Goal: Information Seeking & Learning: Learn about a topic

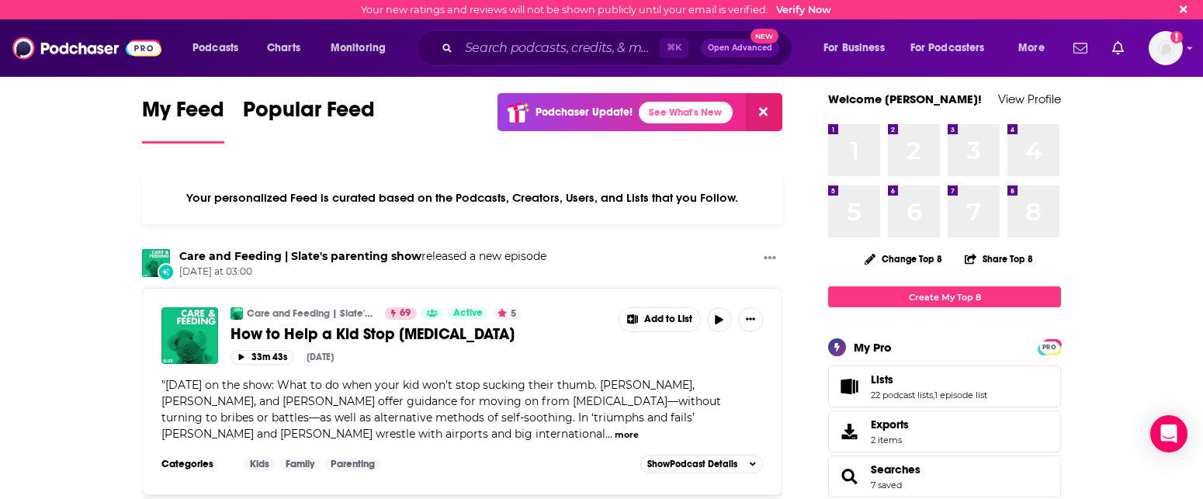
click at [448, 50] on icon "Search podcasts, credits, & more..." at bounding box center [446, 47] width 9 height 9
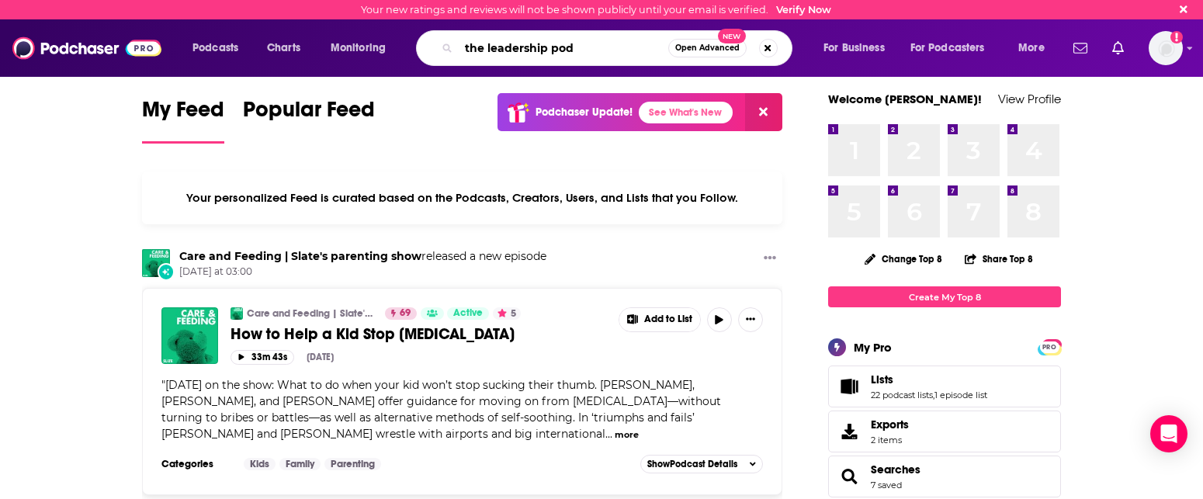
type input "the leadership pod"
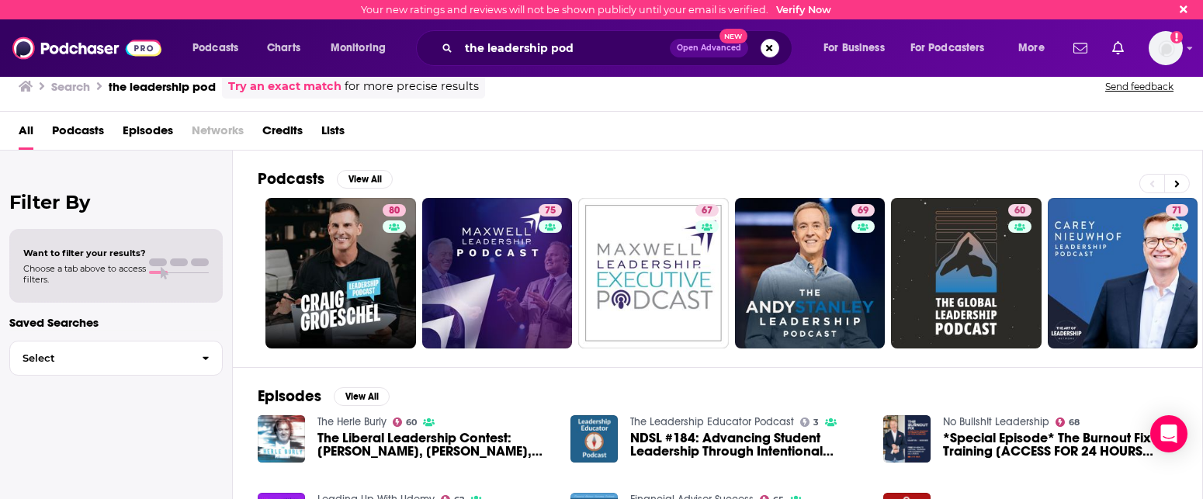
click at [260, 88] on link "Try an exact match" at bounding box center [284, 87] width 113 height 18
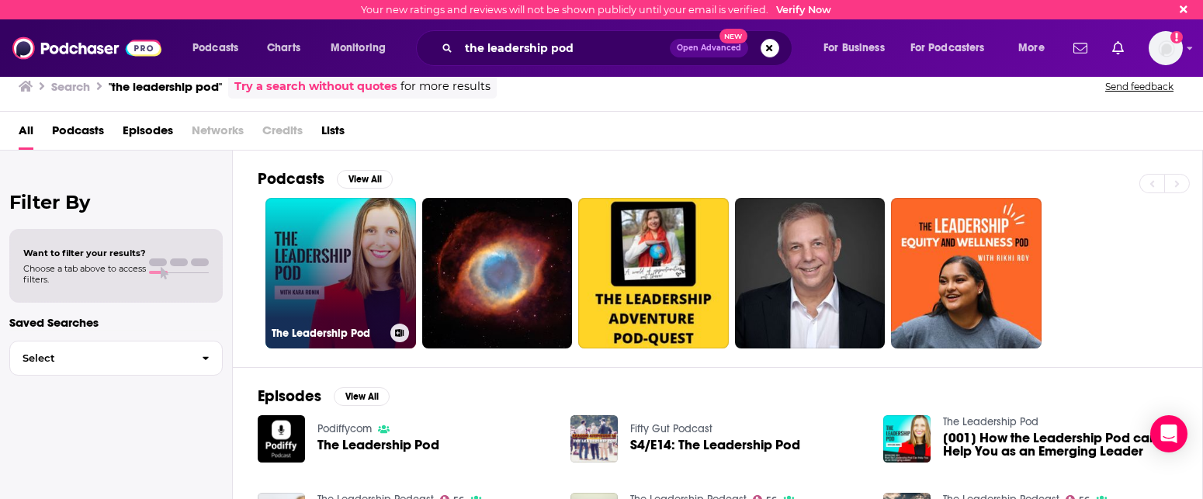
click at [318, 272] on link "The Leadership Pod" at bounding box center [340, 273] width 151 height 151
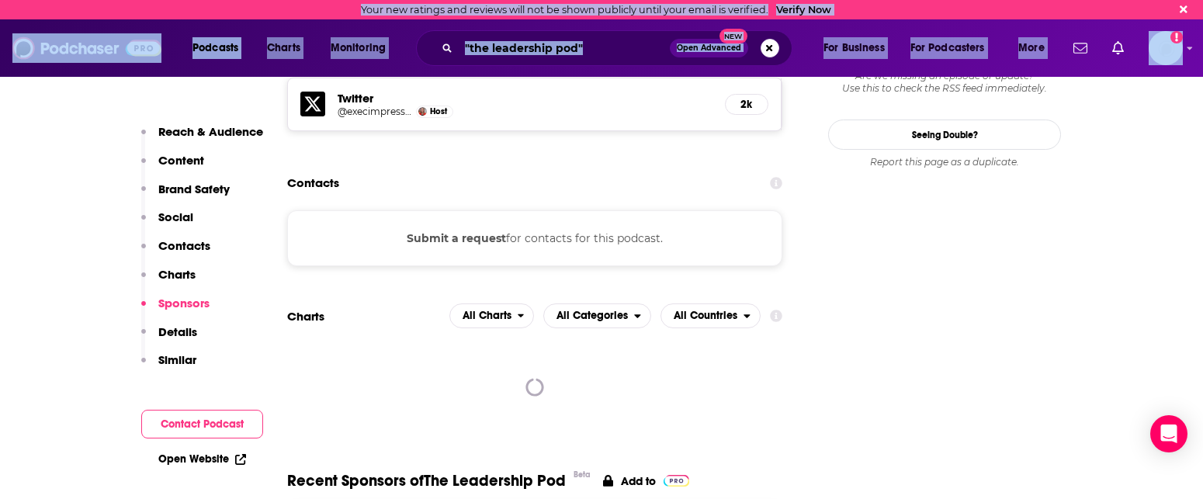
drag, startPoint x: 317, startPoint y: 285, endPoint x: 381, endPoint y: 558, distance: 280.7
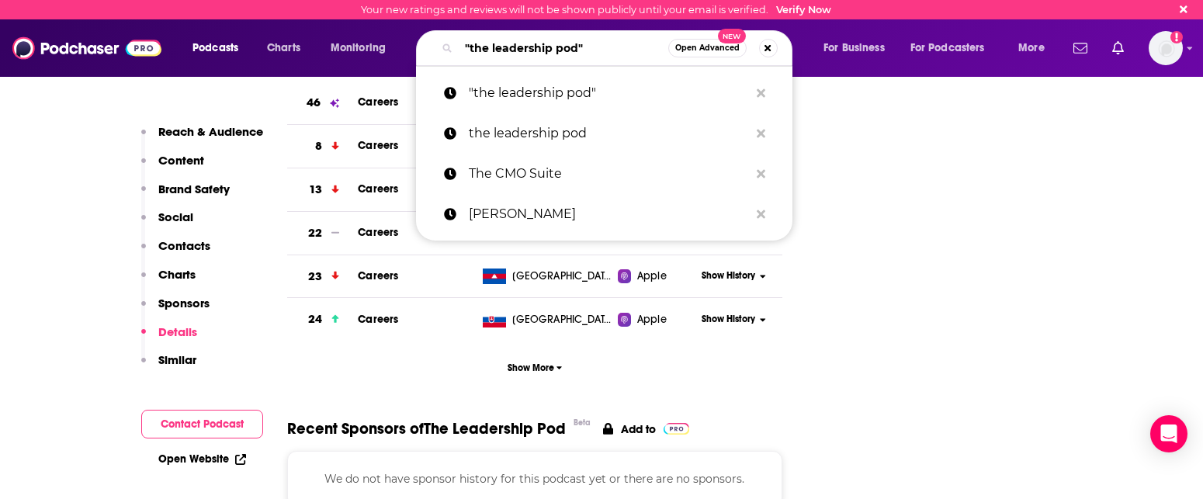
click at [587, 41] on input ""the leadership pod"" at bounding box center [564, 48] width 210 height 25
drag, startPoint x: 587, startPoint y: 47, endPoint x: 428, endPoint y: 49, distance: 159.1
click at [428, 49] on div ""the leadership pod" Open Advanced New" at bounding box center [604, 48] width 376 height 36
paste input "Lead to Win"
type input ""the leadership pod"Lead to Win"
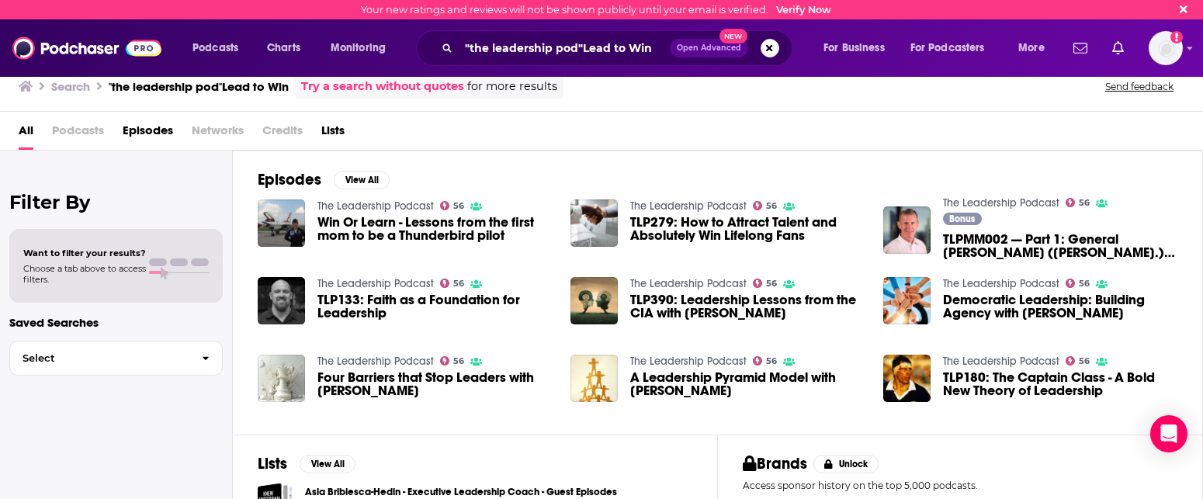
click at [248, 86] on h3 ""the leadership pod"Lead to Win" at bounding box center [199, 86] width 180 height 15
click at [68, 84] on h3 "Search" at bounding box center [70, 86] width 39 height 15
click at [70, 87] on h3 "Search" at bounding box center [70, 86] width 39 height 15
click at [68, 48] on img at bounding box center [86, 47] width 149 height 29
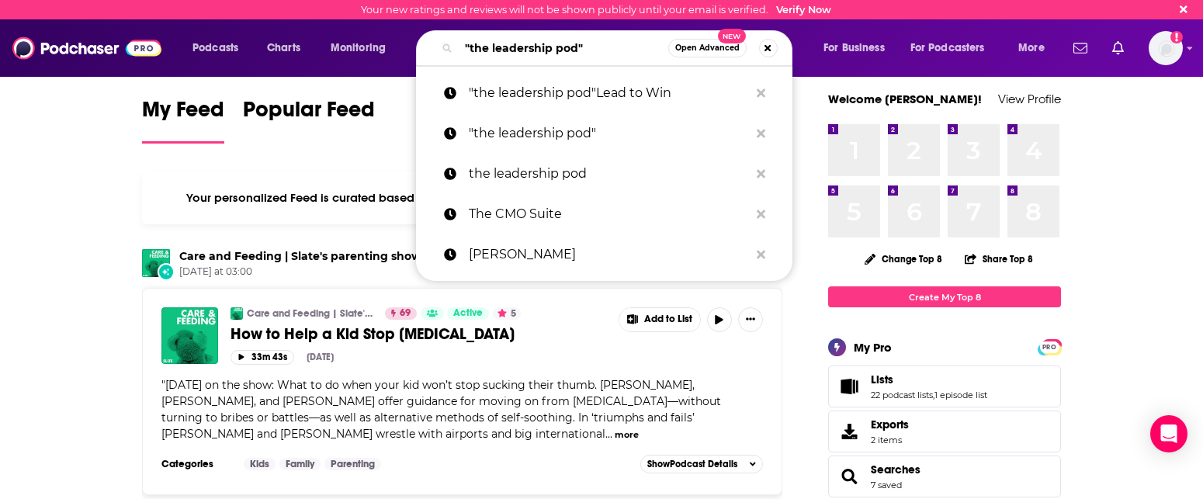
drag, startPoint x: 599, startPoint y: 47, endPoint x: 463, endPoint y: 40, distance: 136.0
click at [463, 40] on input ""the leadership pod"" at bounding box center [564, 48] width 210 height 25
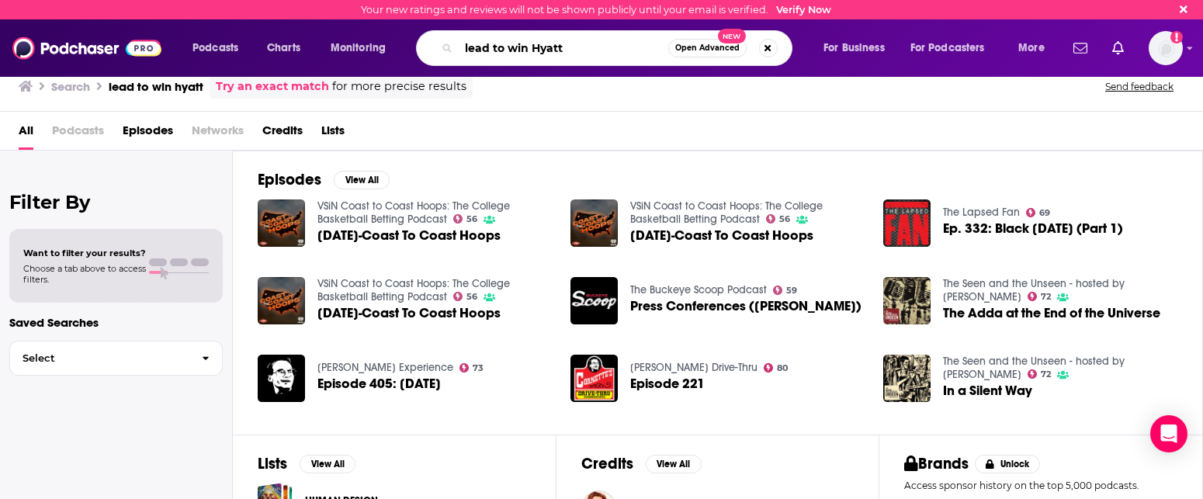
type input "lead to win Hyatt"
click at [261, 88] on link "Try an exact match" at bounding box center [272, 87] width 113 height 18
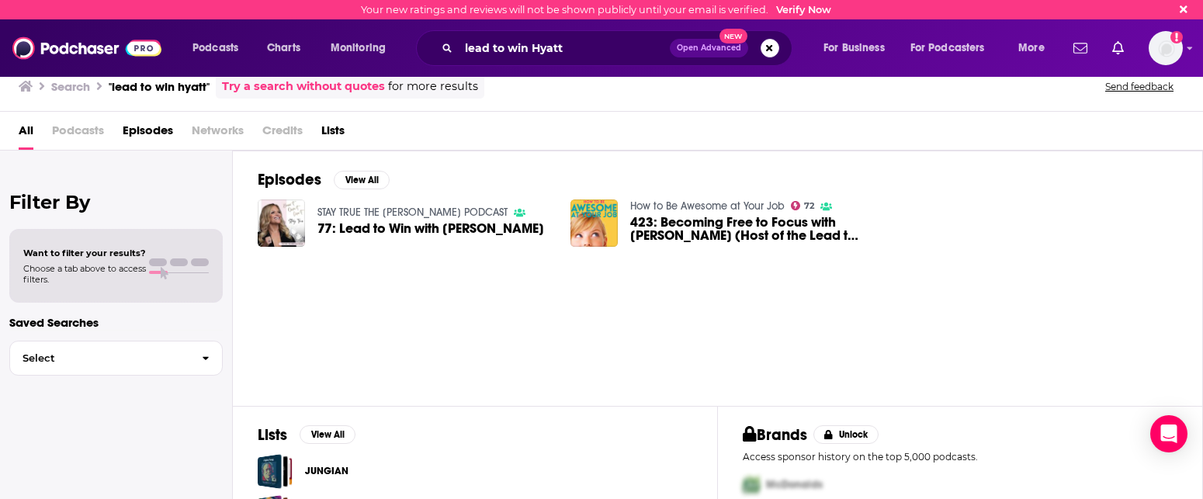
click at [361, 228] on span "77: Lead to Win with Megan Hyatt Miller" at bounding box center [430, 228] width 227 height 13
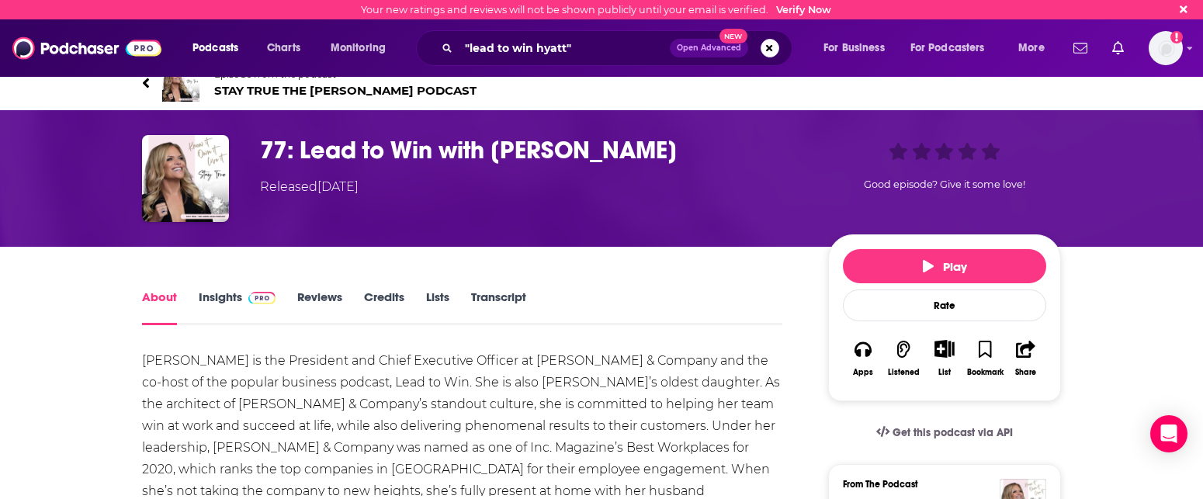
click at [48, 53] on img at bounding box center [86, 47] width 149 height 29
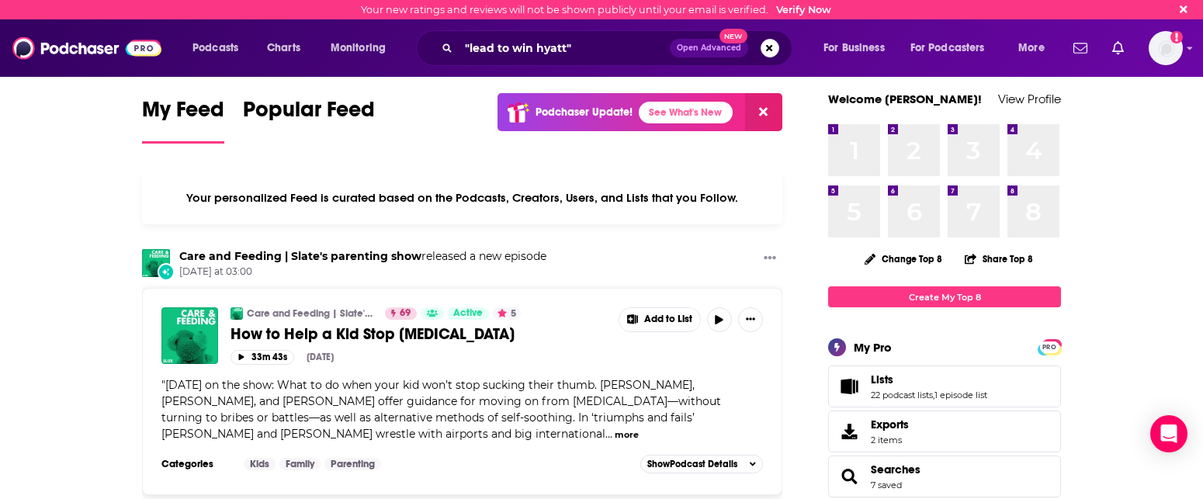
click at [48, 48] on img at bounding box center [86, 47] width 149 height 29
click at [51, 54] on img at bounding box center [86, 47] width 149 height 29
click at [70, 52] on img at bounding box center [86, 47] width 149 height 29
click at [17, 52] on img at bounding box center [86, 47] width 149 height 29
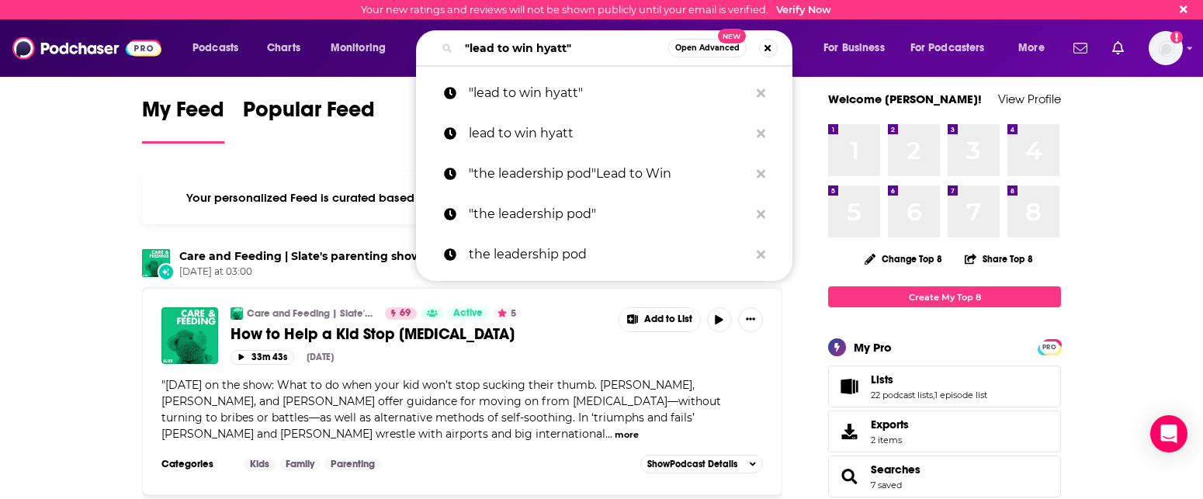
click at [593, 46] on input ""lead to win hyatt"" at bounding box center [564, 48] width 210 height 25
drag, startPoint x: 592, startPoint y: 46, endPoint x: 456, endPoint y: 54, distance: 136.9
click at [456, 54] on div ""lead to win hyatt" Open Advanced New" at bounding box center [604, 48] width 376 height 36
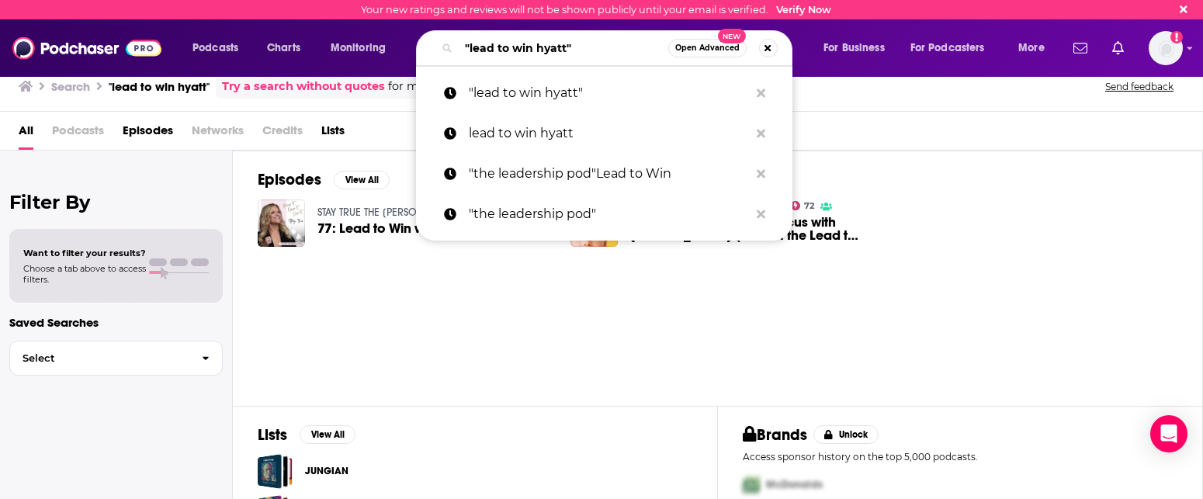
drag, startPoint x: 464, startPoint y: 50, endPoint x: 585, endPoint y: 50, distance: 121.1
click at [585, 50] on input ""lead to win hyatt"" at bounding box center [564, 48] width 210 height 25
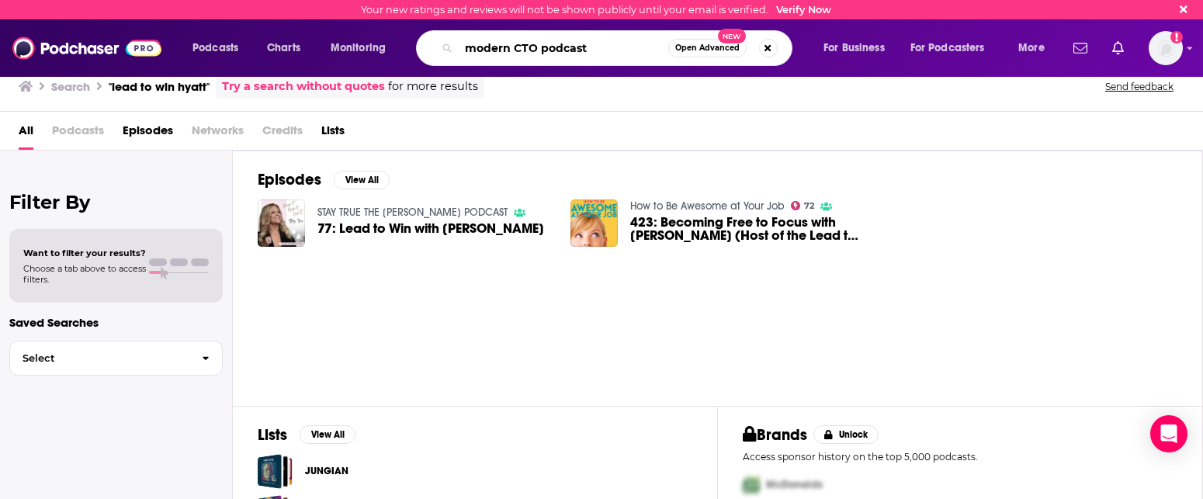
type input "modern CTO podcast"
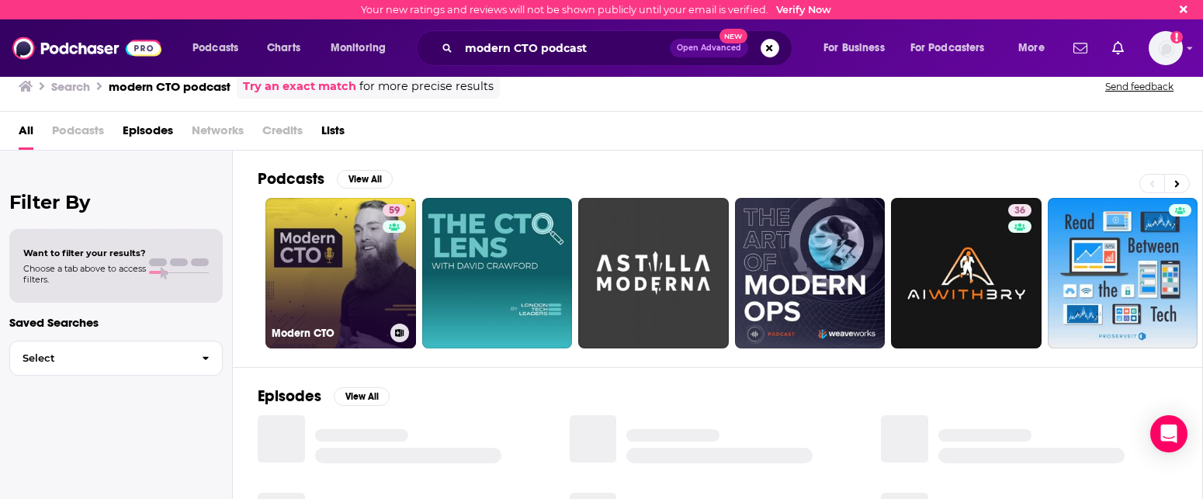
click at [357, 276] on link "59 Modern CTO" at bounding box center [340, 273] width 151 height 151
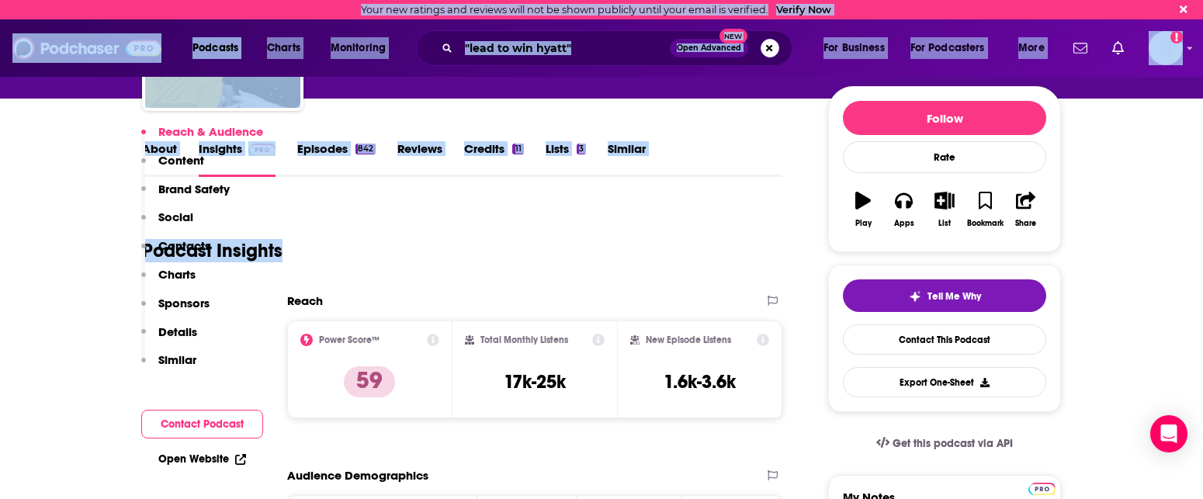
drag, startPoint x: 387, startPoint y: 433, endPoint x: 338, endPoint y: 552, distance: 128.4
click at [338, 345] on html "Your new ratings and reviews will not be shown publicly until your email is ver…" at bounding box center [601, 95] width 1203 height 499
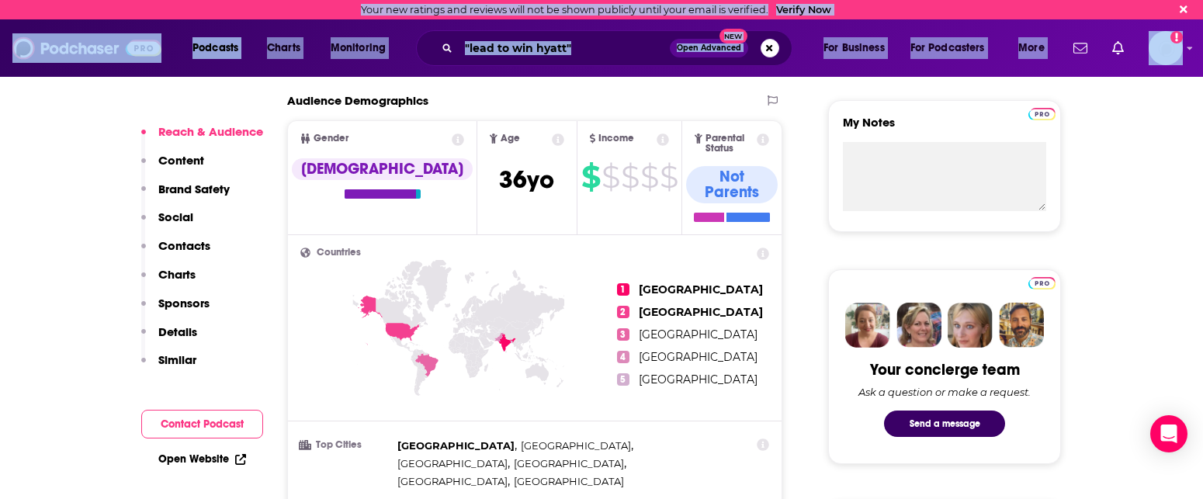
click at [651, 105] on div "Audience Demographics" at bounding box center [518, 100] width 463 height 15
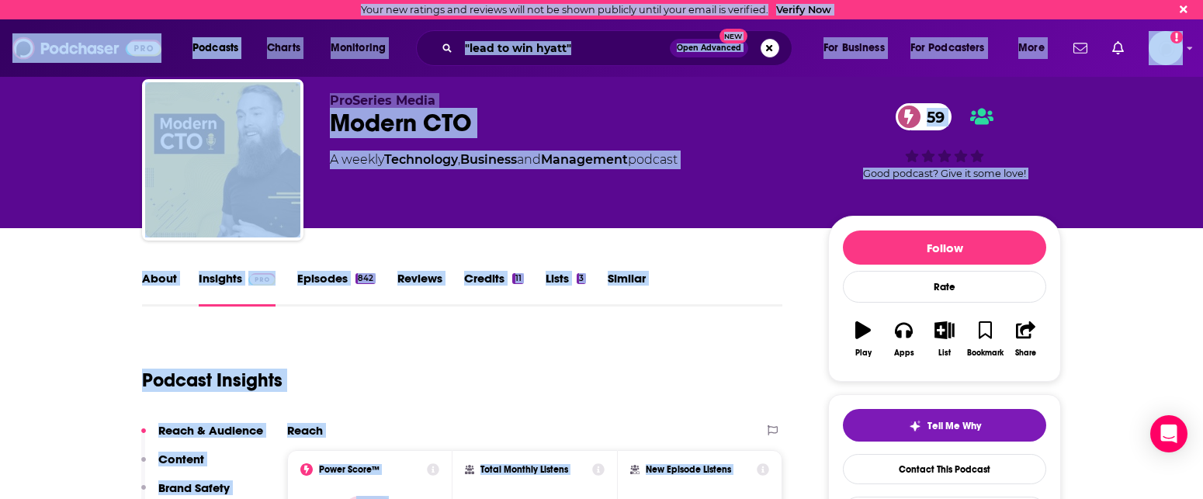
scroll to position [0, 0]
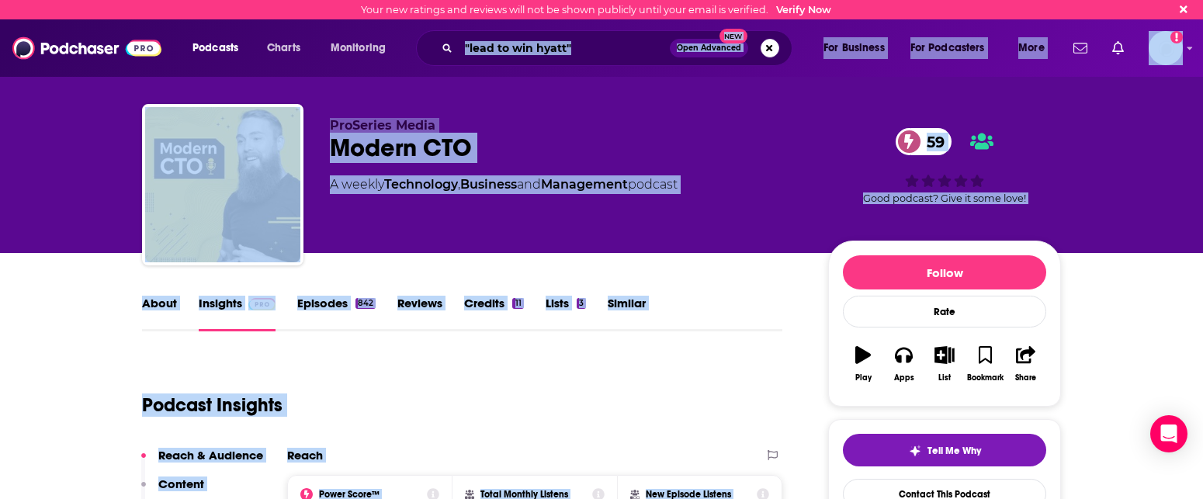
drag, startPoint x: 651, startPoint y: 105, endPoint x: 615, endPoint y: 102, distance: 36.6
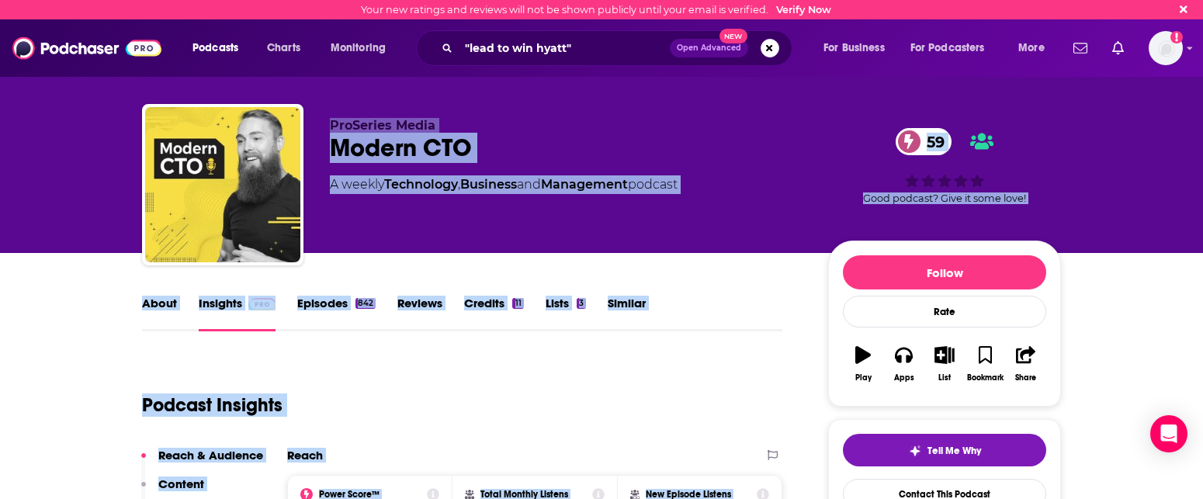
click at [601, 387] on div "Podcast Insights" at bounding box center [456, 395] width 628 height 79
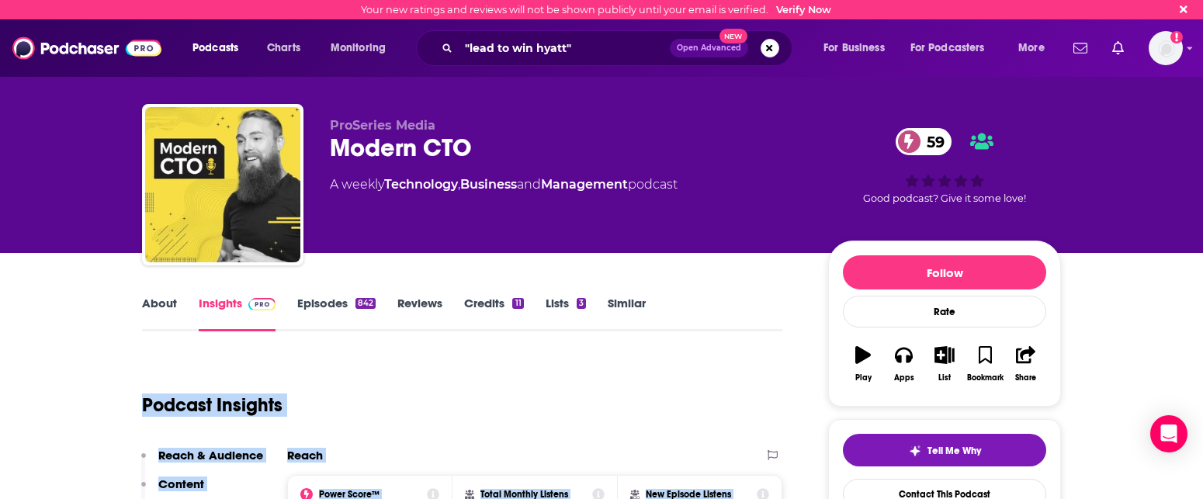
click at [542, 431] on div "Podcast Insights" at bounding box center [456, 395] width 628 height 79
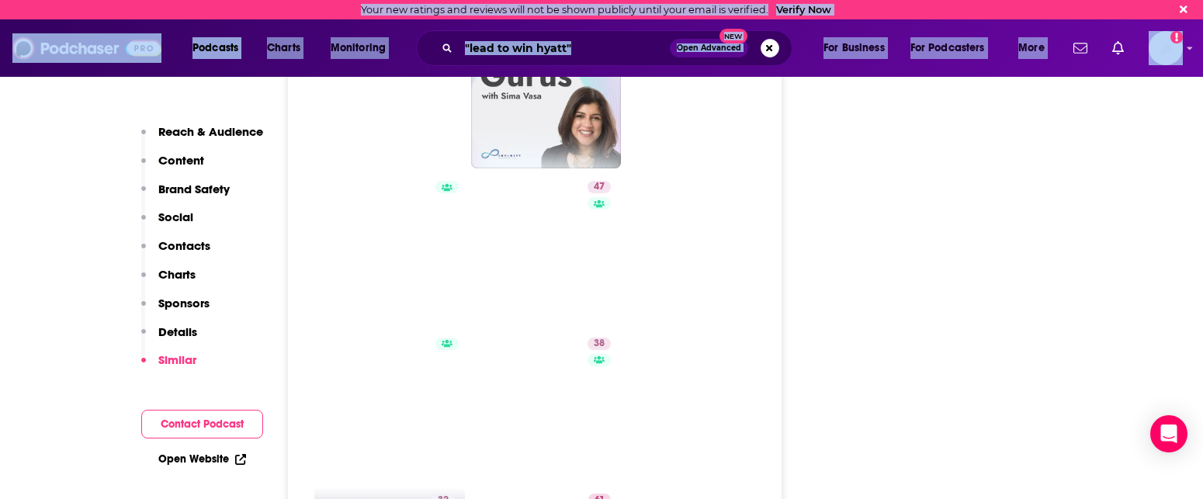
scroll to position [3286, 0]
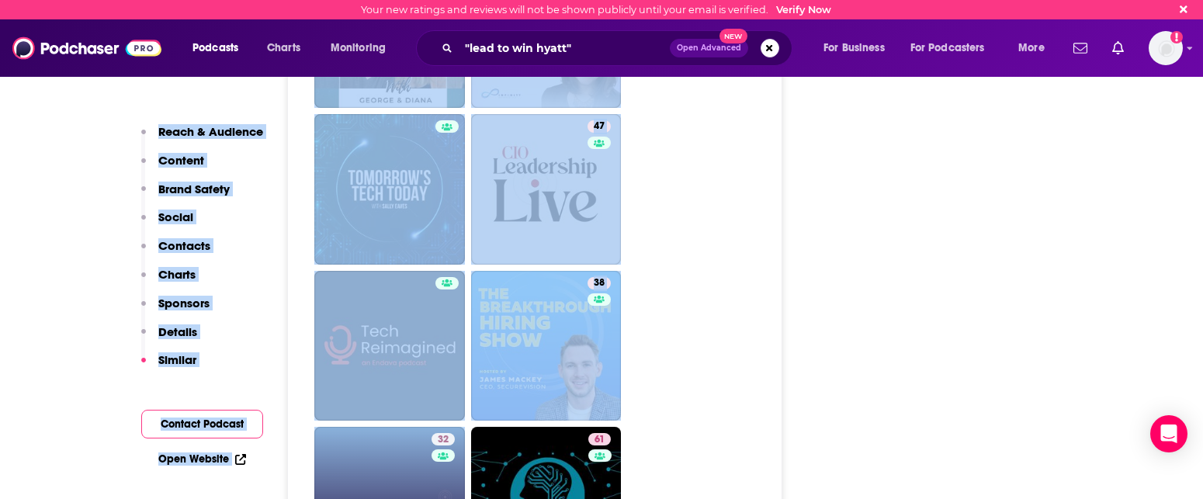
drag, startPoint x: 541, startPoint y: 432, endPoint x: 441, endPoint y: 472, distance: 107.7
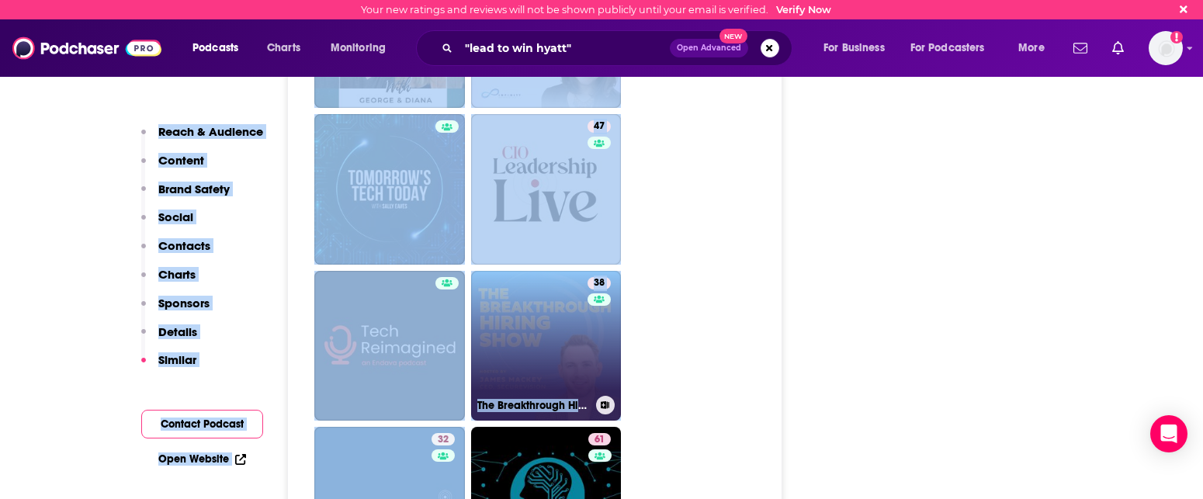
click at [515, 317] on link "38 The Breakthrough Hiring Show: Recruiting and Talent Acquisition Conversations" at bounding box center [546, 346] width 151 height 151
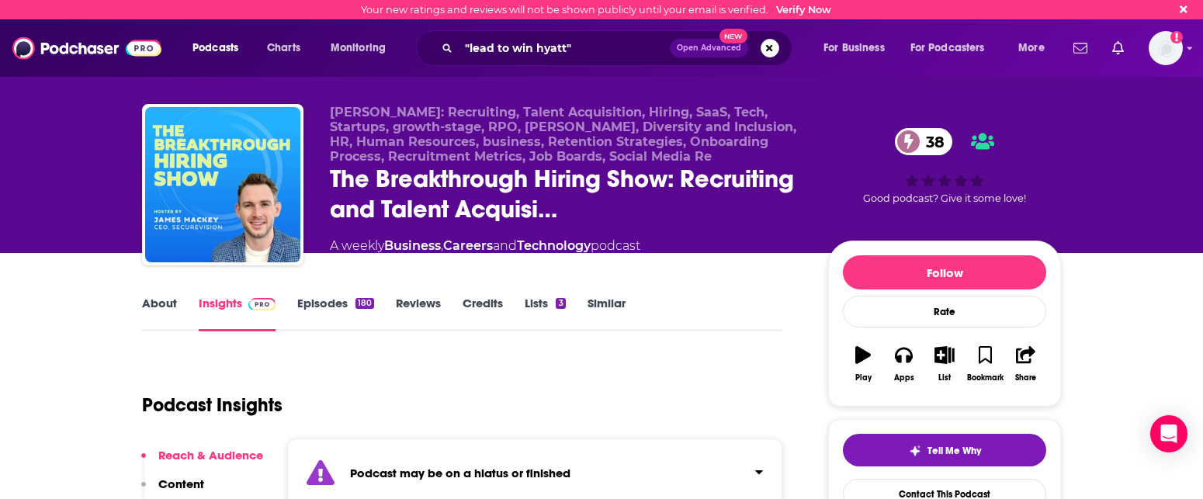
drag, startPoint x: 515, startPoint y: 410, endPoint x: 465, endPoint y: 515, distance: 116.3
click at [465, 498] on html "Your new ratings and reviews will not be shown publicly until your email is ver…" at bounding box center [601, 249] width 1203 height 499
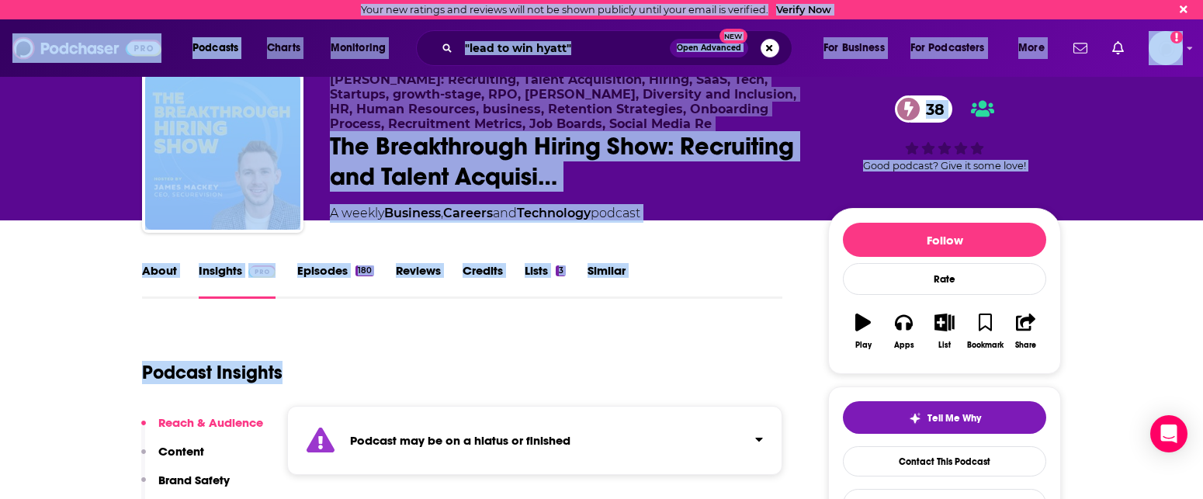
type input "https://www.podchaser.com/podcasts/modern-cto-598229"
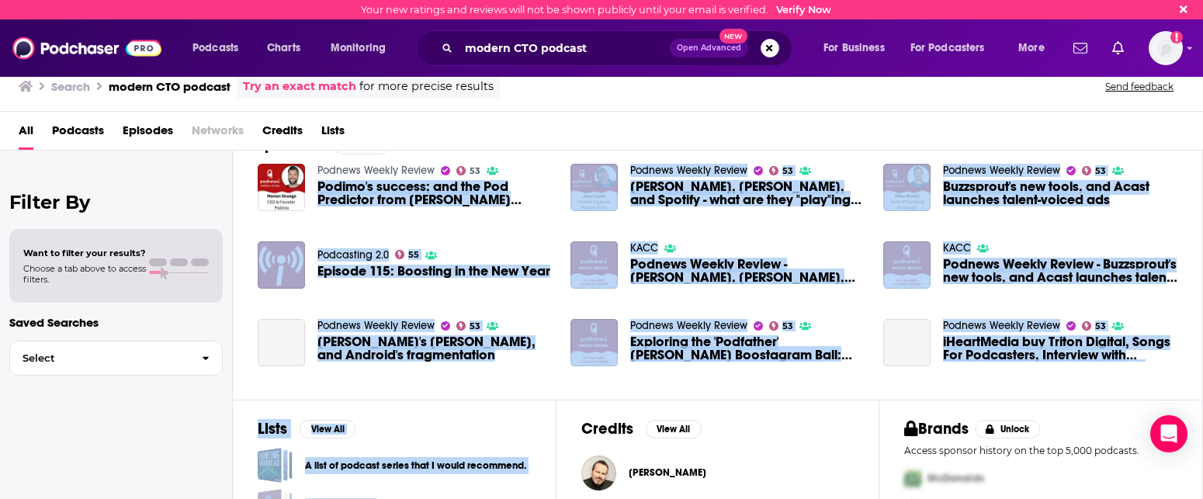
scroll to position [334, 0]
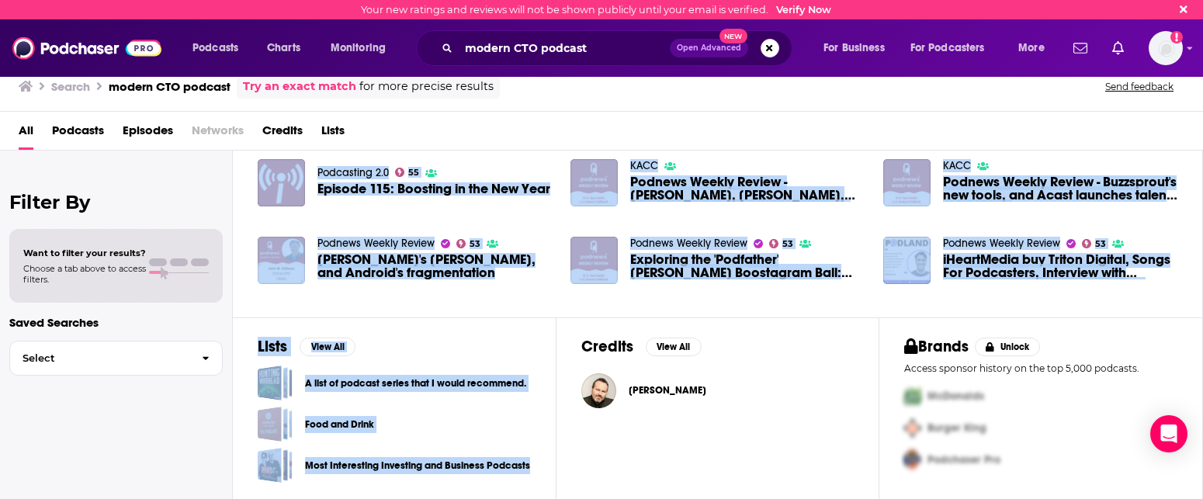
drag, startPoint x: 546, startPoint y: 426, endPoint x: 499, endPoint y: 490, distance: 79.5
click at [499, 490] on div "Podcasts View All 59 36 + 14 Episodes View All Podnews Weekly Review 53 Podimo'…" at bounding box center [718, 327] width 970 height 352
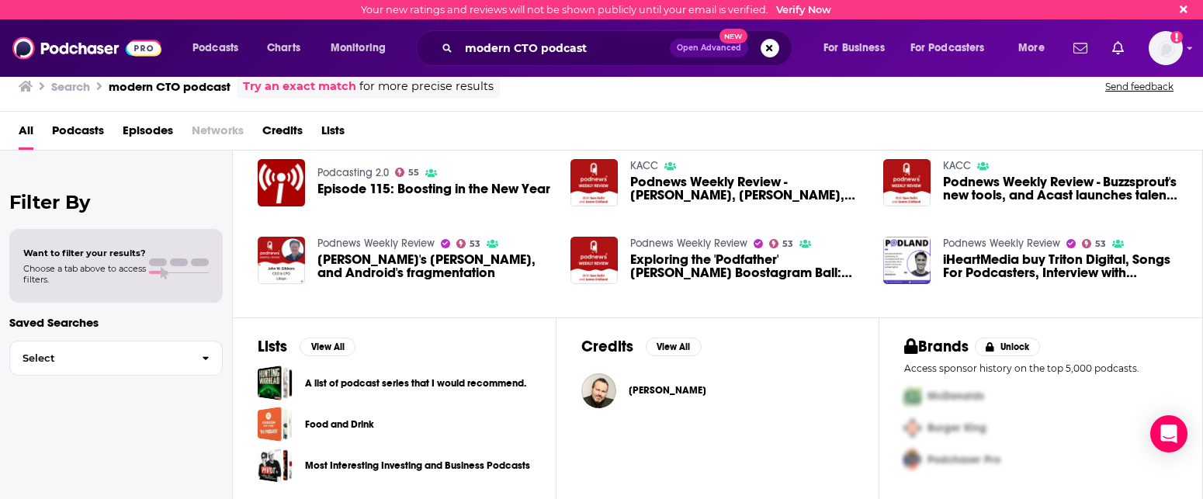
drag, startPoint x: 541, startPoint y: 477, endPoint x: 496, endPoint y: 562, distance: 95.8
click at [496, 498] on html "Your new ratings and reviews will not be shown publicly until your email is ver…" at bounding box center [601, 249] width 1203 height 499
drag, startPoint x: 497, startPoint y: 446, endPoint x: 449, endPoint y: 585, distance: 147.3
click at [449, 498] on html "Your new ratings and reviews will not be shown publicly until your email is ver…" at bounding box center [601, 249] width 1203 height 499
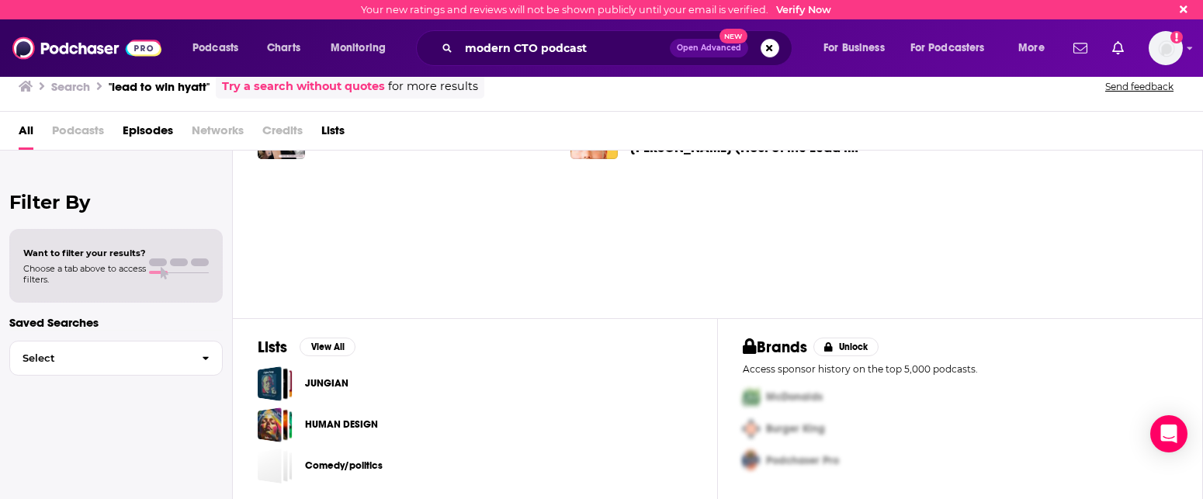
scroll to position [88, 0]
click at [207, 53] on span "Podcasts" at bounding box center [215, 48] width 46 height 22
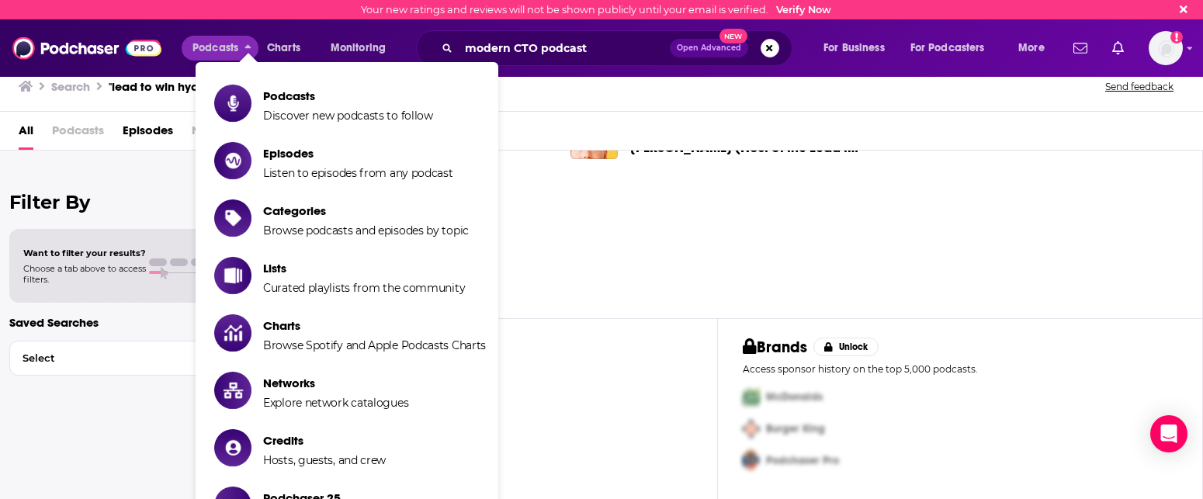
click at [64, 51] on img at bounding box center [86, 47] width 149 height 29
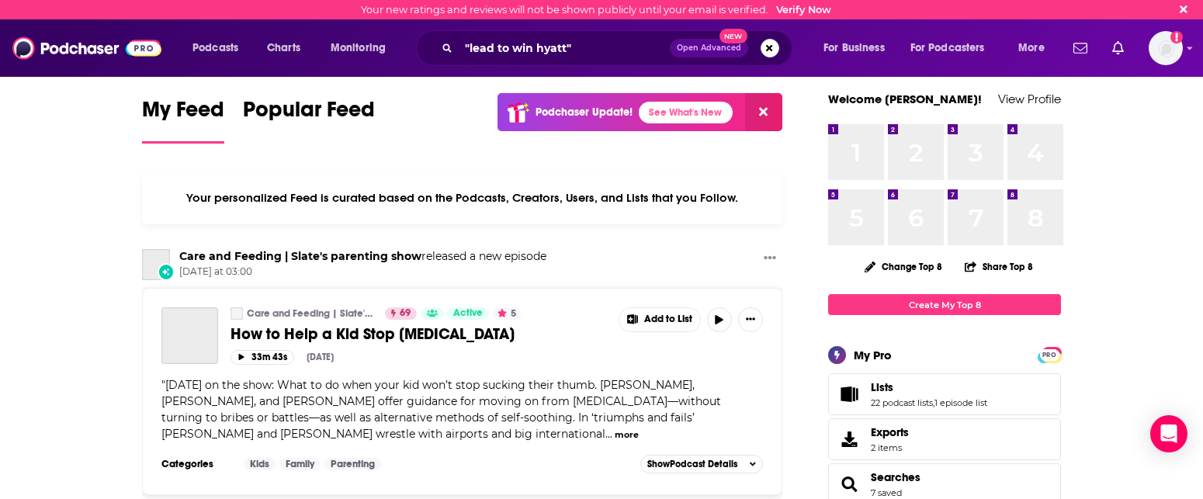
type input ""lead to win hyatt""
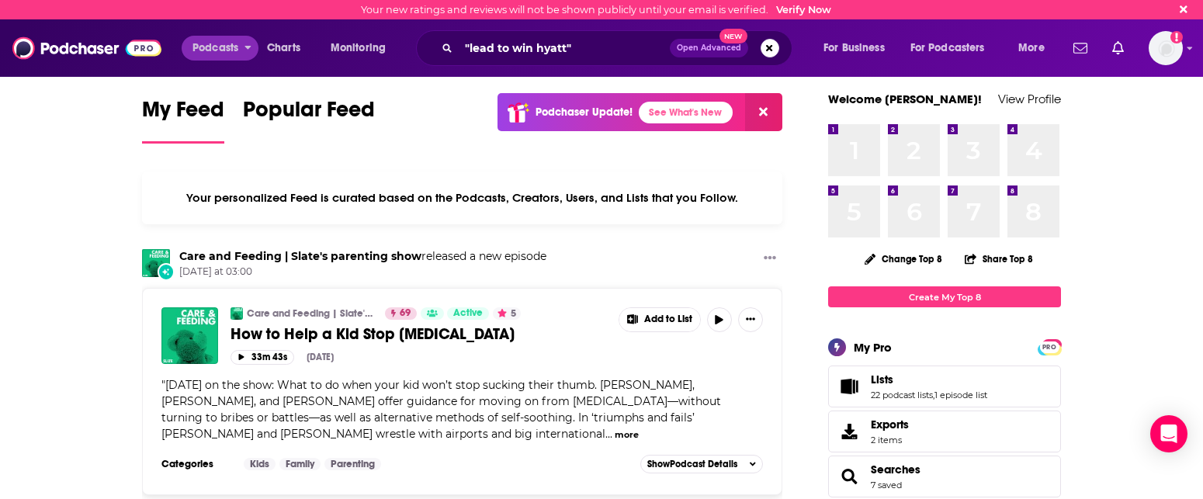
click at [210, 49] on span "Podcasts" at bounding box center [215, 48] width 46 height 22
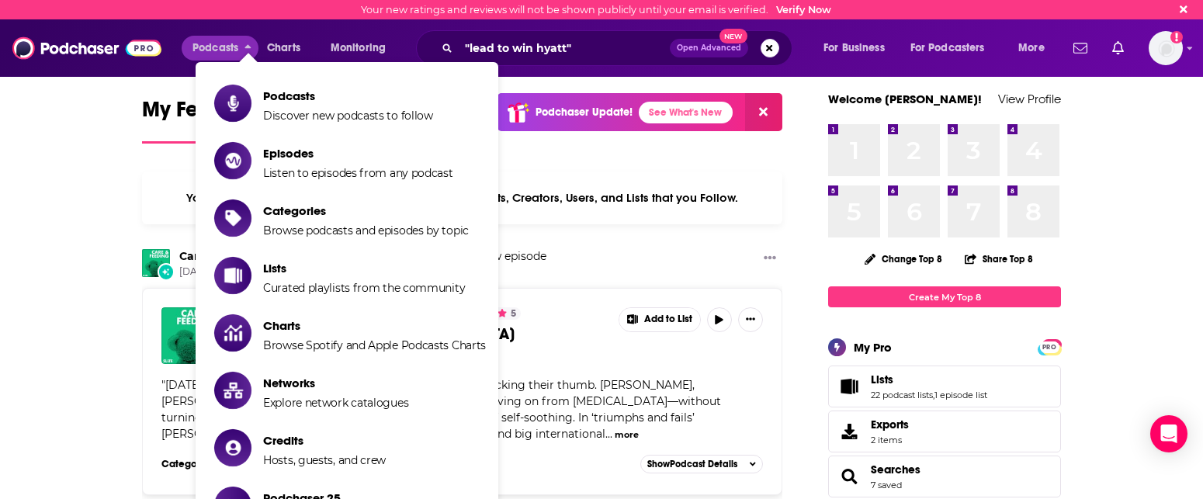
click at [724, 50] on span "Open Advanced" at bounding box center [709, 48] width 64 height 8
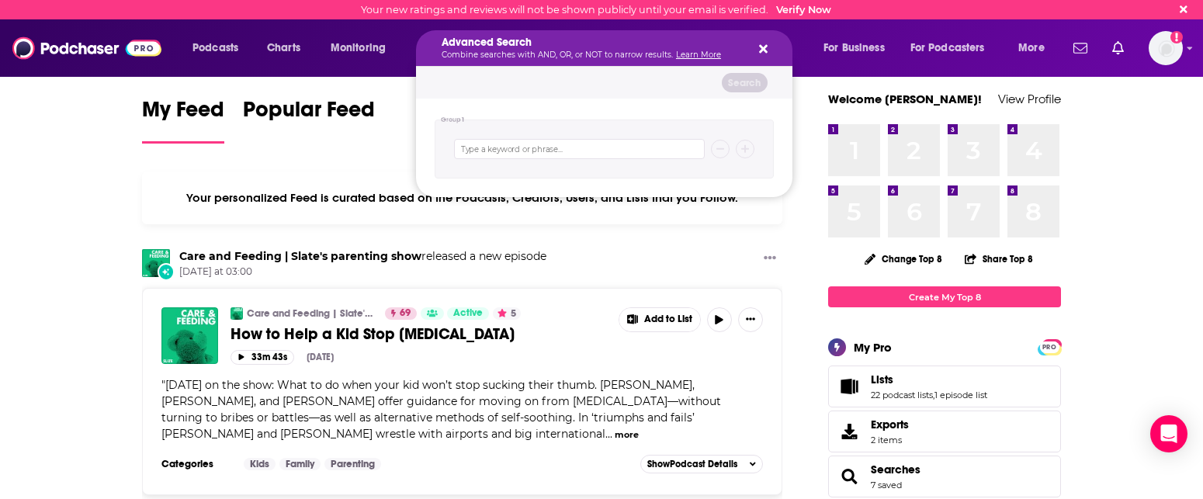
click at [759, 50] on icon "Search podcasts, credits, & more..." at bounding box center [763, 49] width 9 height 12
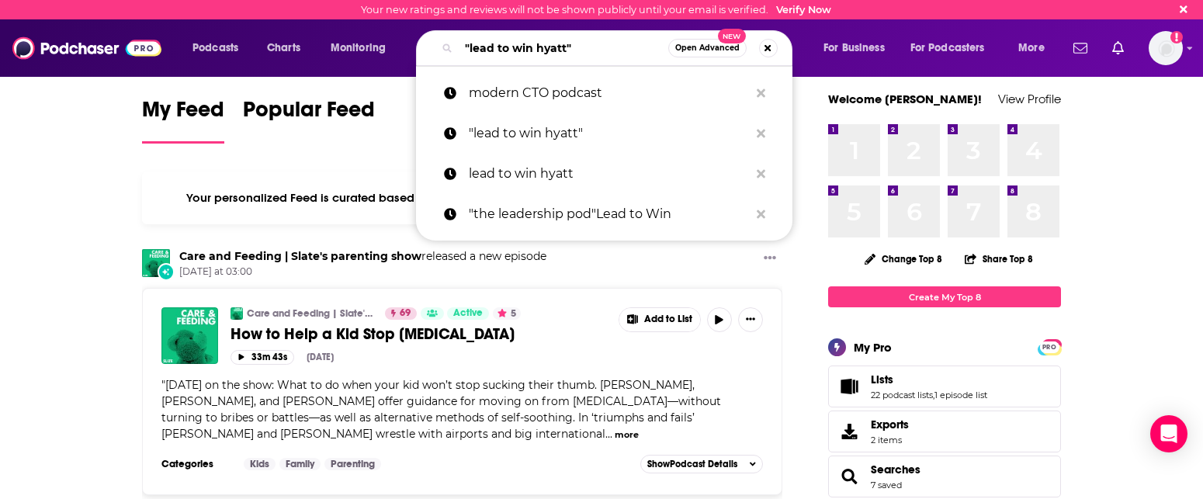
drag, startPoint x: 574, startPoint y: 47, endPoint x: 440, endPoint y: 44, distance: 133.5
click at [440, 44] on div ""lead to win hyatt" Open Advanced New" at bounding box center [604, 48] width 376 height 36
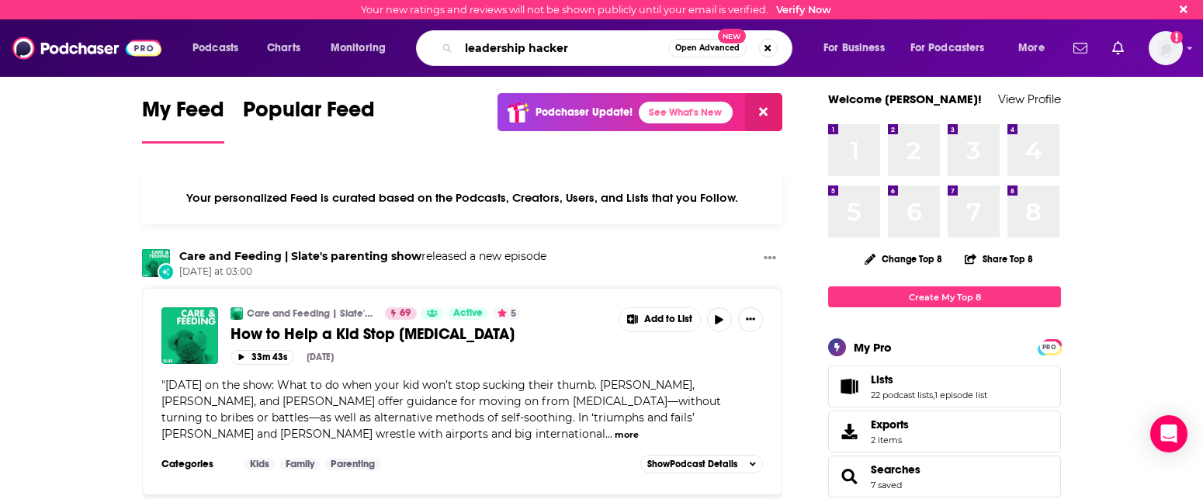
type input "leadership hacker"
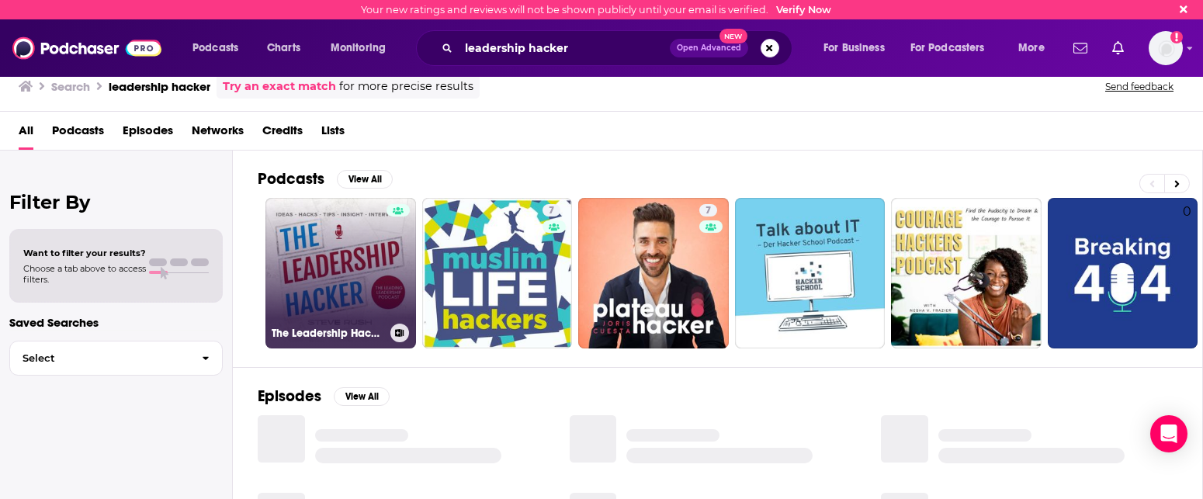
click at [392, 244] on div at bounding box center [397, 264] width 23 height 120
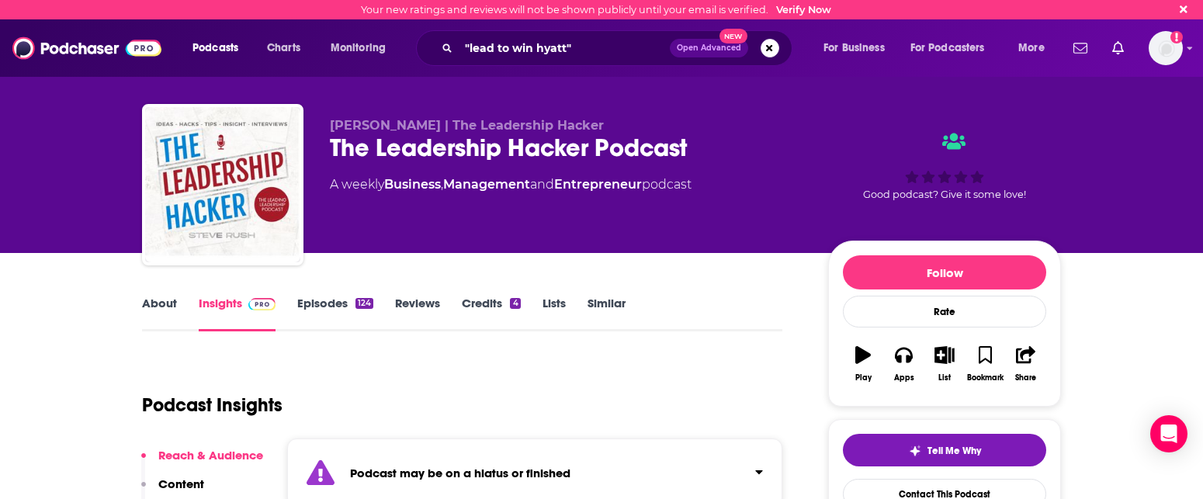
click at [508, 384] on div "Podcast Insights" at bounding box center [456, 395] width 628 height 79
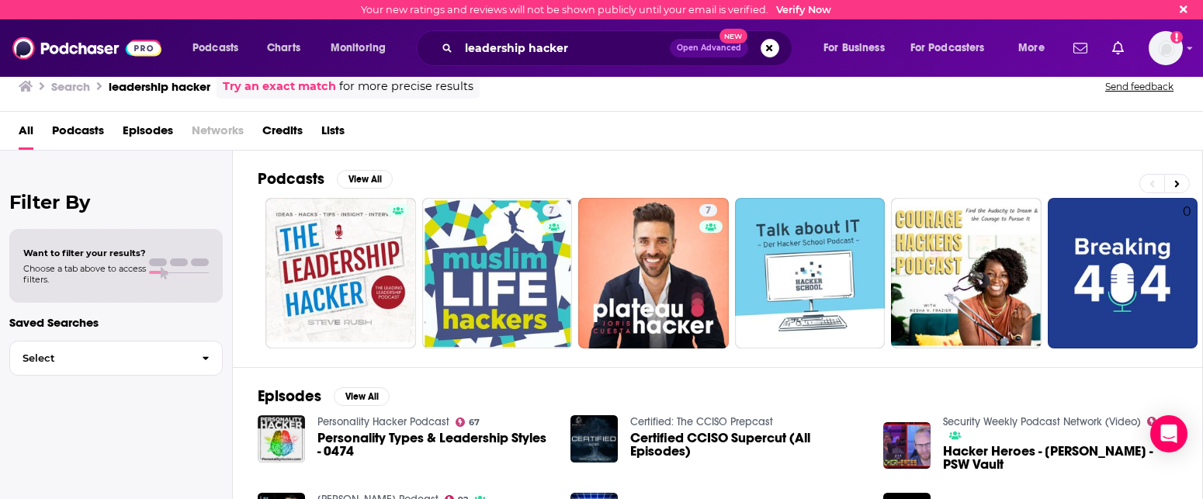
click at [46, 54] on img at bounding box center [86, 47] width 149 height 29
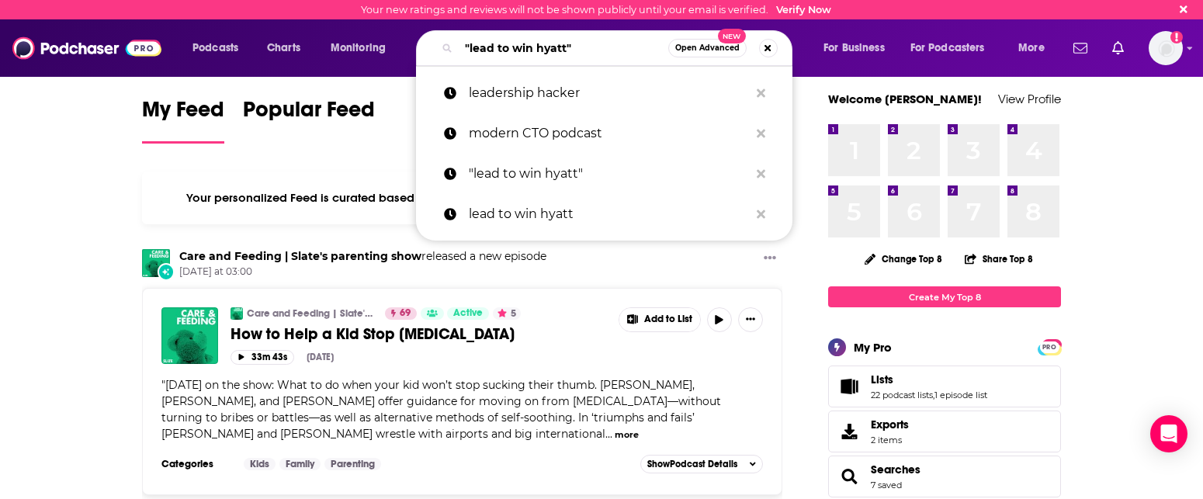
drag, startPoint x: 581, startPoint y: 47, endPoint x: 454, endPoint y: 38, distance: 126.8
click at [454, 38] on div ""lead to win hyatt" Open Advanced New" at bounding box center [604, 48] width 376 height 36
paste input "People Managing People"
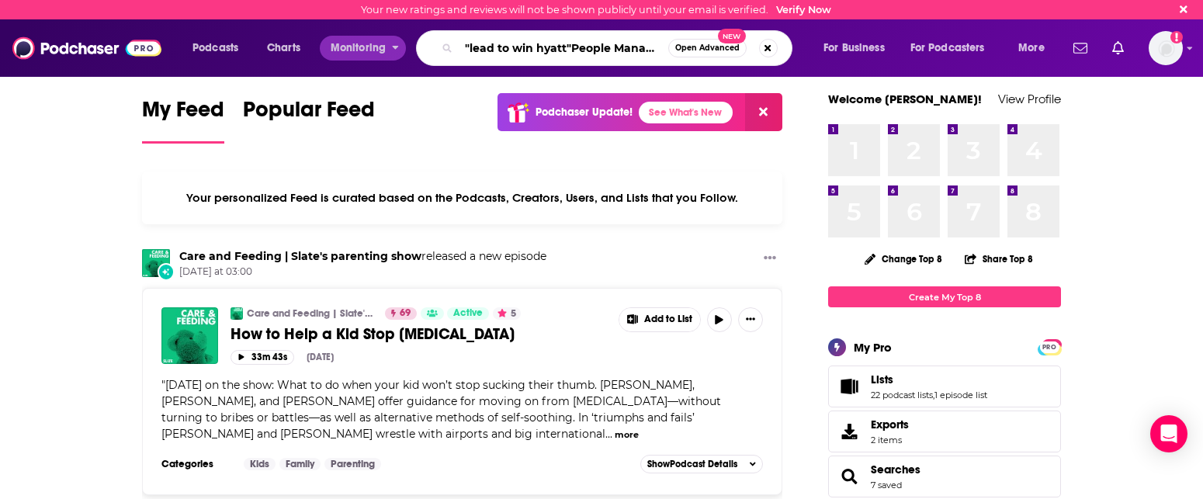
drag, startPoint x: 515, startPoint y: 48, endPoint x: 395, endPoint y: 39, distance: 120.7
click at [395, 39] on div "Podcasts Charts Monitoring "lead to win hyatt"People Managing People Open Advan…" at bounding box center [621, 48] width 878 height 36
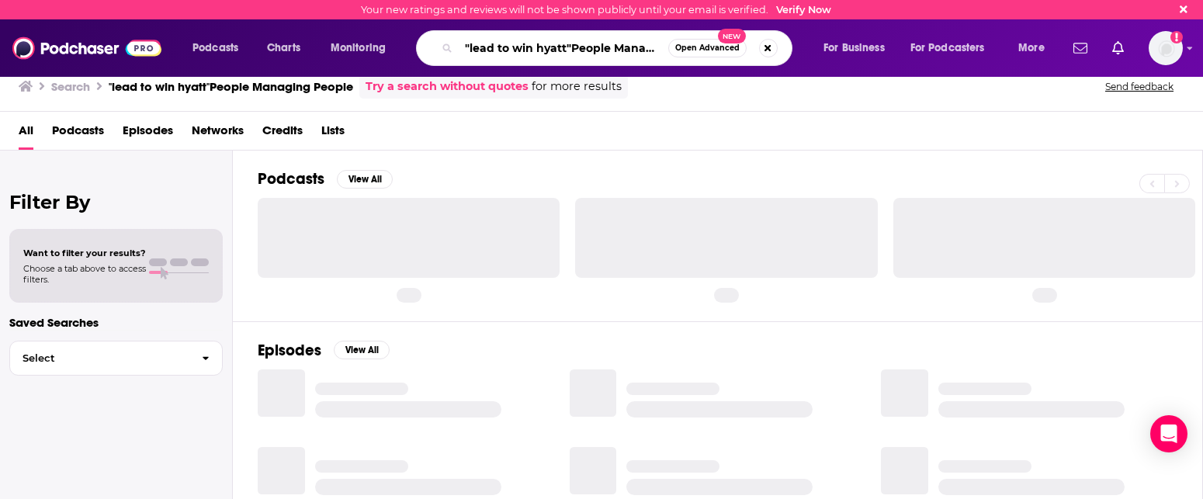
drag, startPoint x: 568, startPoint y: 49, endPoint x: 457, endPoint y: 53, distance: 111.0
click at [457, 53] on div ""lead to win hyatt"People Managing People Open Advanced New" at bounding box center [604, 48] width 376 height 36
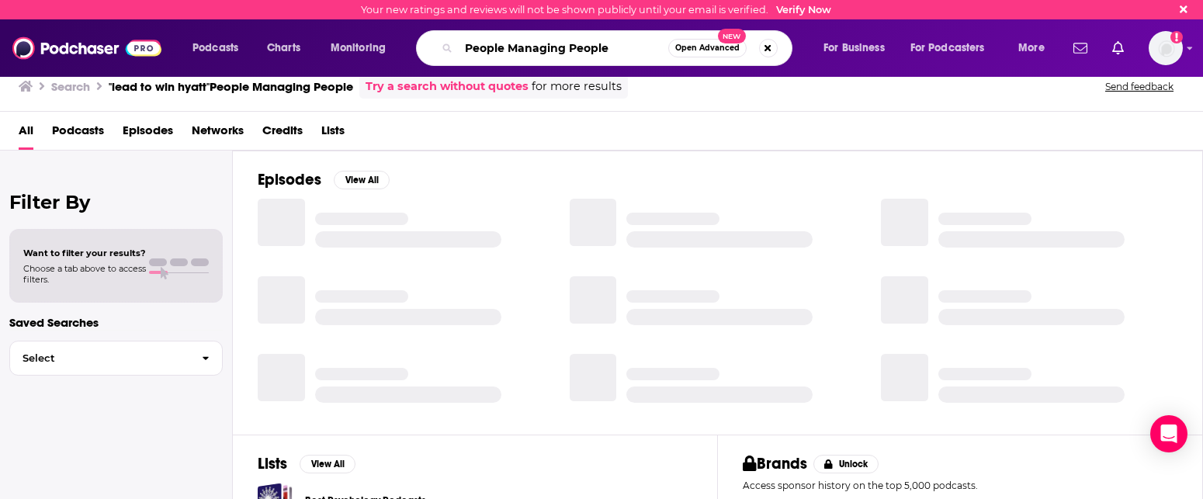
type input "People Managing People"
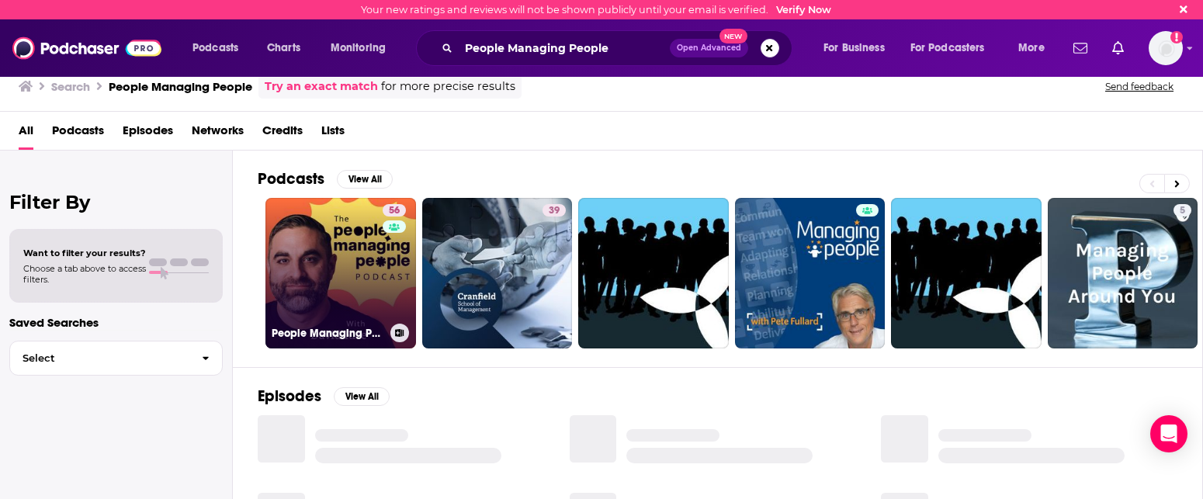
click at [366, 264] on link "56 People Managing People" at bounding box center [340, 273] width 151 height 151
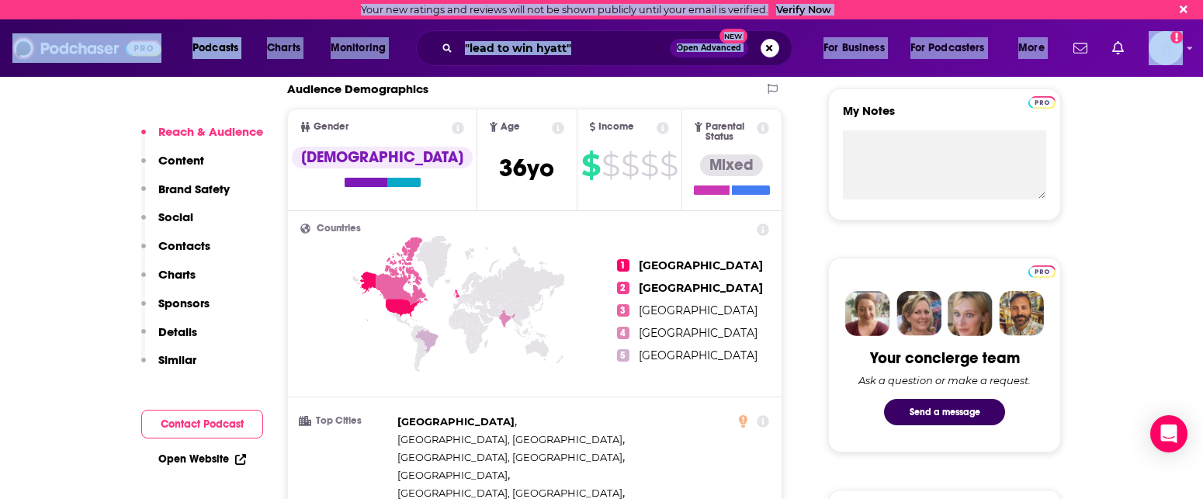
scroll to position [1180, 0]
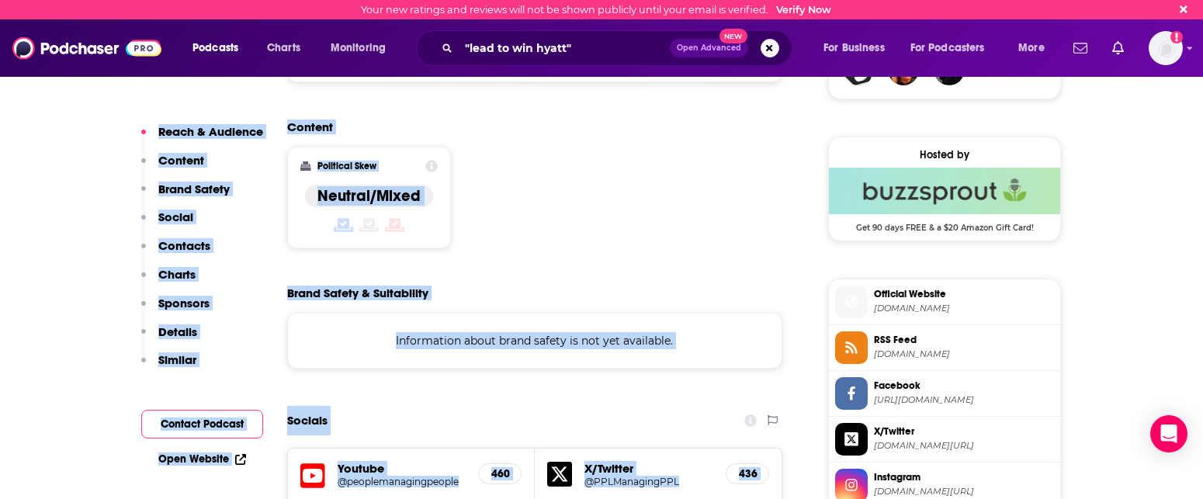
drag, startPoint x: 382, startPoint y: 419, endPoint x: 324, endPoint y: 479, distance: 82.9
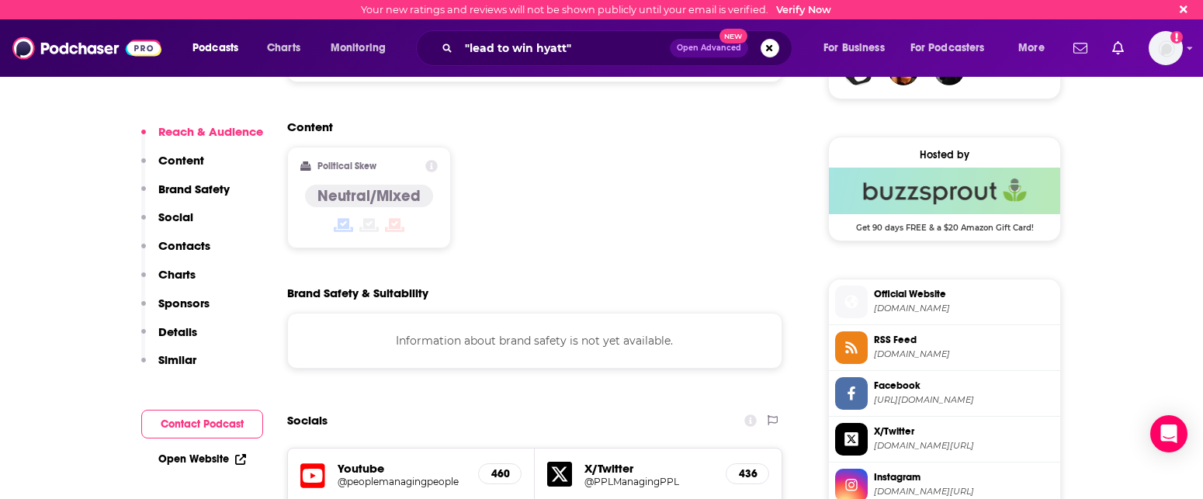
click at [501, 126] on div "Content Political Skew Neutral/Mixed" at bounding box center [534, 190] width 495 height 141
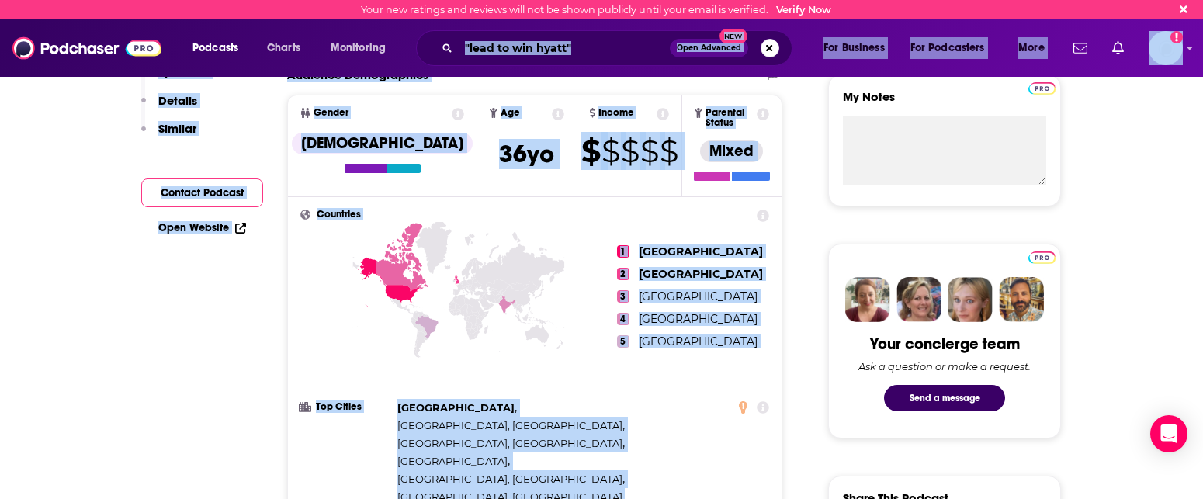
scroll to position [0, 0]
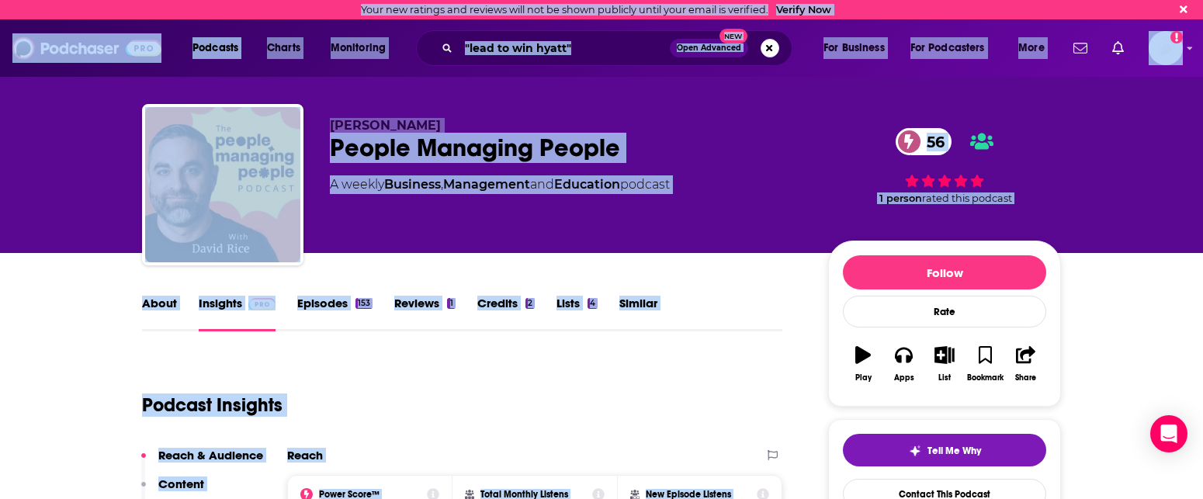
drag, startPoint x: 501, startPoint y: 126, endPoint x: 479, endPoint y: -32, distance: 159.0
click at [479, 0] on html "Your new ratings and reviews will not be shown publicly until your email is ver…" at bounding box center [601, 249] width 1203 height 499
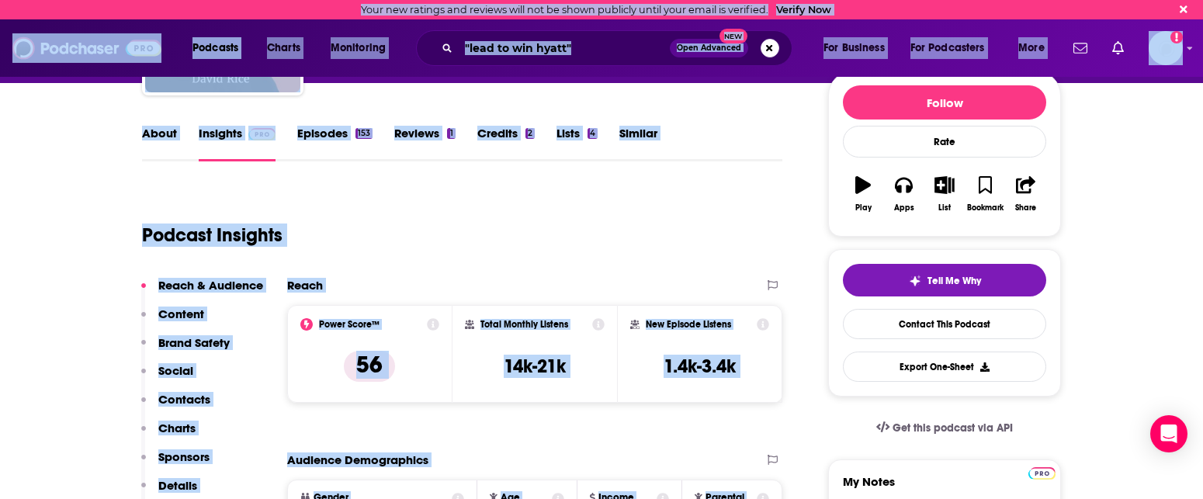
scroll to position [188, 0]
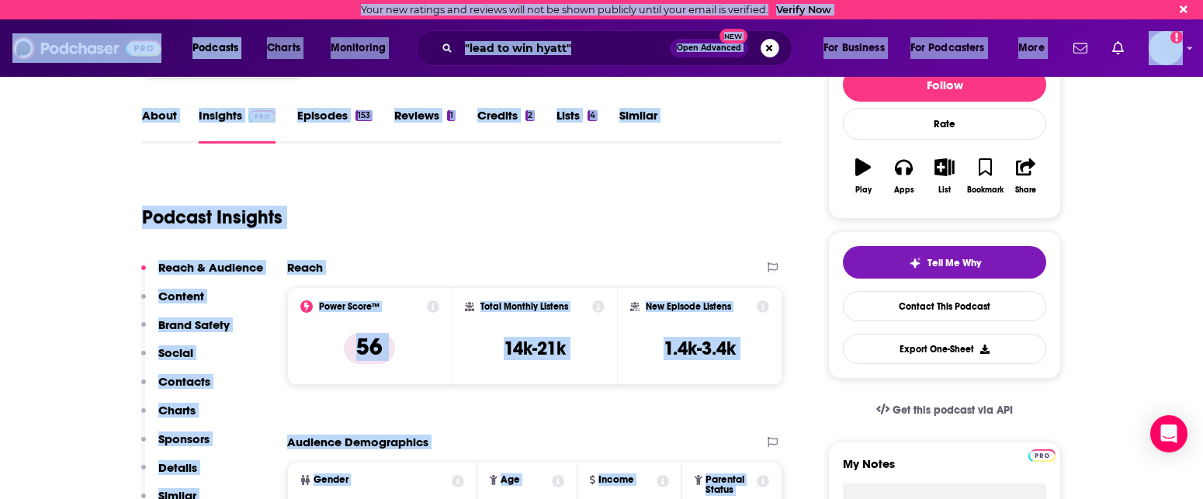
click at [567, 373] on div "Total Monthly Listens 14k-21k" at bounding box center [534, 336] width 165 height 98
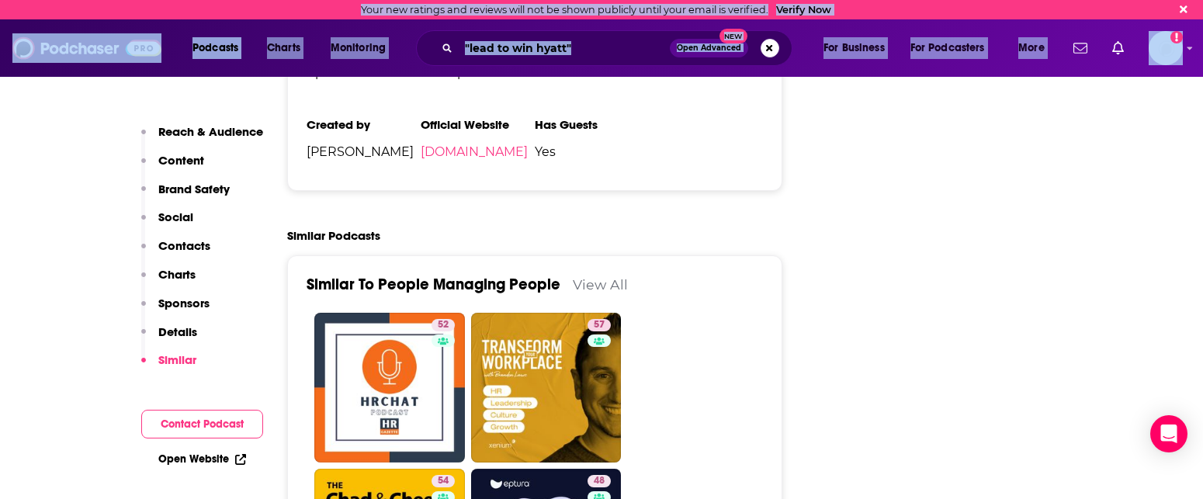
scroll to position [3167, 0]
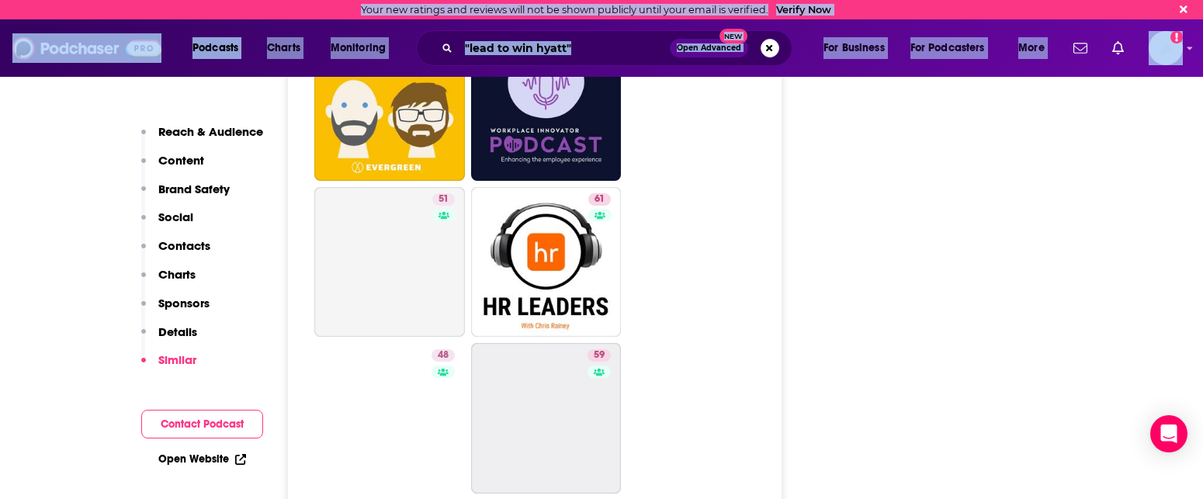
drag, startPoint x: 532, startPoint y: 241, endPoint x: 407, endPoint y: 586, distance: 366.8
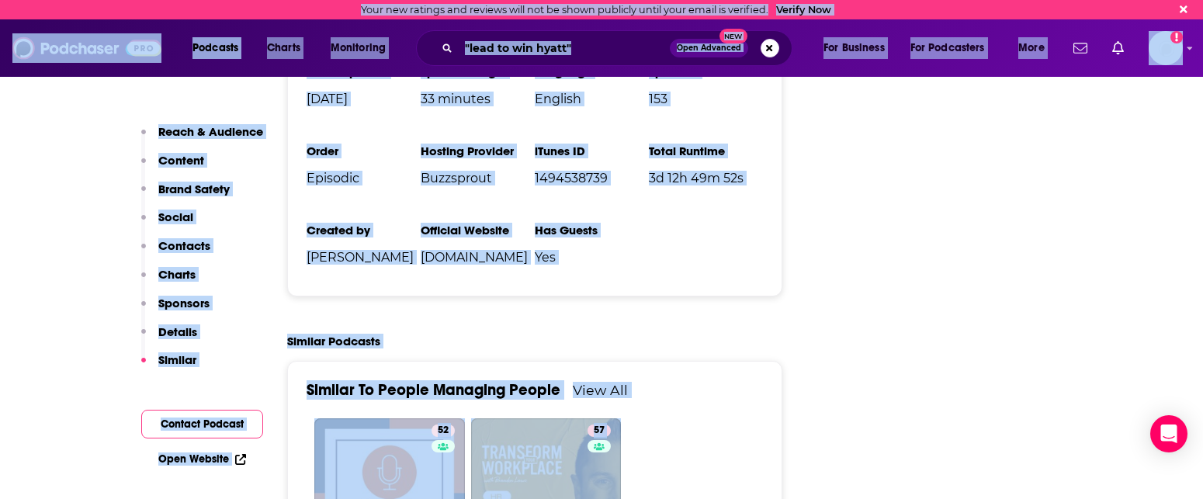
scroll to position [2549, 0]
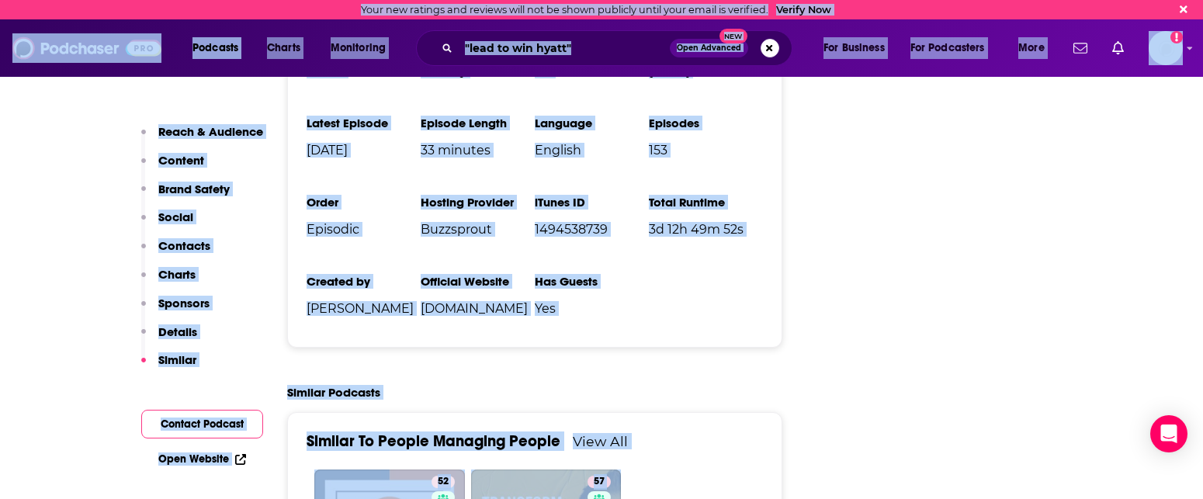
drag, startPoint x: 887, startPoint y: 228, endPoint x: 899, endPoint y: -25, distance: 253.3
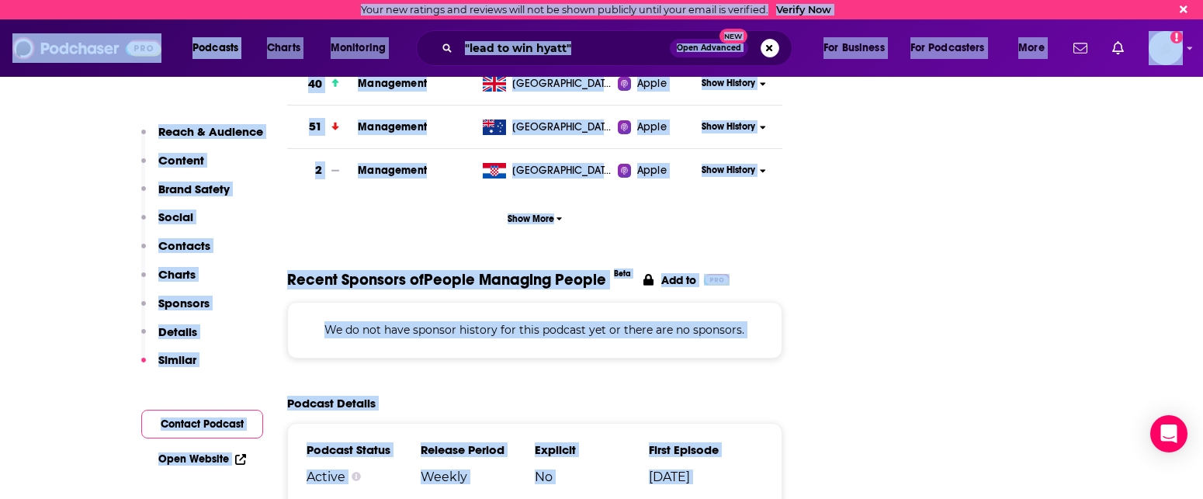
drag, startPoint x: 851, startPoint y: 123, endPoint x: 813, endPoint y: 54, distance: 78.8
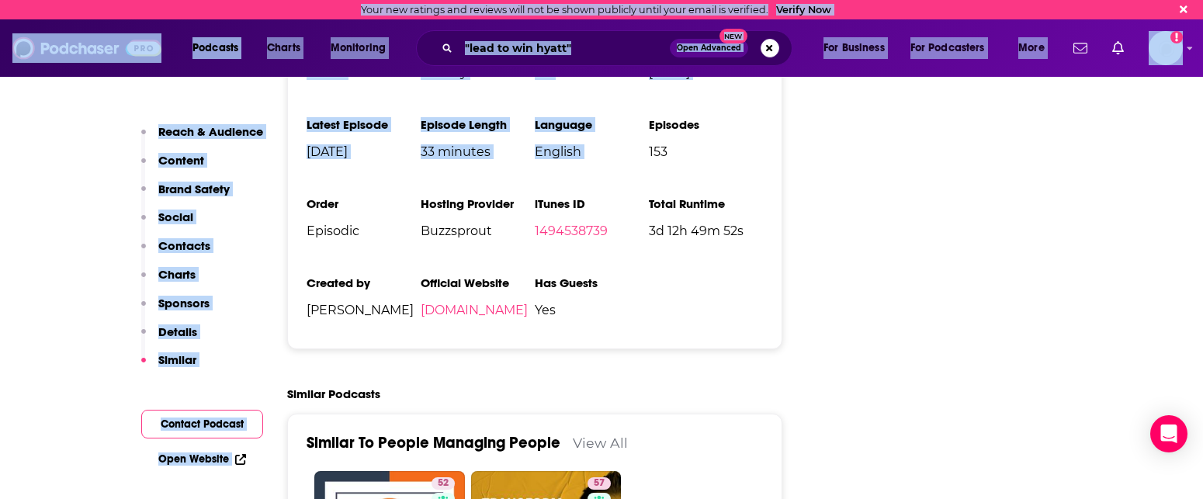
scroll to position [2580, 0]
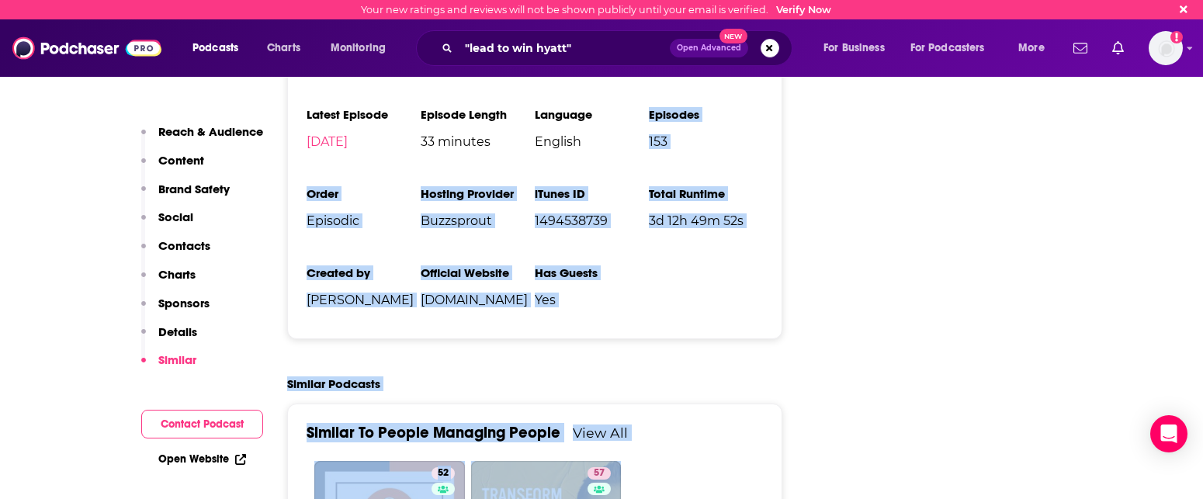
drag, startPoint x: 821, startPoint y: 439, endPoint x: 768, endPoint y: 474, distance: 63.9
click at [501, 293] on link "[DOMAIN_NAME]" at bounding box center [474, 300] width 107 height 15
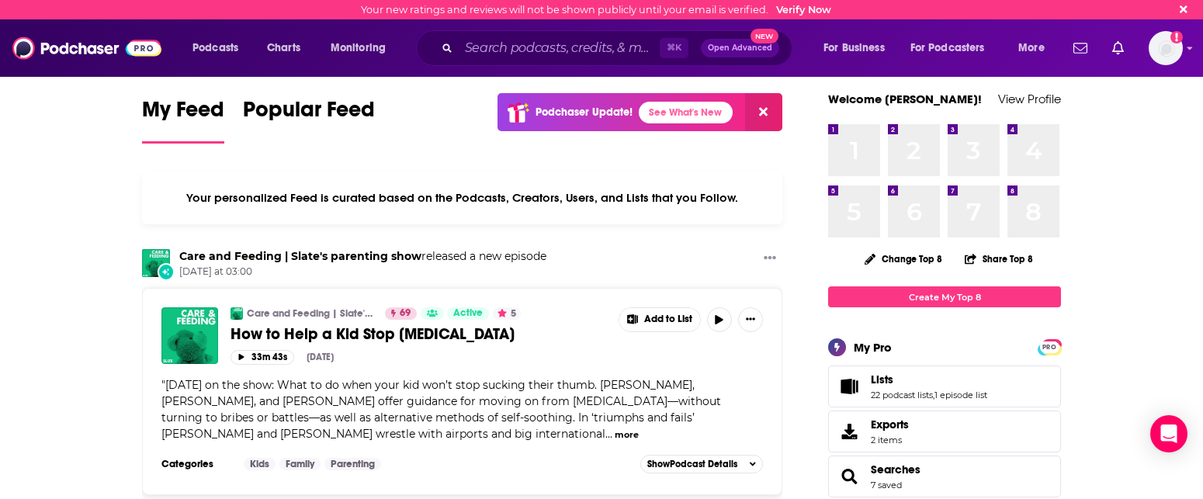
click at [40, 50] on img at bounding box center [86, 47] width 149 height 29
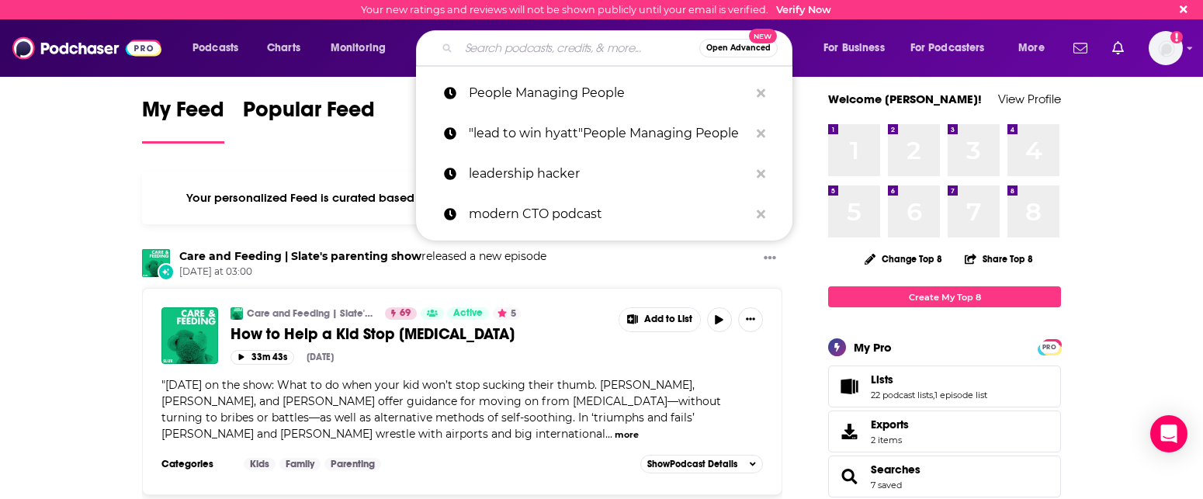
click at [502, 55] on input "Search podcasts, credits, & more..." at bounding box center [579, 48] width 241 height 25
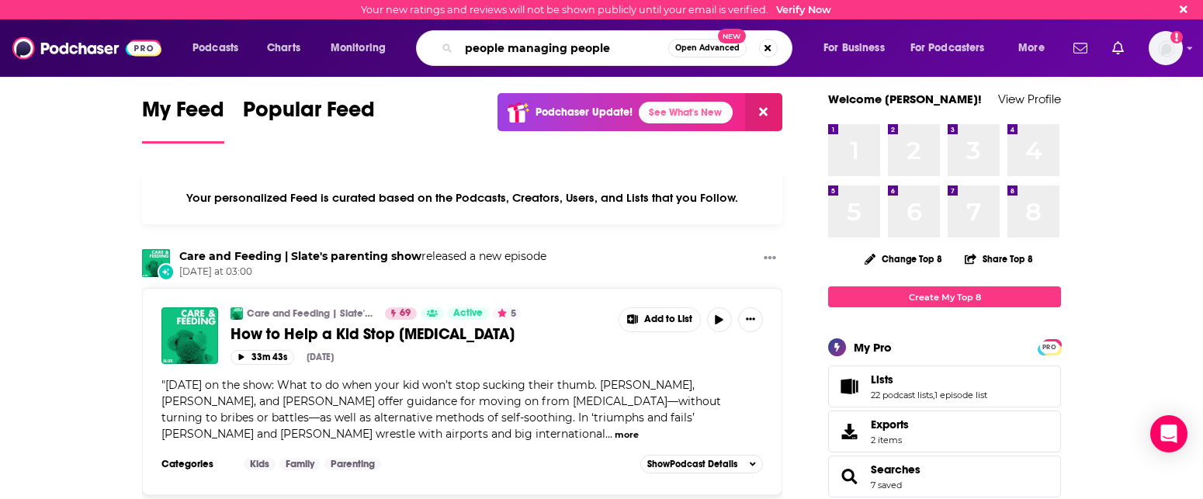
type input "people managing people"
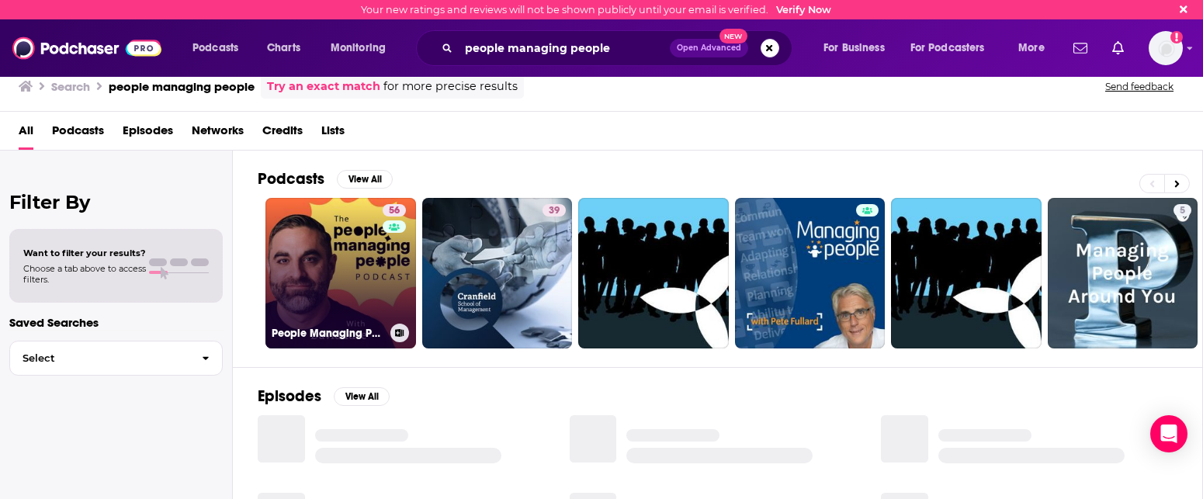
click at [342, 241] on link "56 People Managing People" at bounding box center [340, 273] width 151 height 151
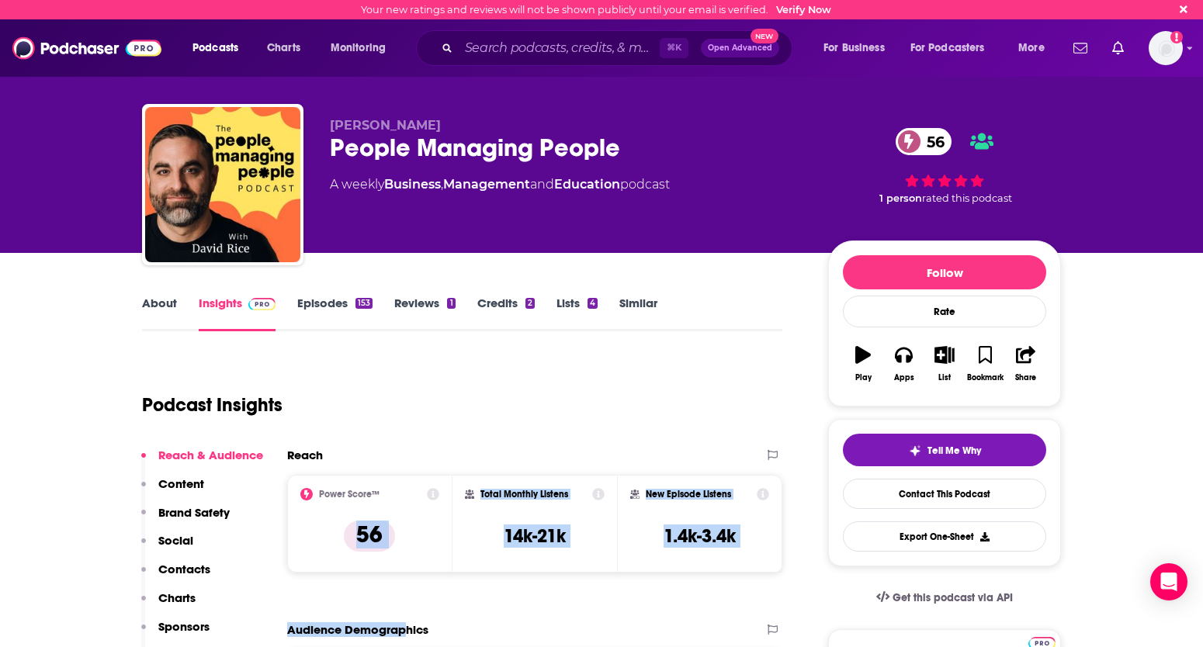
scroll to position [214, 0]
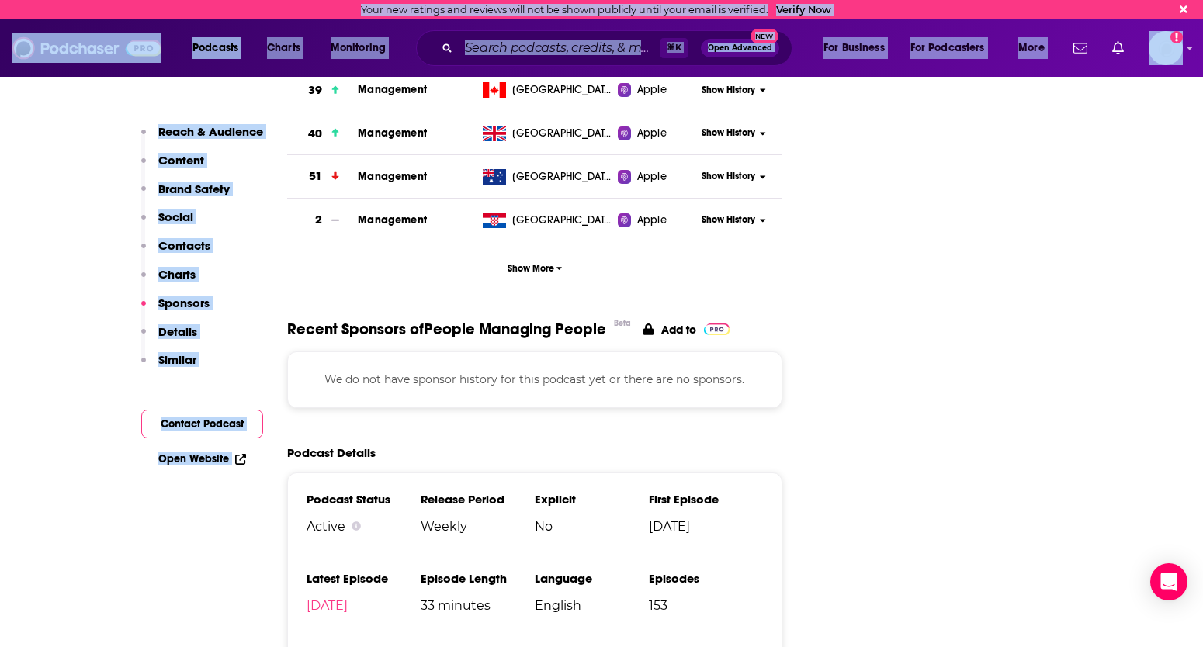
drag, startPoint x: 432, startPoint y: 515, endPoint x: 343, endPoint y: 649, distance: 160.1
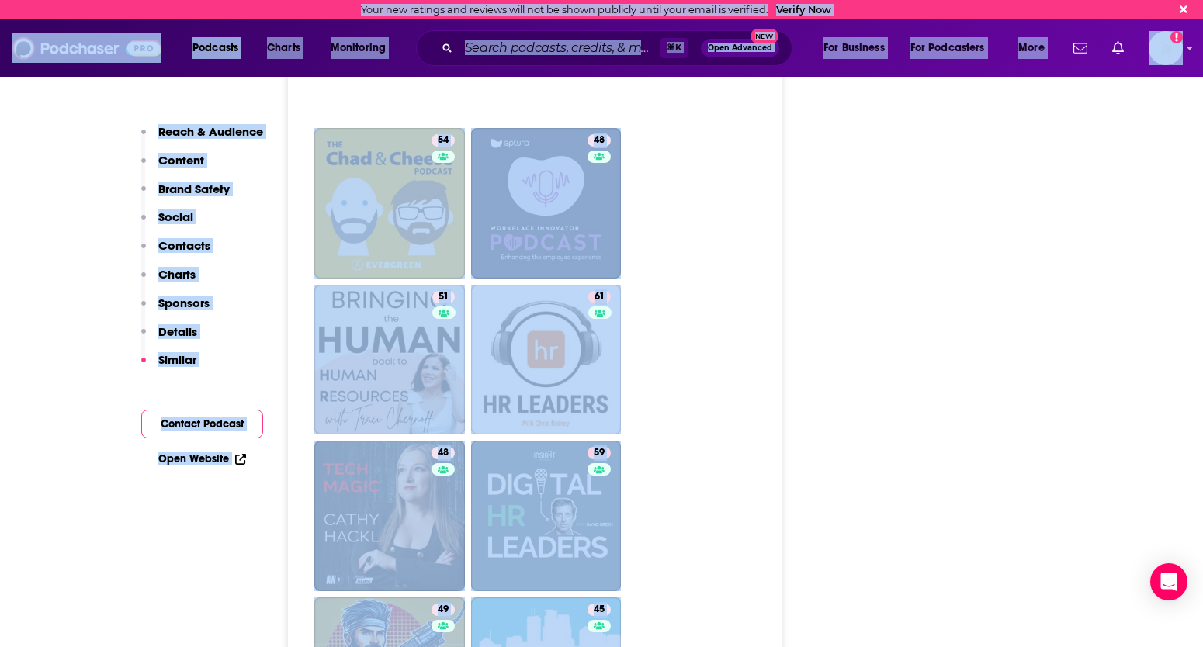
drag, startPoint x: 854, startPoint y: 608, endPoint x: 801, endPoint y: 659, distance: 73.0
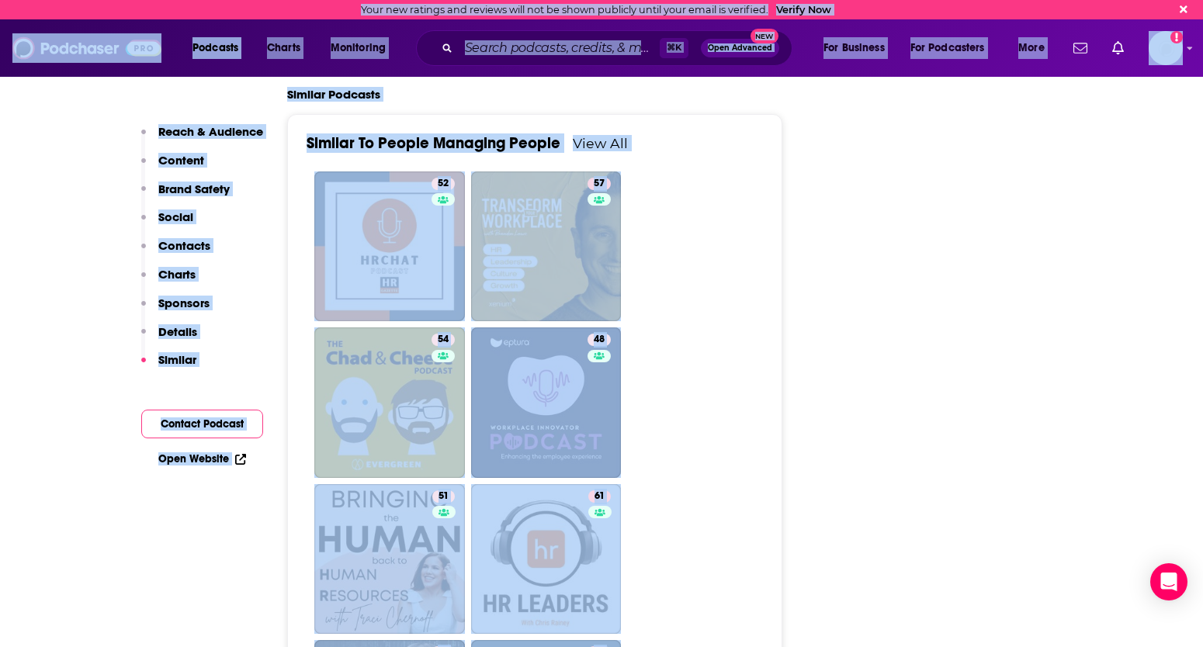
drag, startPoint x: 889, startPoint y: 127, endPoint x: 890, endPoint y: 29, distance: 97.0
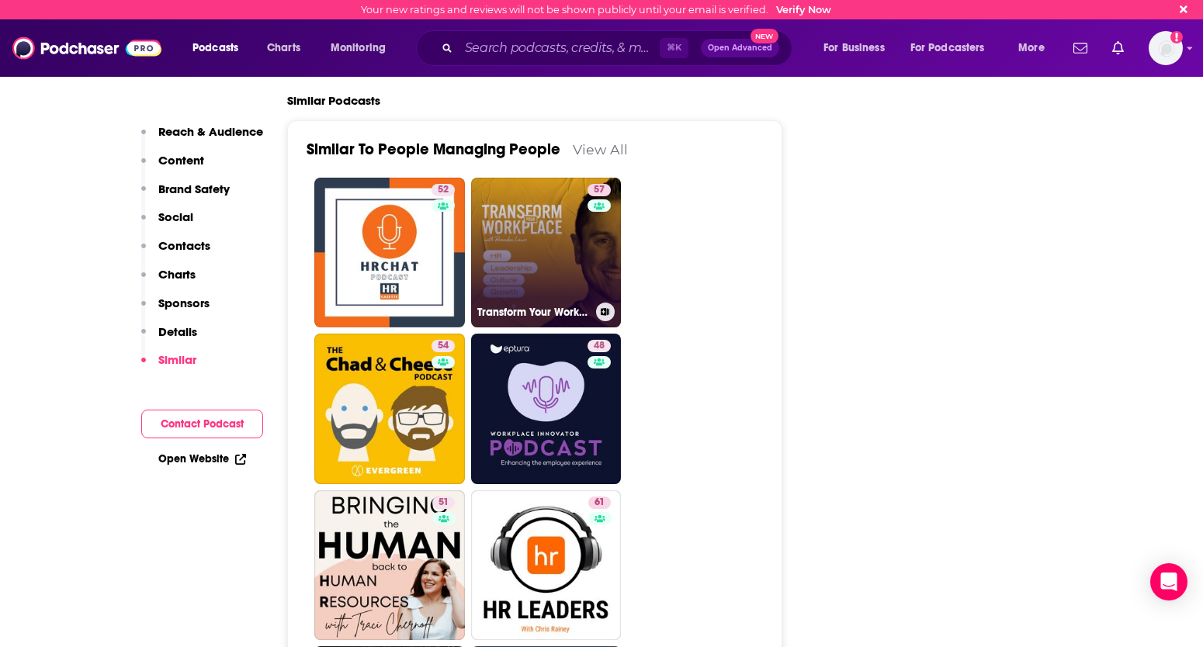
click at [547, 178] on link "57 Transform Your Workplace" at bounding box center [546, 253] width 151 height 151
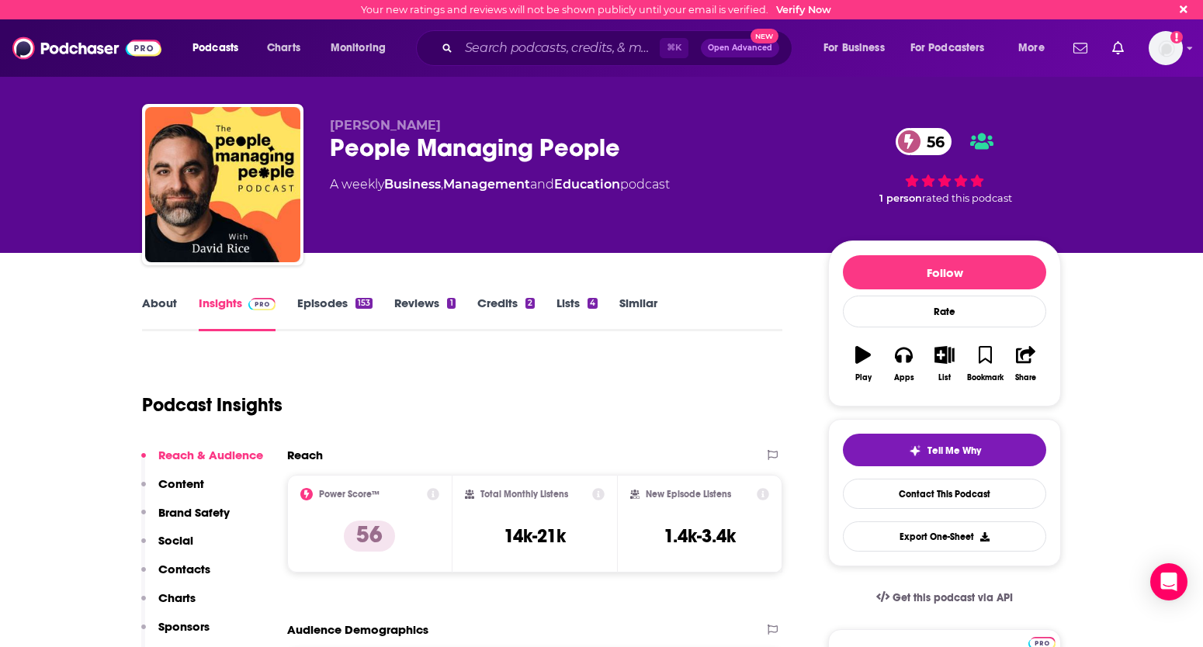
type input "[URL][DOMAIN_NAME]"
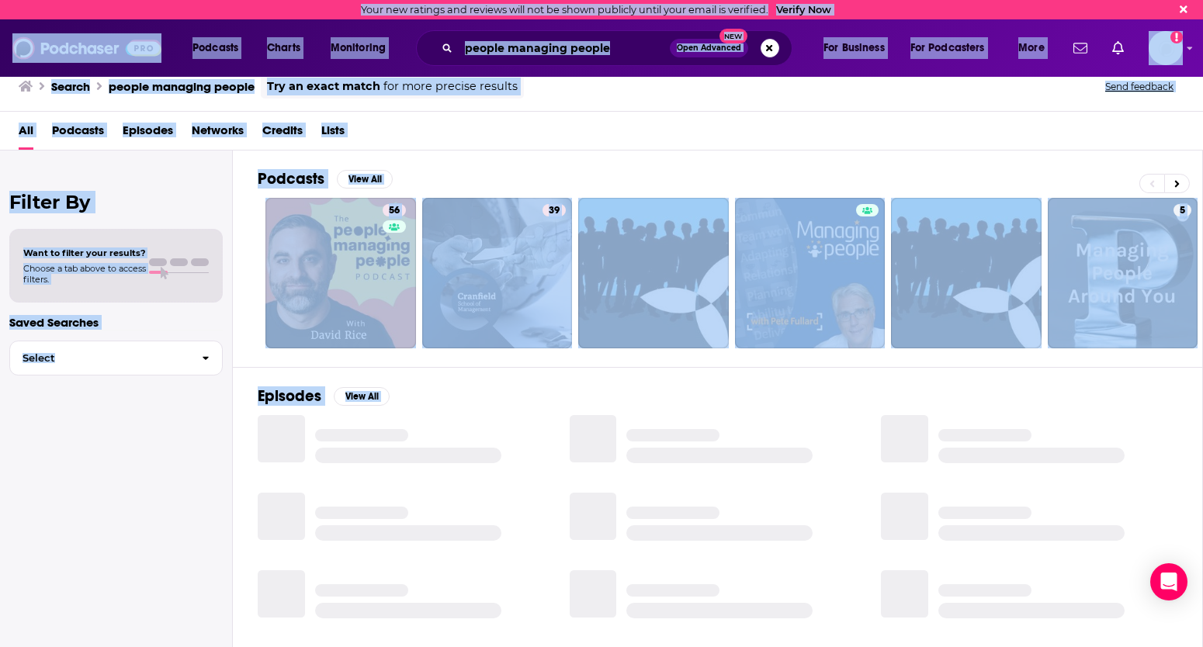
click at [490, 397] on div "Episodes View All" at bounding box center [718, 509] width 970 height 284
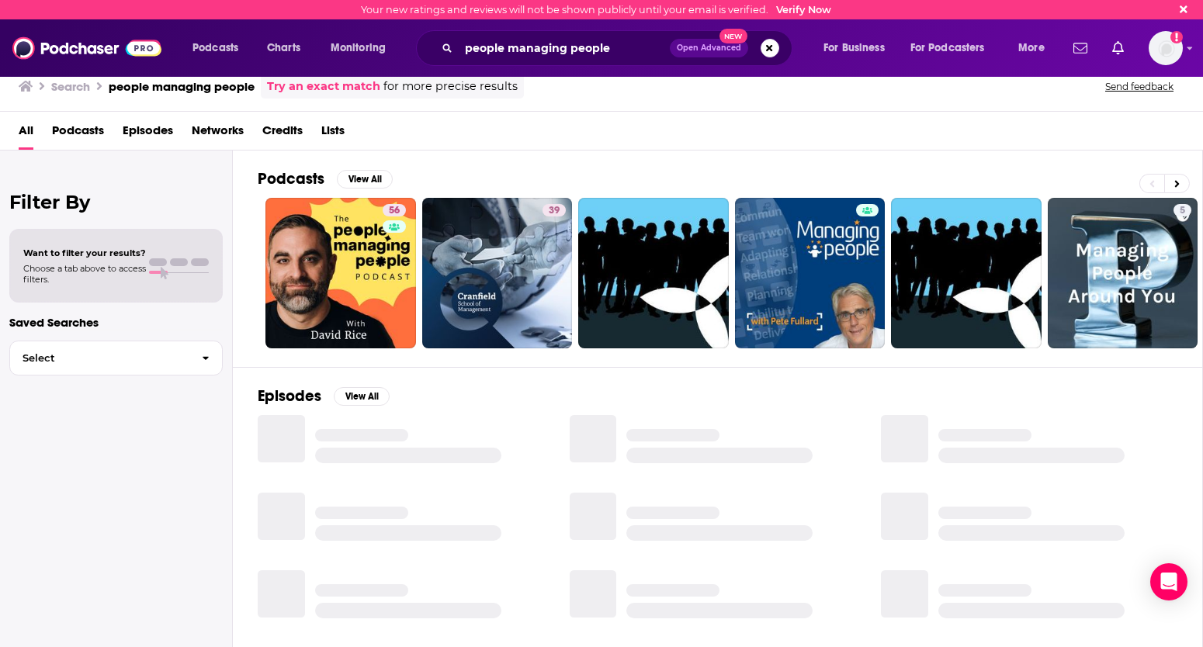
scroll to position [230, 0]
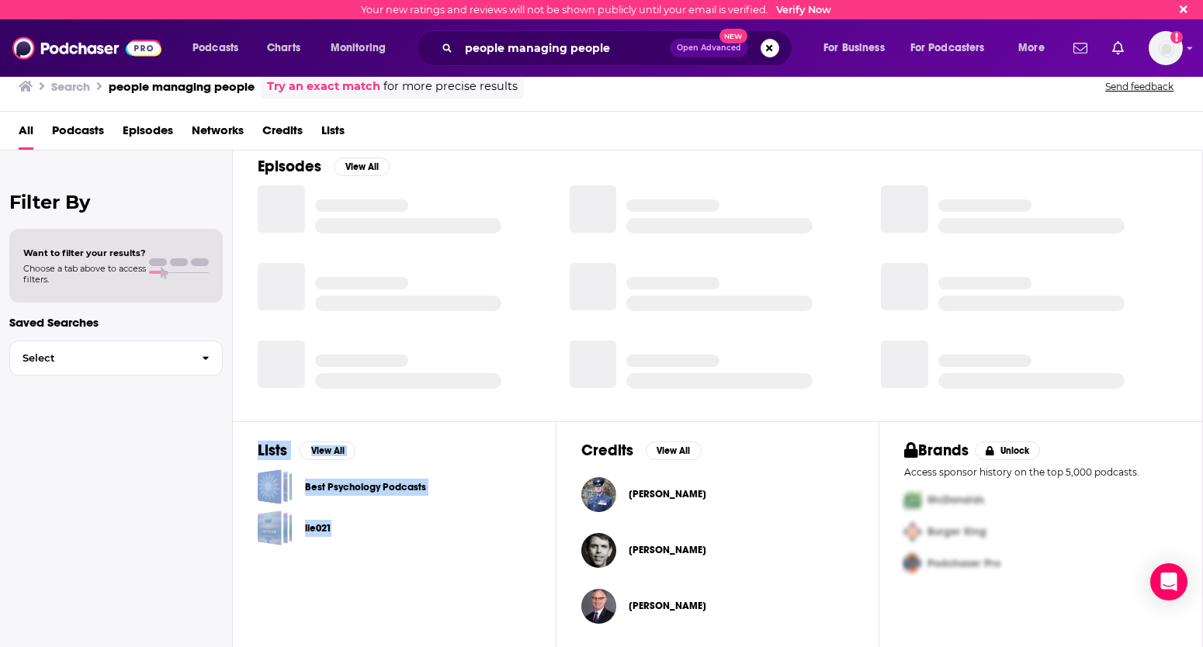
drag, startPoint x: 490, startPoint y: 397, endPoint x: 355, endPoint y: 726, distance: 355.7
click at [355, 498] on html "Your new ratings and reviews will not be shown publicly until your email is ver…" at bounding box center [601, 323] width 1203 height 647
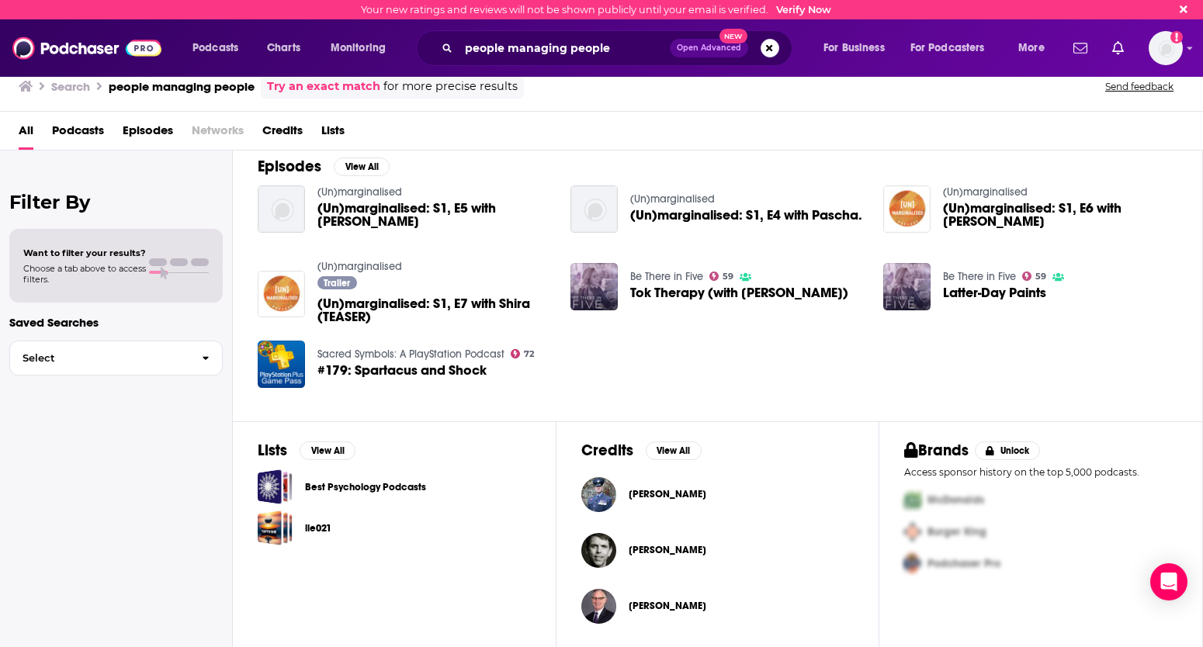
drag, startPoint x: 445, startPoint y: 530, endPoint x: 338, endPoint y: 726, distance: 223.7
click at [338, 498] on html "Your new ratings and reviews will not be shown publicly until your email is ver…" at bounding box center [601, 323] width 1203 height 647
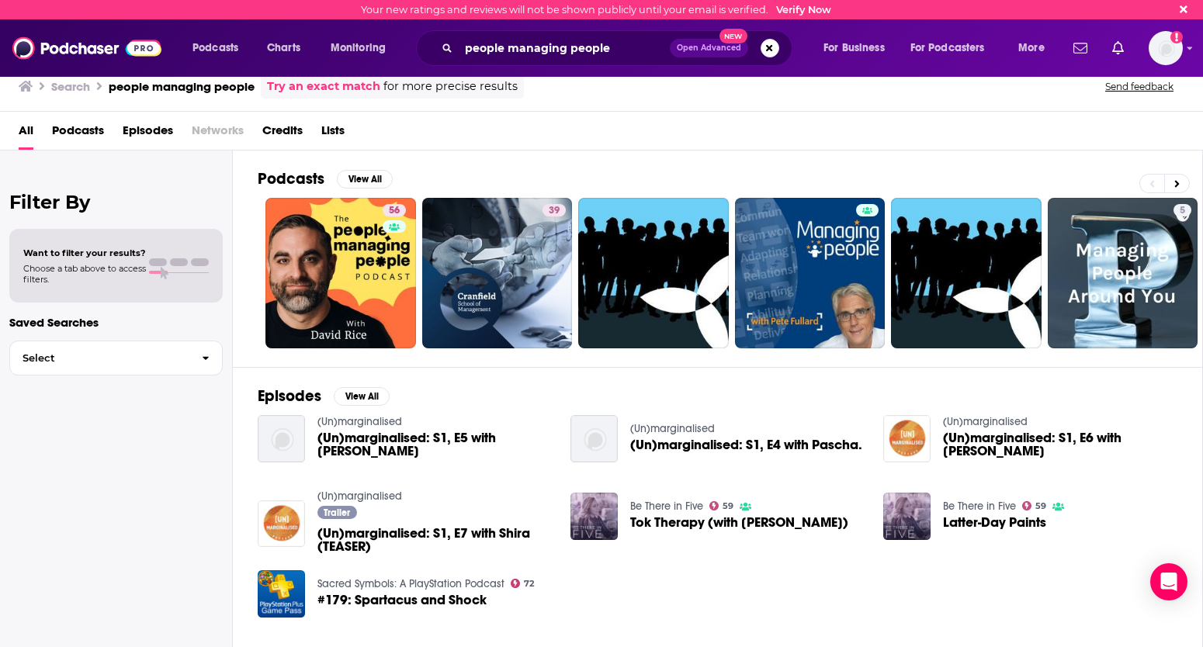
scroll to position [0, 0]
click at [334, 135] on span "Lists" at bounding box center [332, 134] width 23 height 32
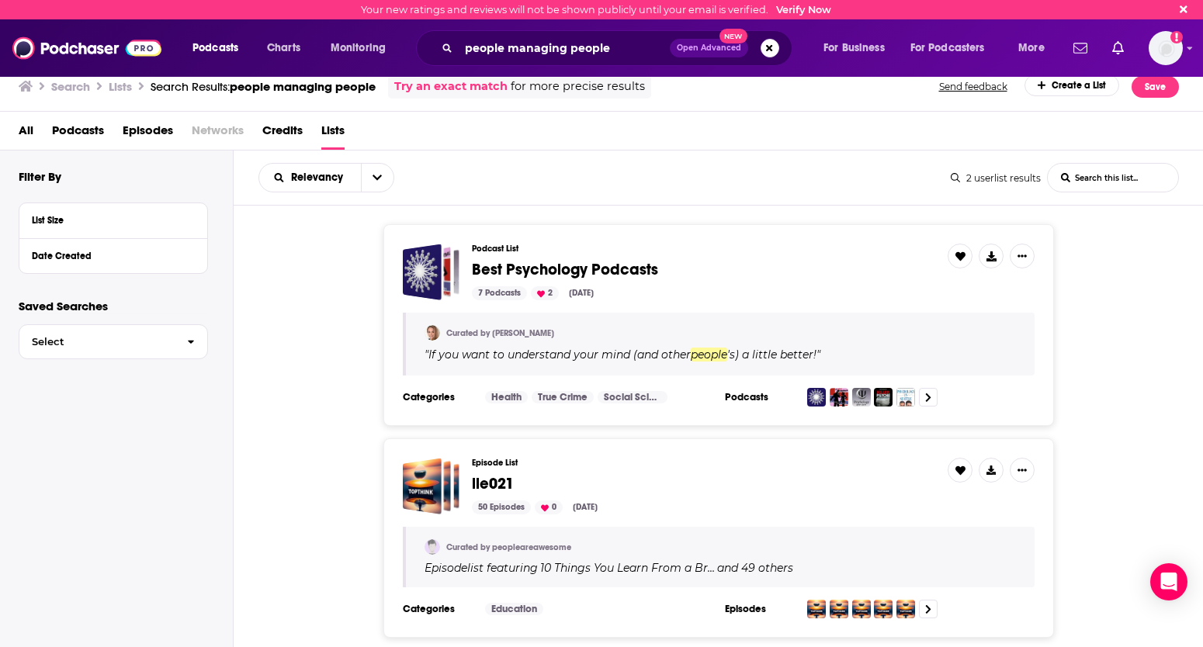
click at [333, 135] on span "Lists" at bounding box center [332, 134] width 23 height 32
click at [75, 136] on span "Podcasts" at bounding box center [78, 134] width 52 height 32
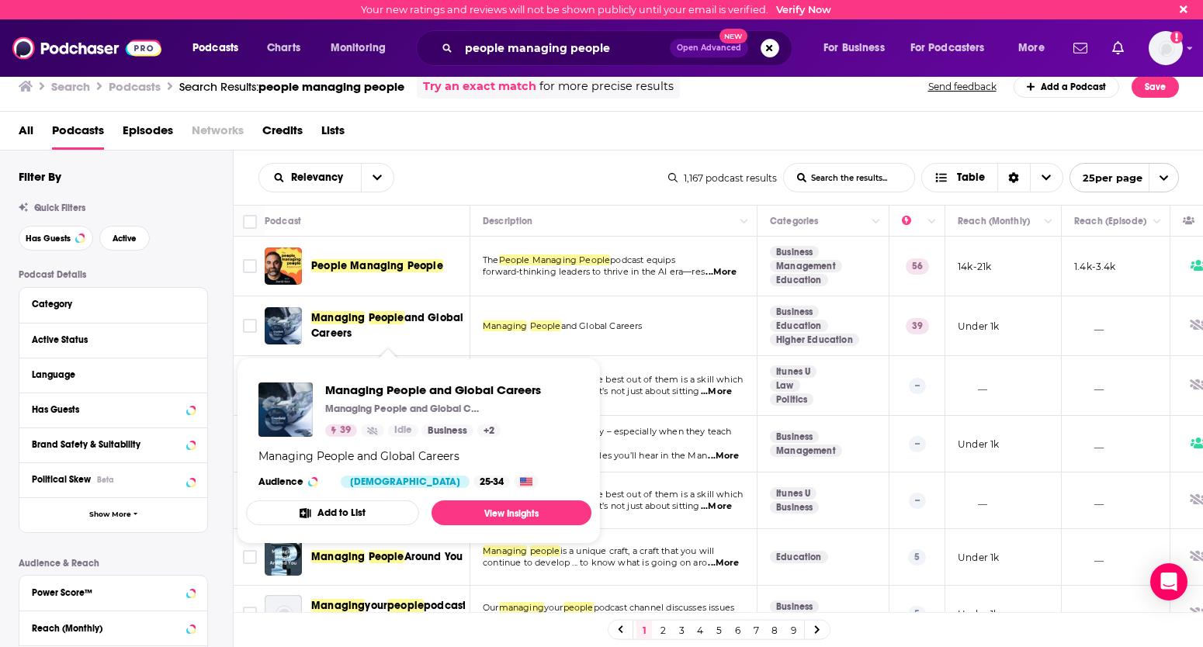
click at [331, 316] on span "Managing" at bounding box center [338, 317] width 54 height 13
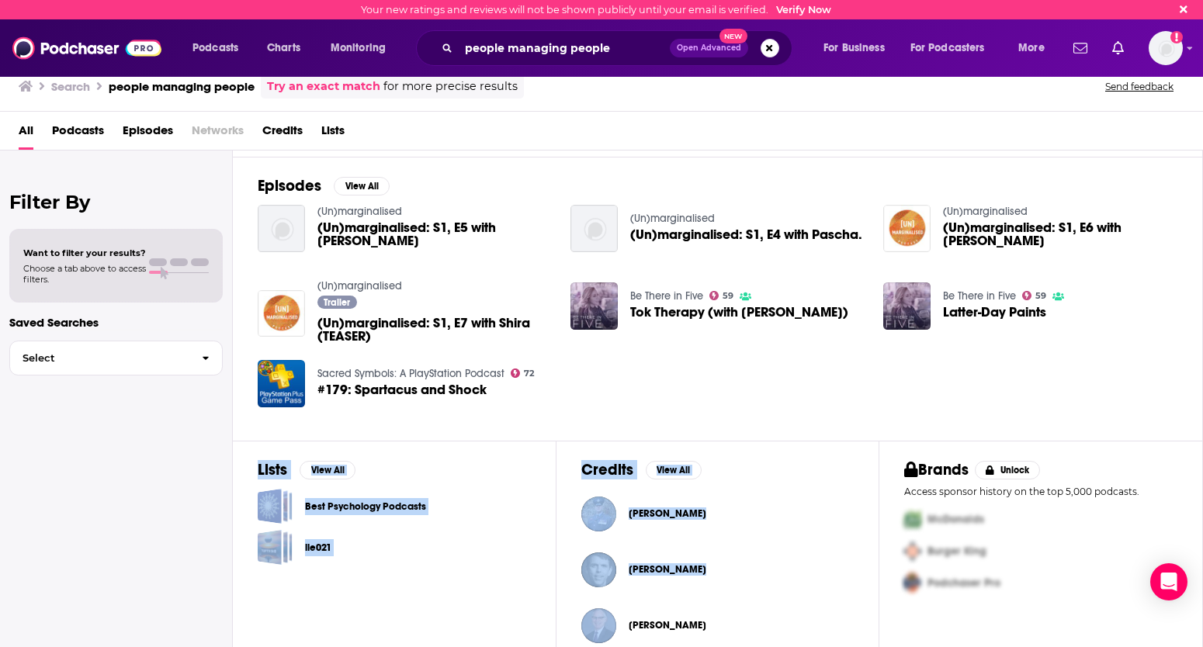
scroll to position [230, 0]
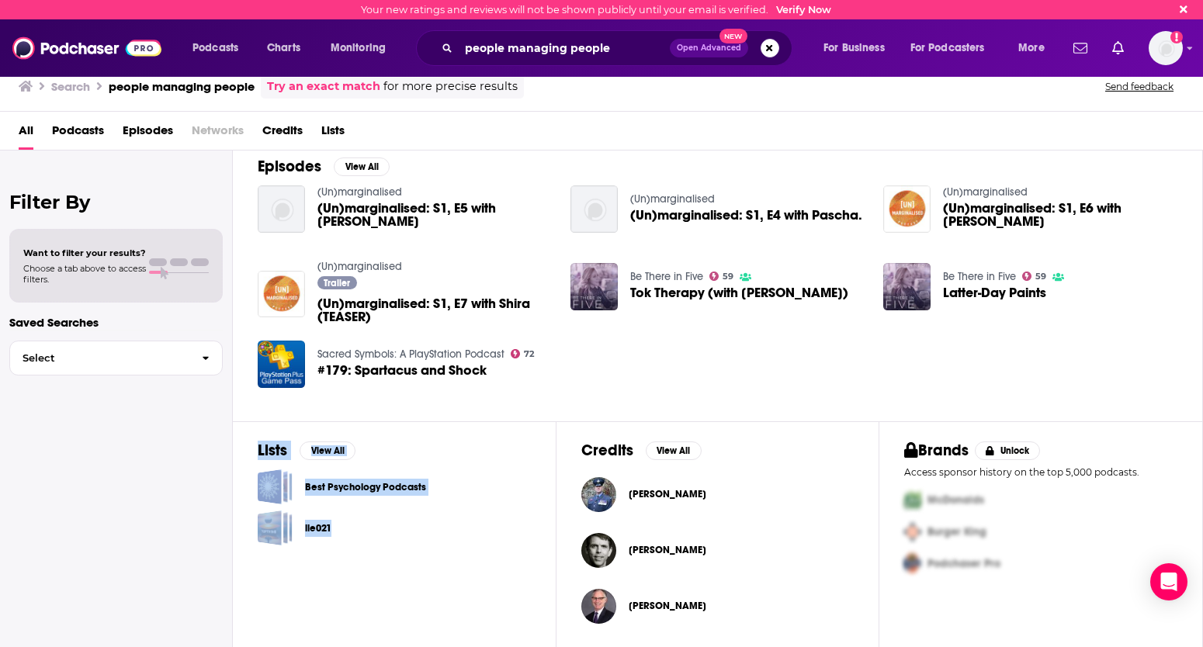
drag, startPoint x: 598, startPoint y: 632, endPoint x: 534, endPoint y: 712, distance: 102.7
click at [534, 498] on html "Your new ratings and reviews will not be shown publicly until your email is ver…" at bounding box center [601, 323] width 1203 height 647
click at [291, 88] on link "Try an exact match" at bounding box center [323, 87] width 113 height 18
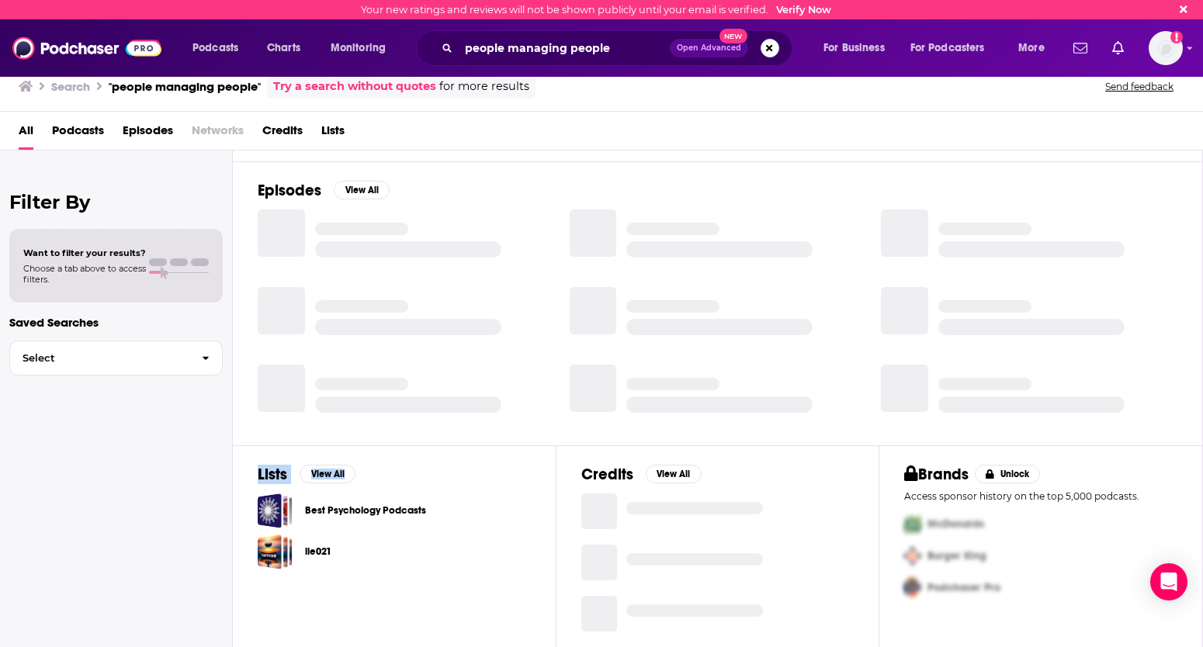
scroll to position [132, 0]
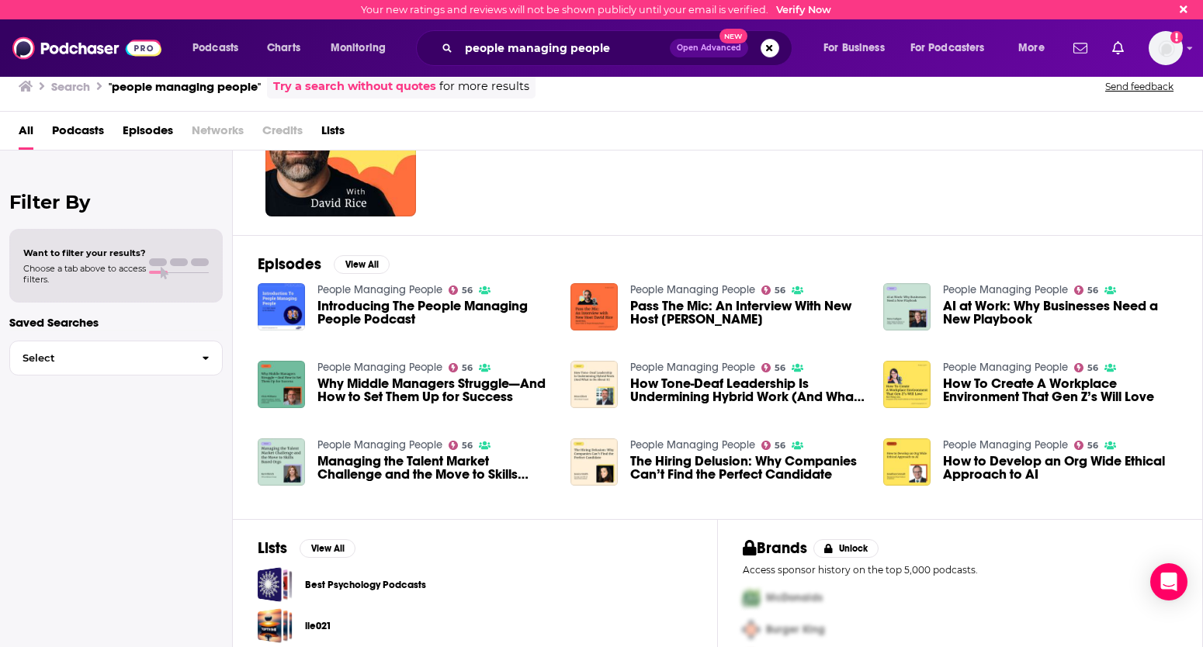
click at [555, 218] on div "Podcasts View All 56 7" at bounding box center [730, 127] width 945 height 217
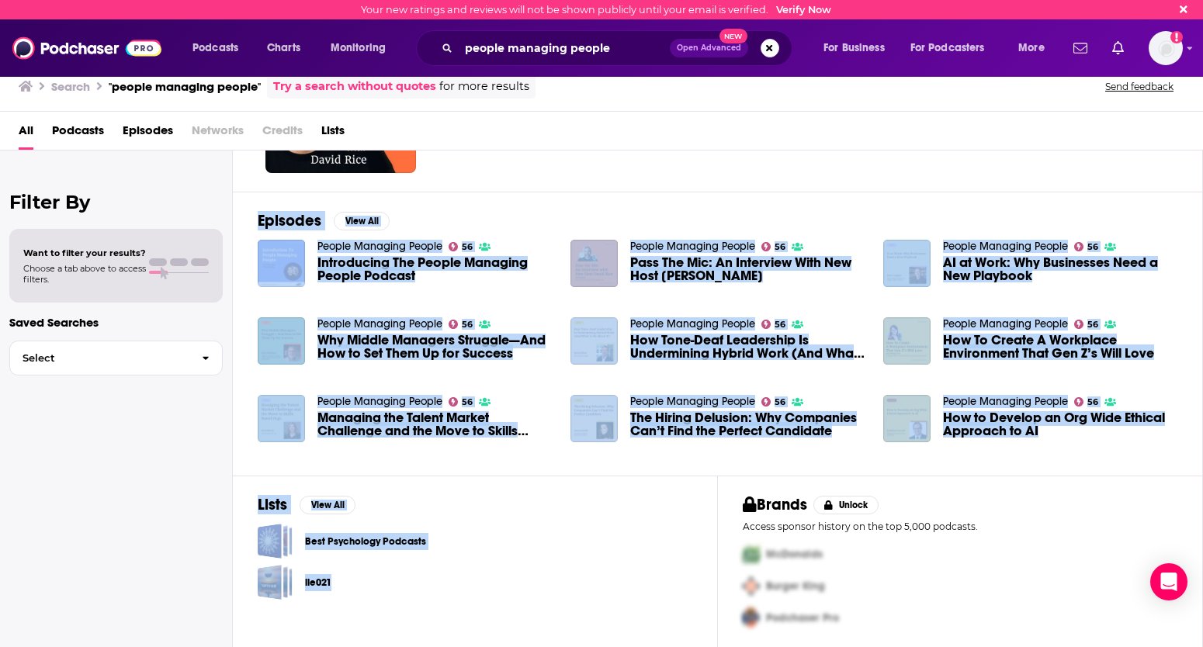
scroll to position [178, 0]
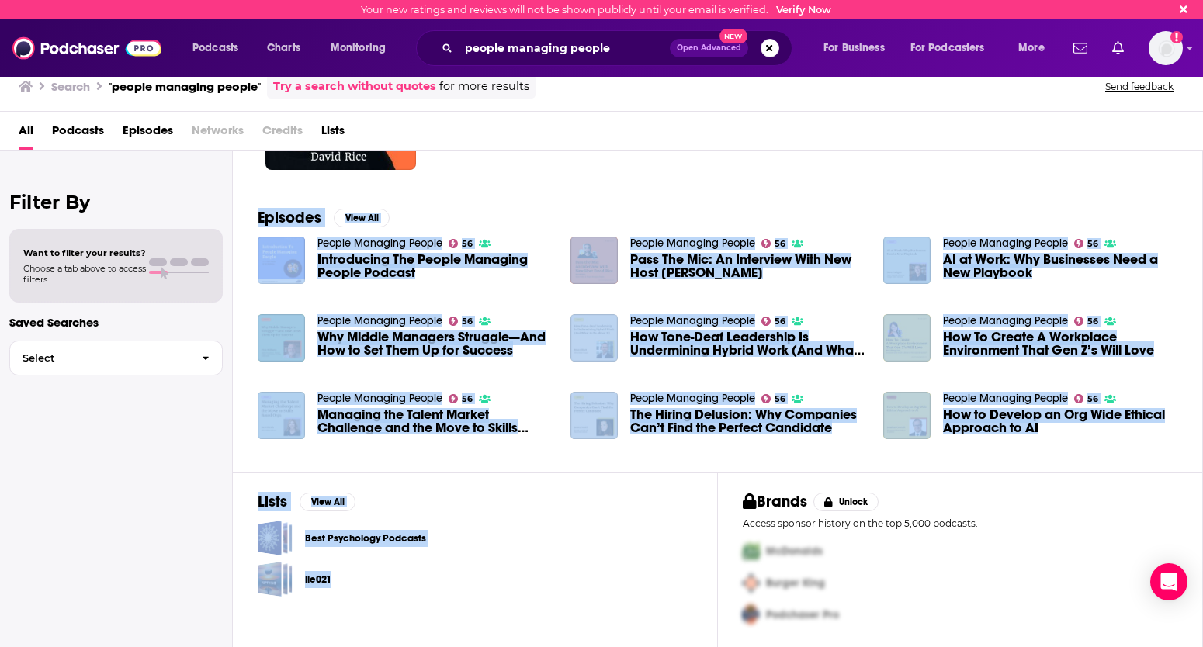
drag, startPoint x: 554, startPoint y: 218, endPoint x: 352, endPoint y: 766, distance: 584.2
click at [352, 498] on html "Your new ratings and reviews will not be shown publicly until your email is ver…" at bounding box center [601, 323] width 1203 height 647
click at [437, 191] on div "Episodes View All People Managing People 56 Introducing The People Managing Peo…" at bounding box center [718, 331] width 970 height 284
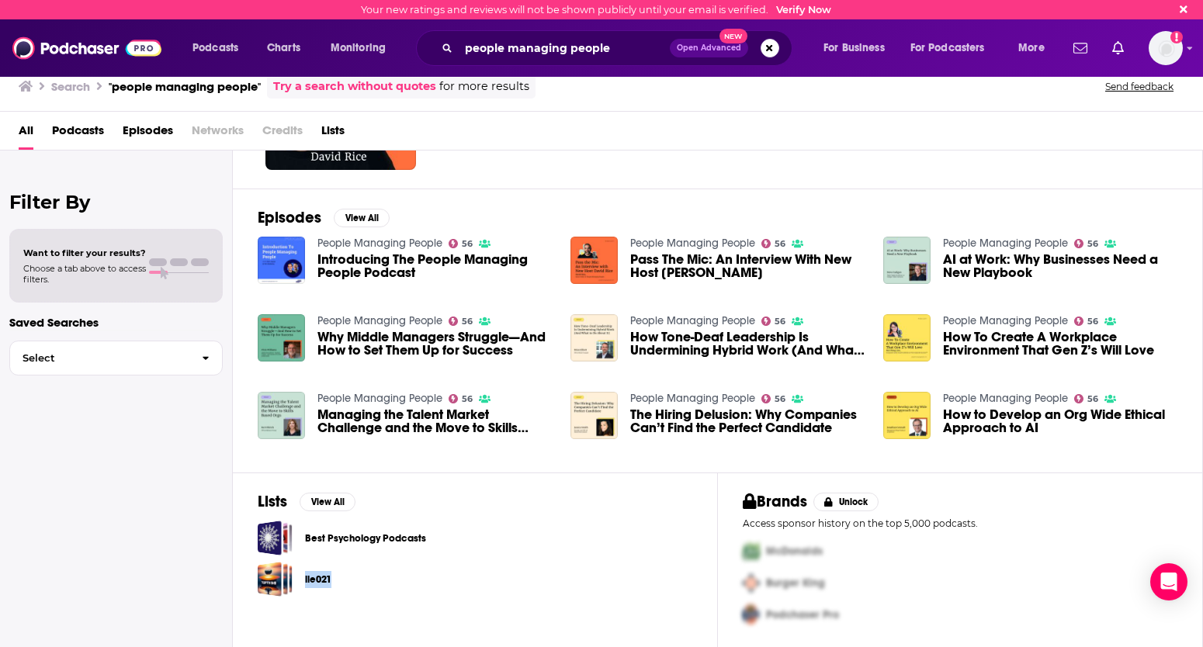
drag, startPoint x: 449, startPoint y: 560, endPoint x: 408, endPoint y: 684, distance: 130.8
click at [408, 498] on html "Your new ratings and reviews will not be shown publicly until your email is ver…" at bounding box center [601, 323] width 1203 height 647
click at [390, 498] on div "Lists View All Best Psychology Podcasts lie021" at bounding box center [475, 562] width 485 height 178
drag, startPoint x: 391, startPoint y: 630, endPoint x: 378, endPoint y: 686, distance: 57.4
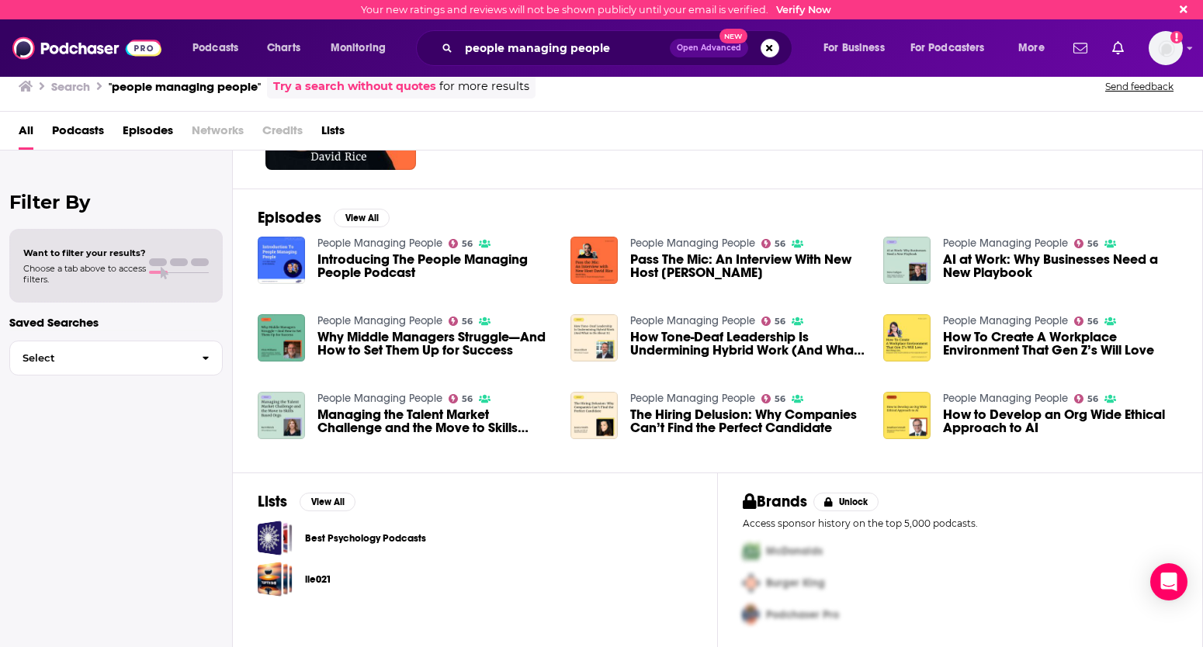
click at [378, 498] on html "Your new ratings and reviews will not be shown publicly until your email is ver…" at bounding box center [601, 323] width 1203 height 647
click at [66, 54] on img at bounding box center [86, 47] width 149 height 29
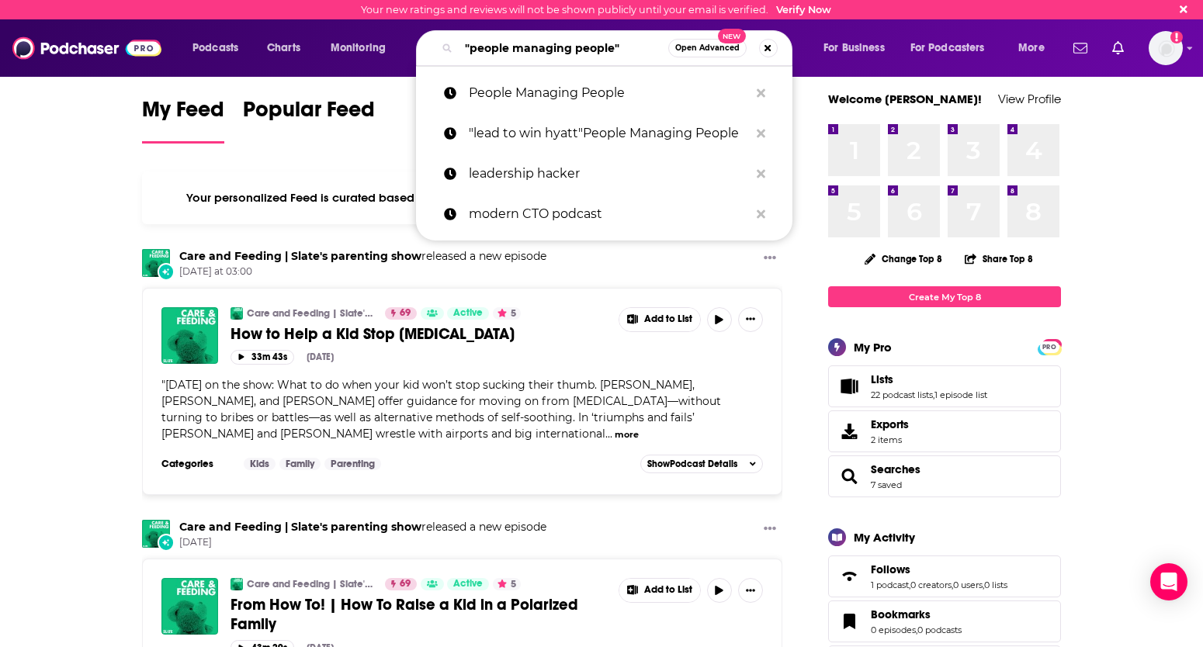
click at [579, 50] on input ""people managing people"" at bounding box center [564, 48] width 210 height 25
drag, startPoint x: 622, startPoint y: 47, endPoint x: 424, endPoint y: 48, distance: 197.9
click at [424, 48] on div ""people managing people" Open Advanced New" at bounding box center [604, 48] width 376 height 36
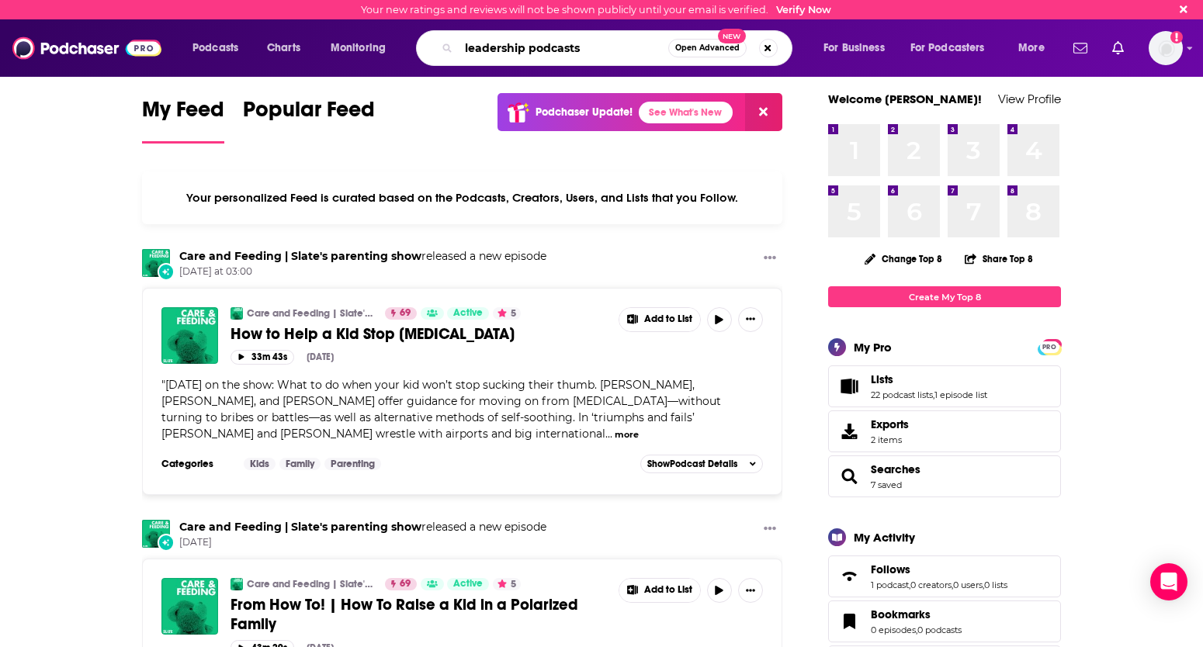
type input "leadership podcasts"
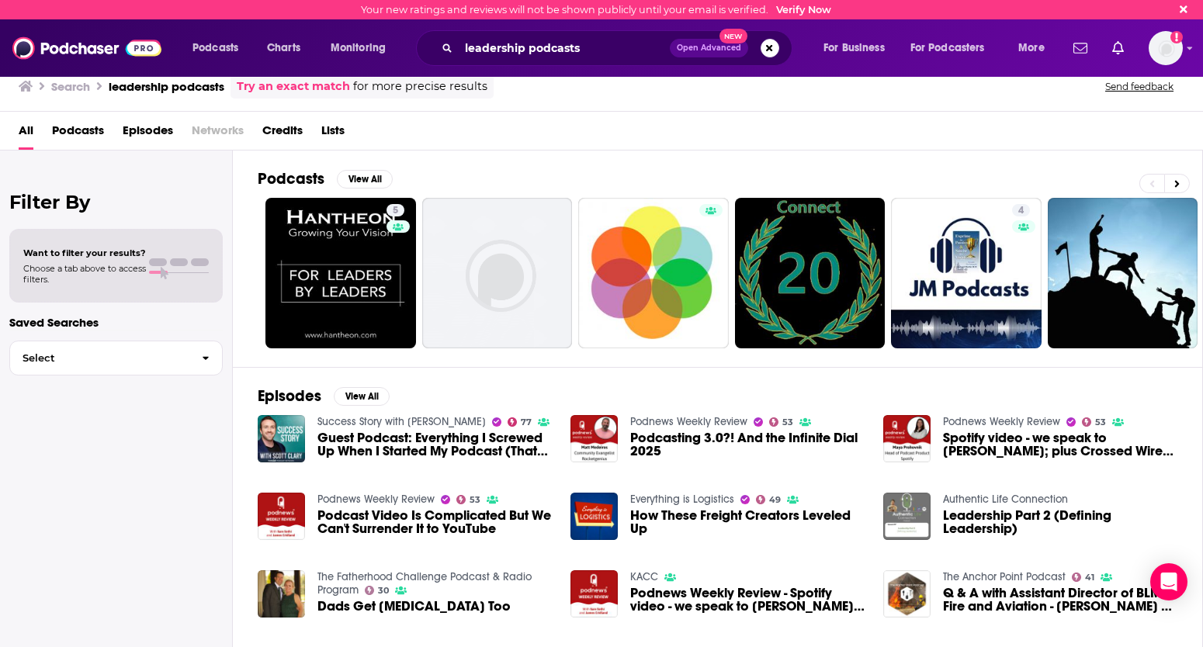
click at [73, 138] on span "Podcasts" at bounding box center [78, 134] width 52 height 32
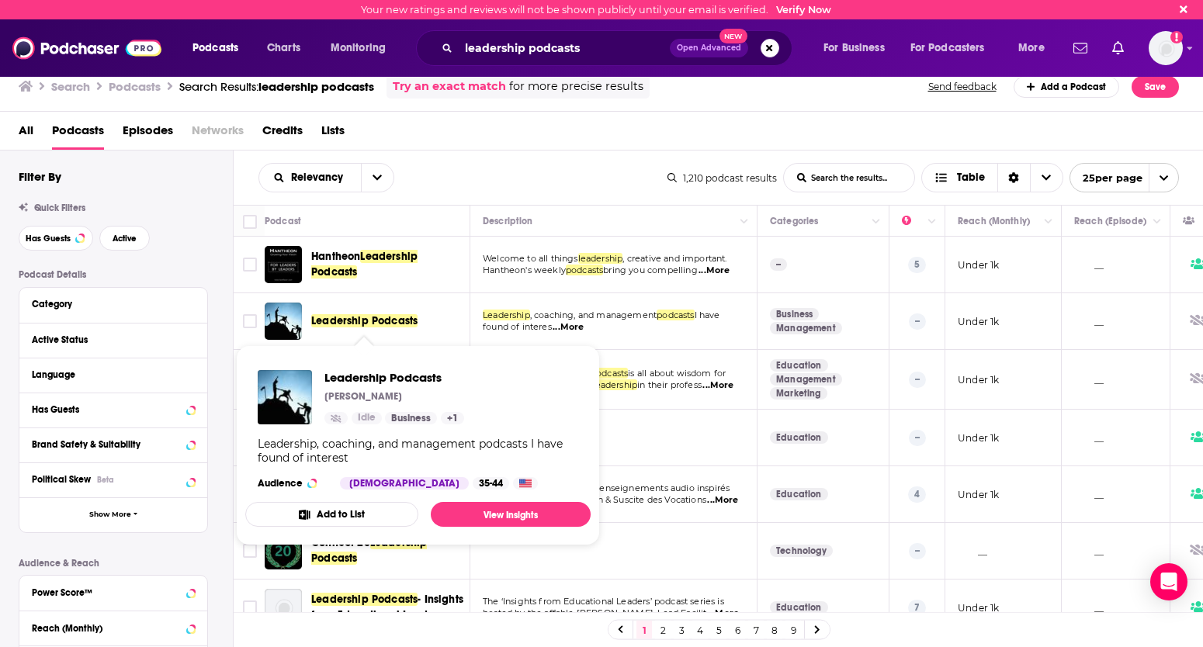
click at [334, 321] on span "Leadership Podcasts" at bounding box center [364, 320] width 106 height 13
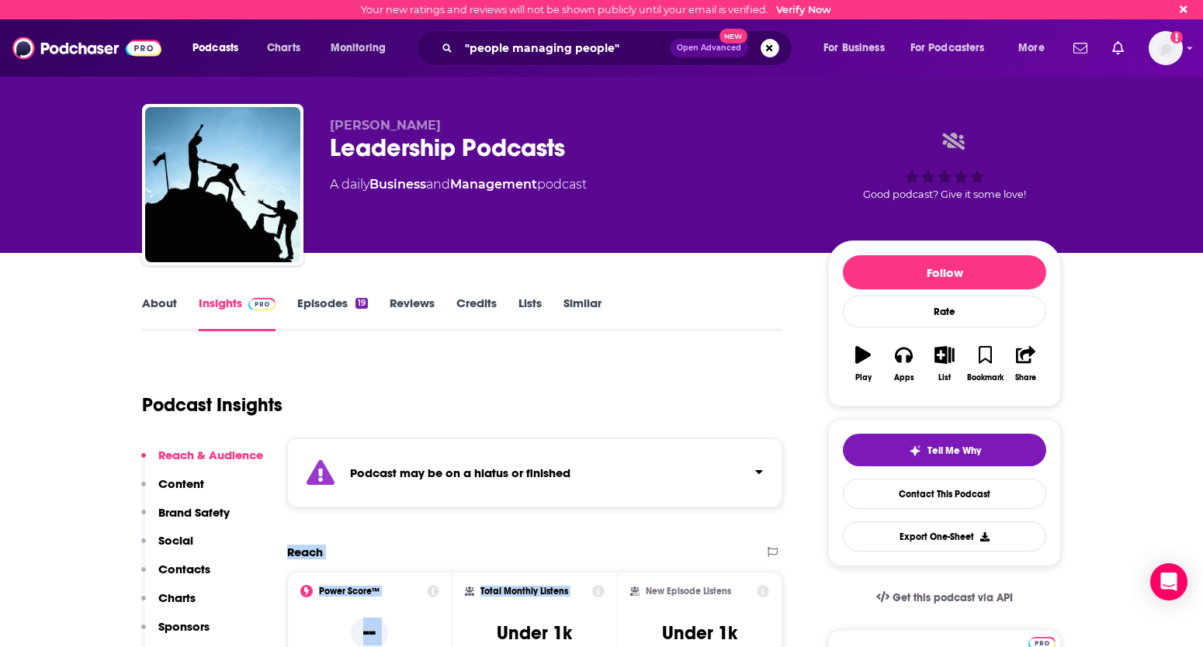
drag, startPoint x: 530, startPoint y: 542, endPoint x: 490, endPoint y: 630, distance: 96.2
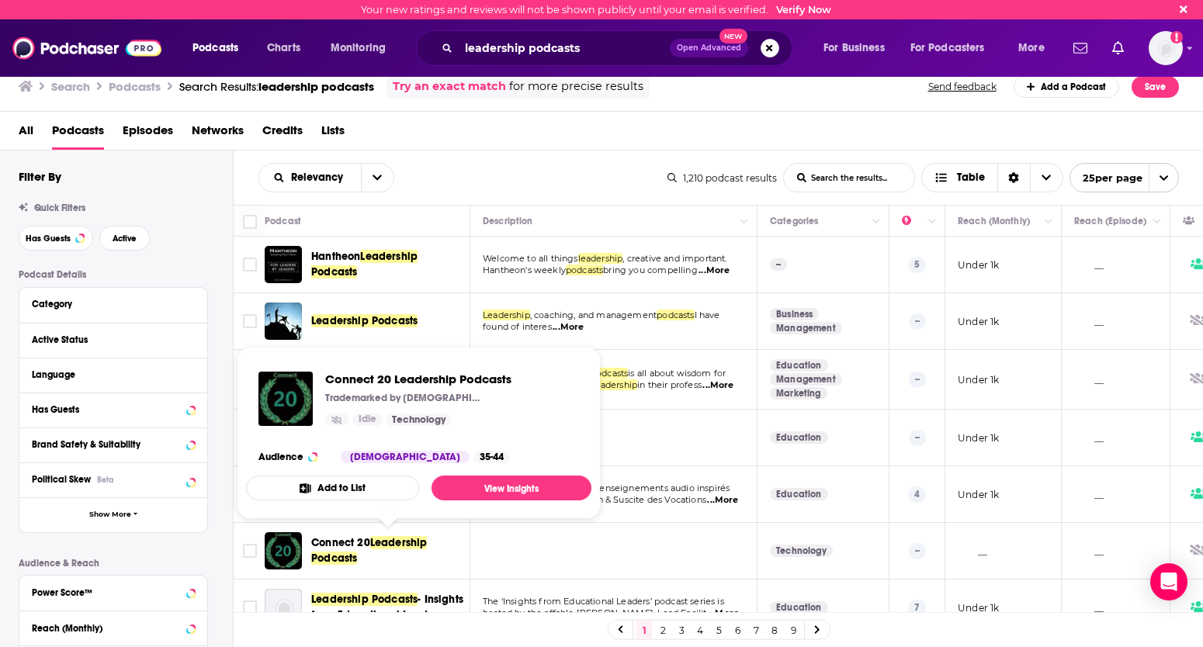
click at [367, 498] on span "Connect 20" at bounding box center [340, 542] width 59 height 13
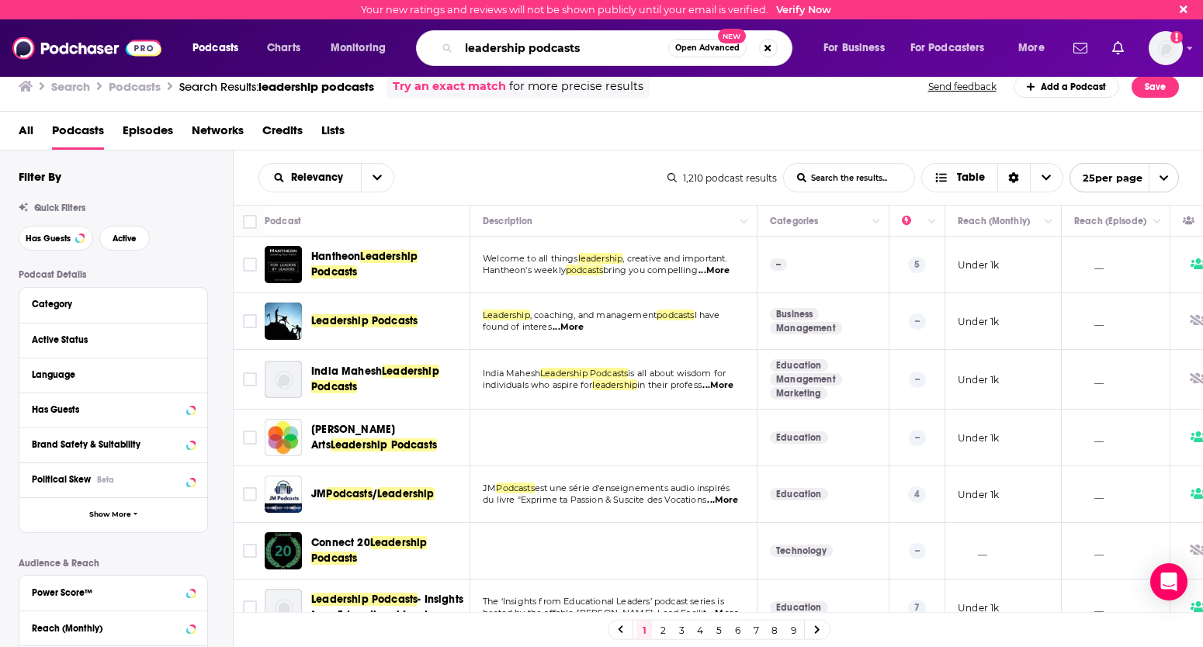
click at [601, 47] on input "leadership podcasts" at bounding box center [564, 48] width 210 height 25
click at [599, 47] on input "leadership podcasts" at bounding box center [564, 48] width 210 height 25
click at [714, 48] on span "Open Advanced" at bounding box center [707, 48] width 64 height 8
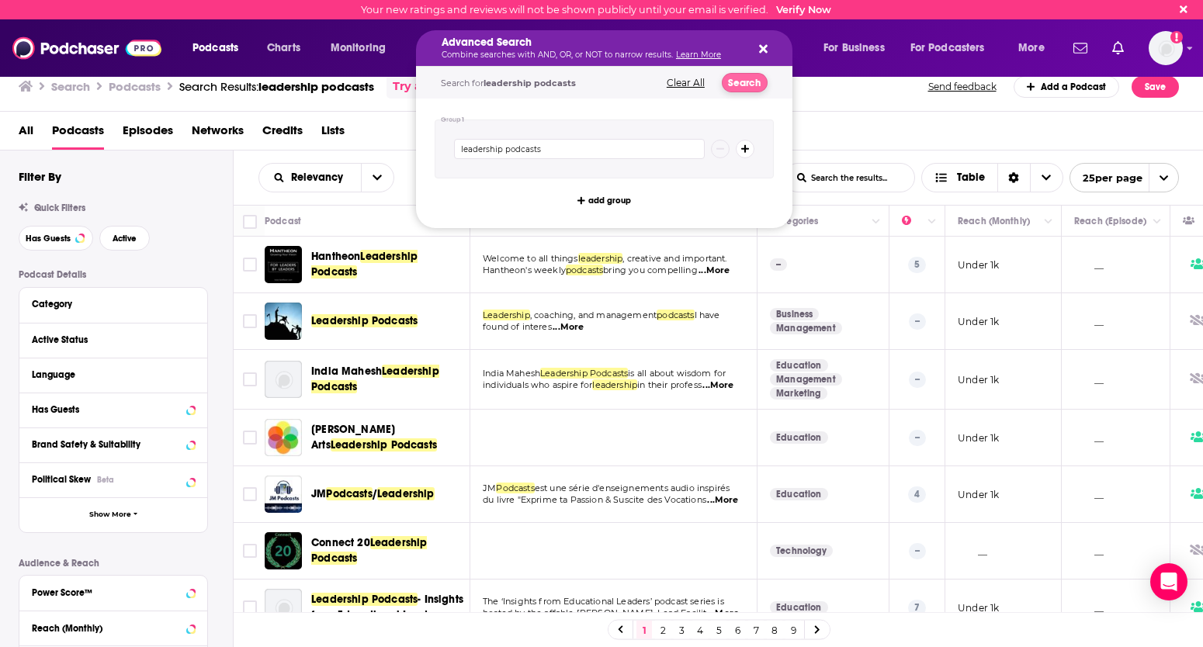
click at [740, 75] on button "Search" at bounding box center [745, 82] width 46 height 19
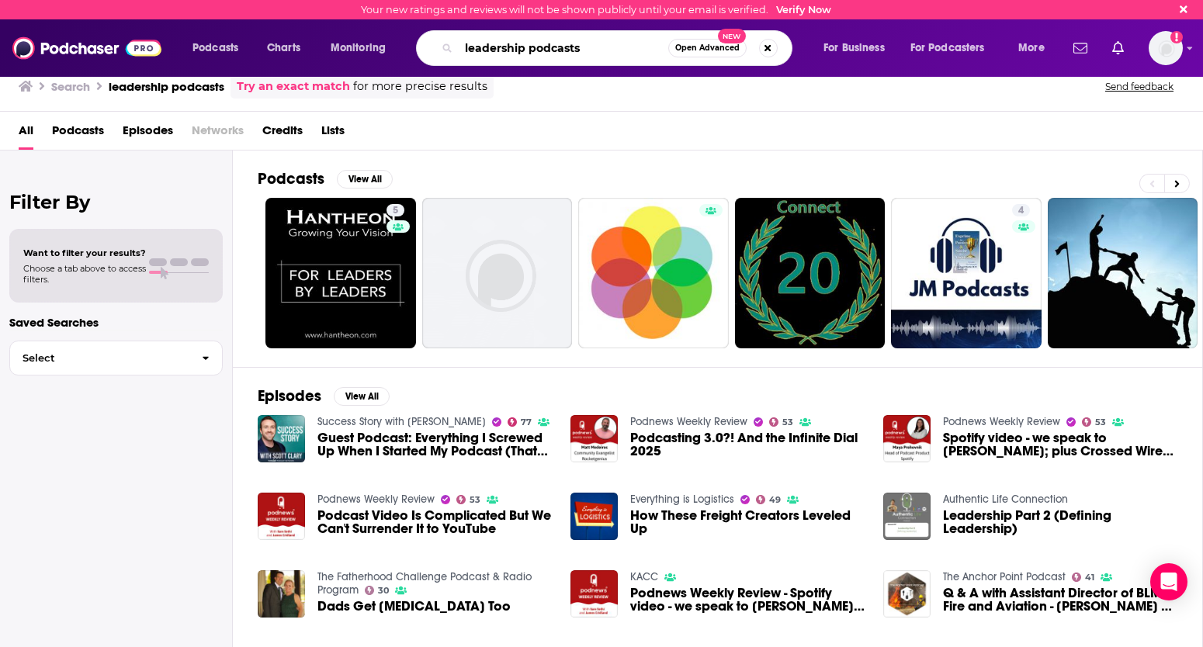
click at [604, 54] on input "leadership podcasts" at bounding box center [564, 48] width 210 height 25
click at [203, 47] on span "Podcasts" at bounding box center [215, 48] width 46 height 22
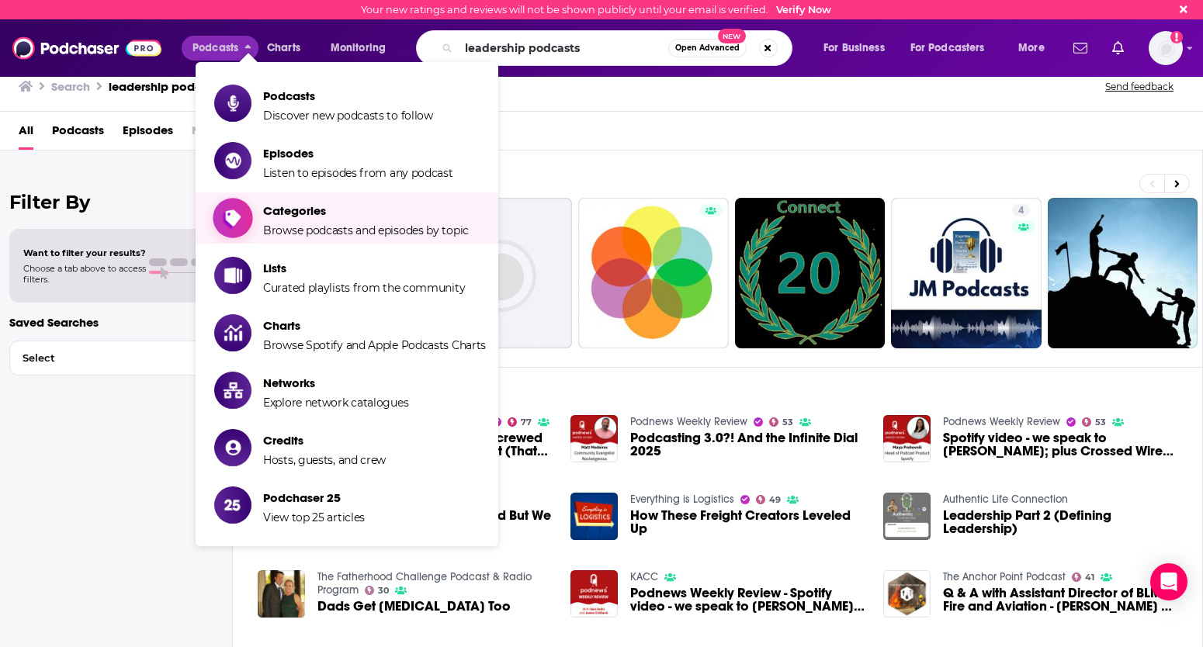
click at [311, 216] on span "Categories" at bounding box center [366, 210] width 206 height 15
type input ""people managing people""
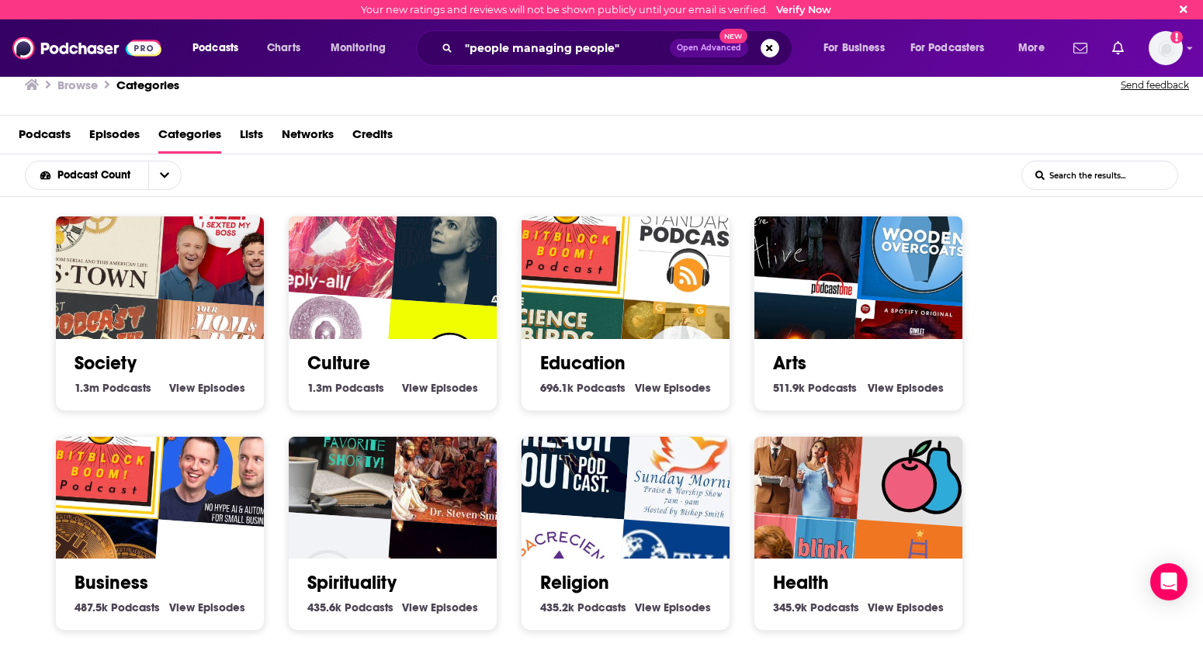
click at [106, 498] on link "Business" at bounding box center [112, 582] width 74 height 23
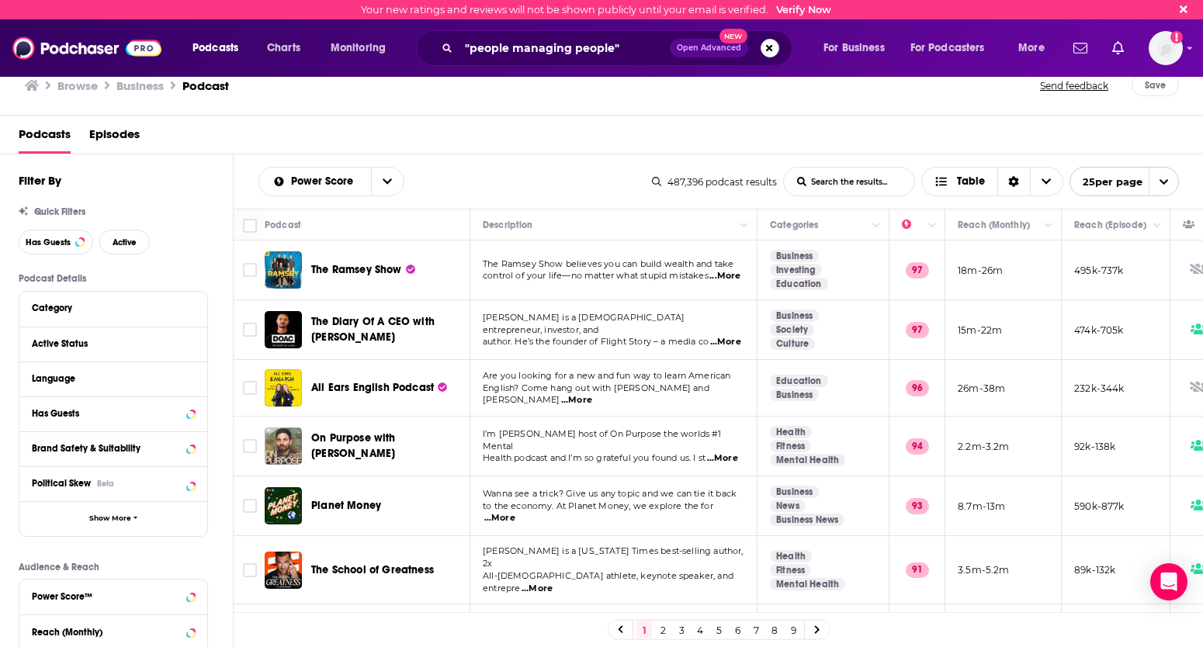
click at [439, 355] on td "The Diary Of A CEO with [PERSON_NAME]" at bounding box center [368, 330] width 206 height 60
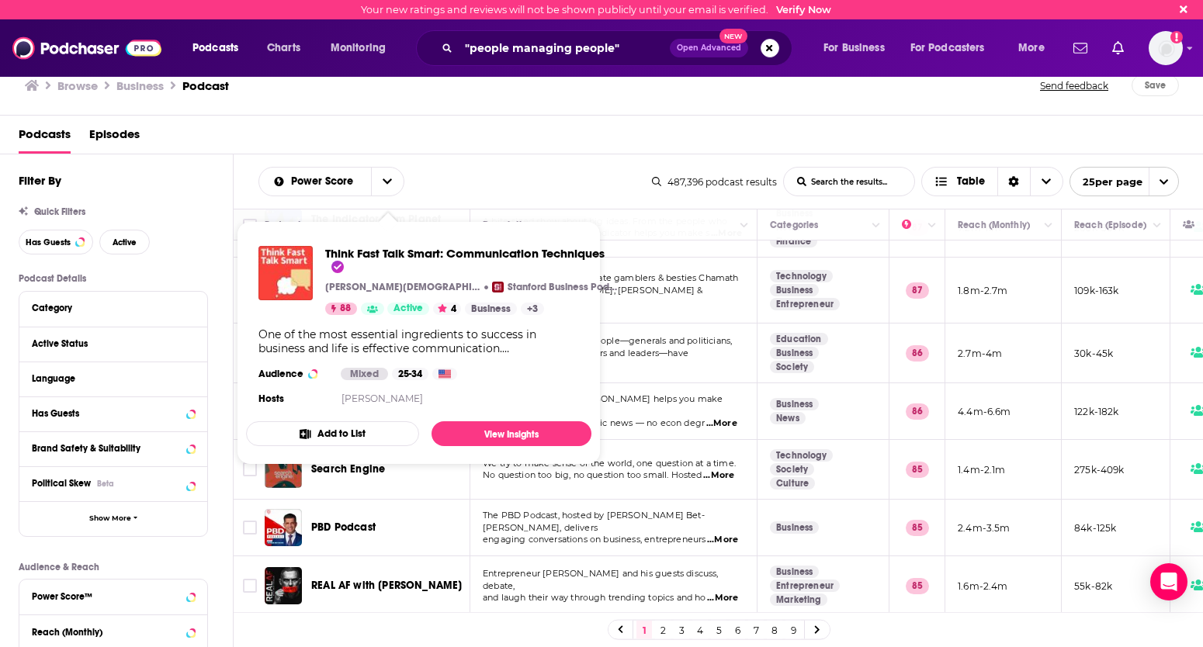
scroll to position [1137, 0]
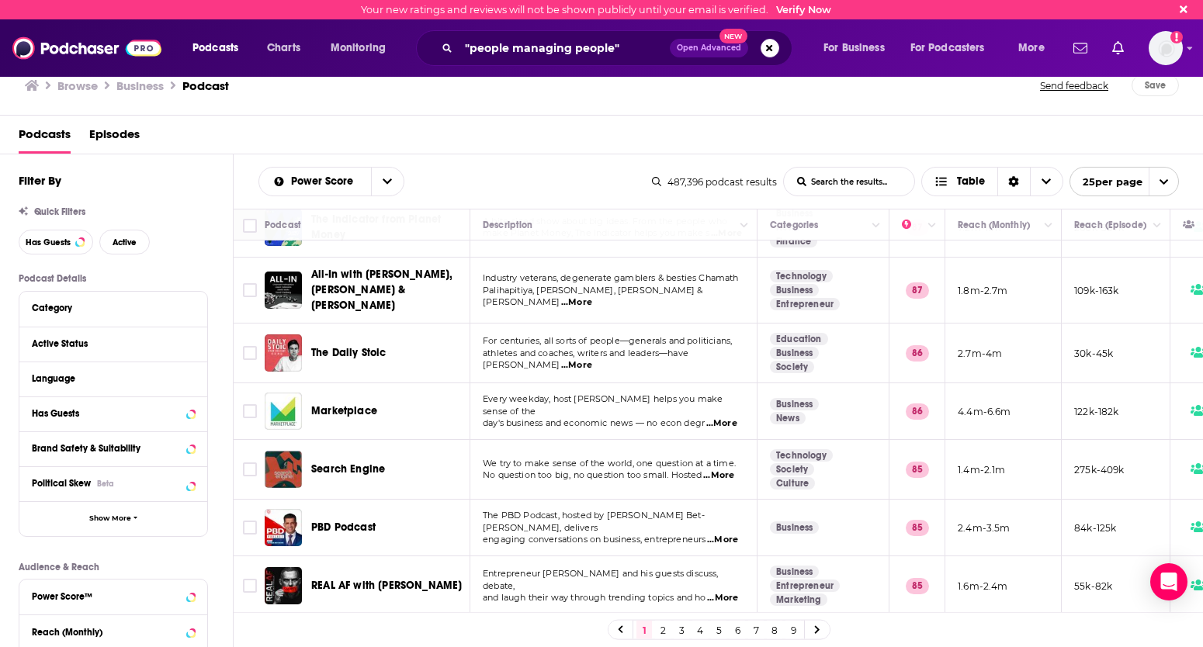
click at [678, 498] on link "3" at bounding box center [682, 630] width 16 height 19
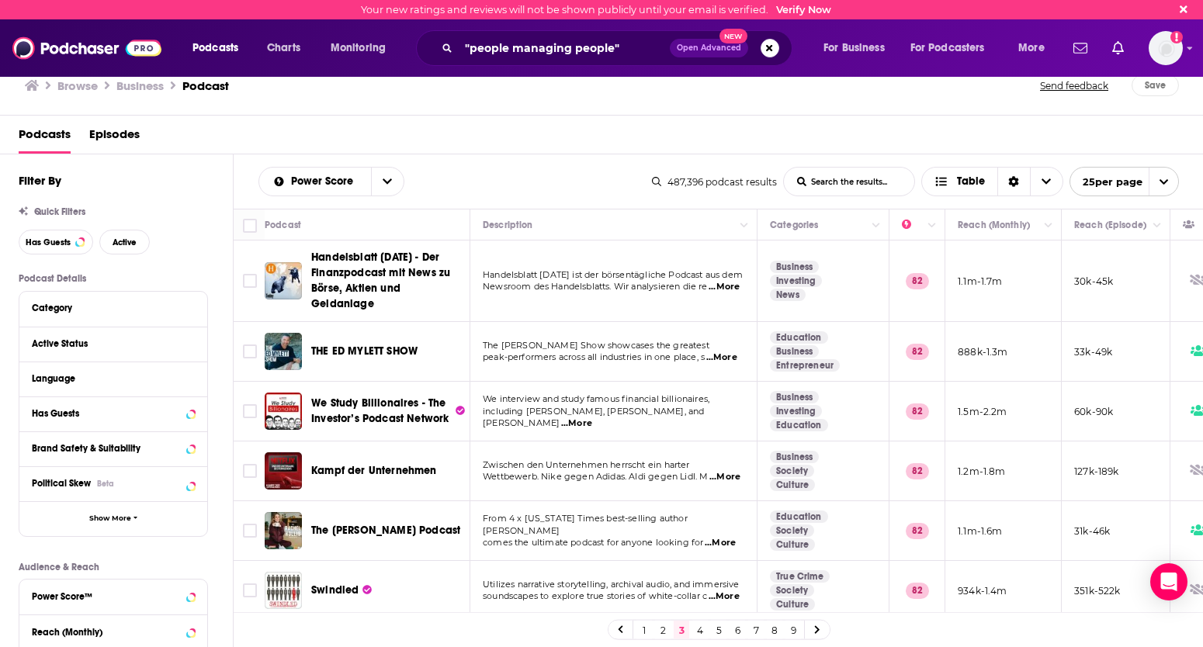
click at [718, 498] on link "5" at bounding box center [719, 630] width 16 height 19
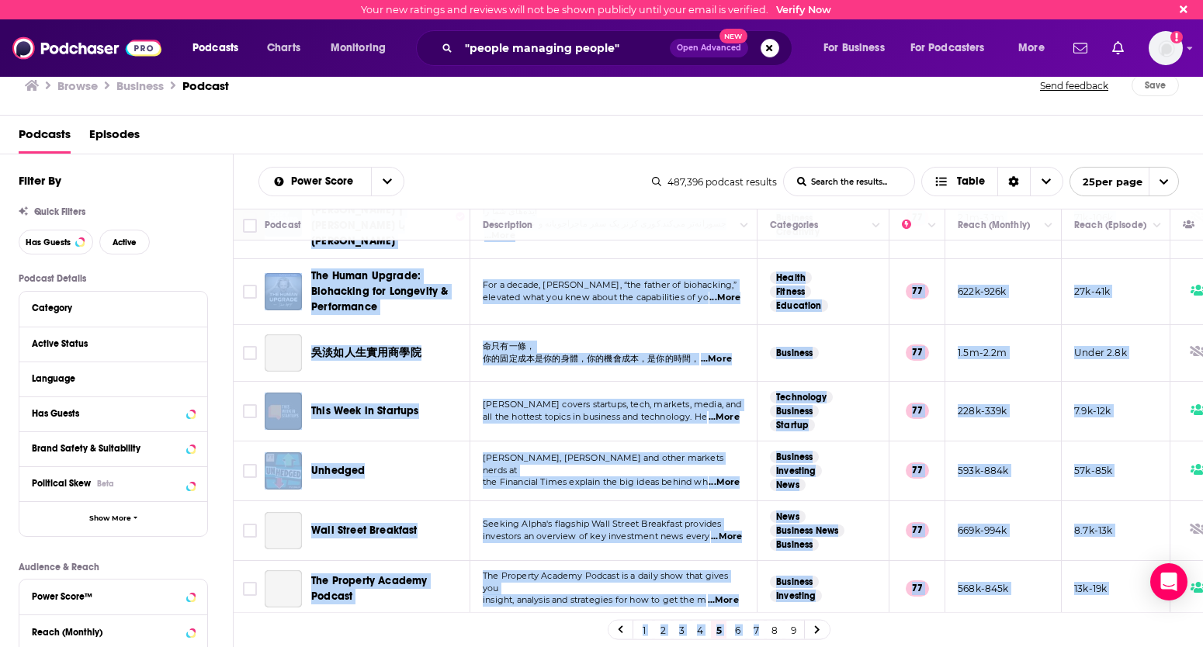
scroll to position [1137, 0]
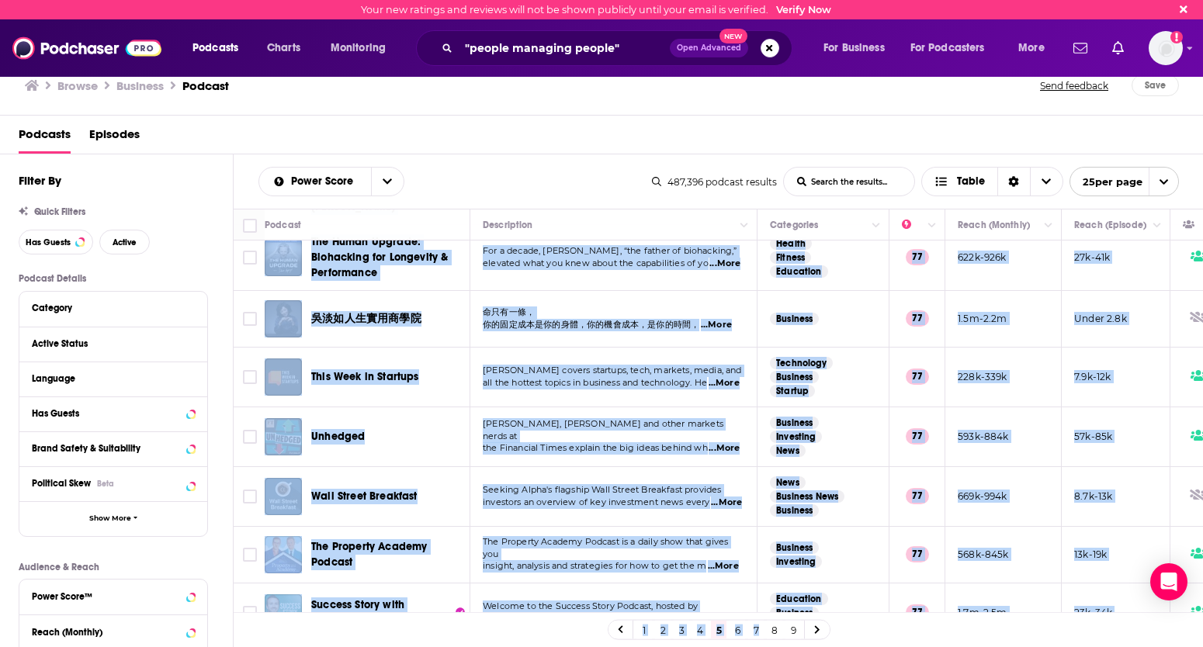
drag, startPoint x: 854, startPoint y: 510, endPoint x: 765, endPoint y: 692, distance: 202.7
click at [765, 498] on html "Your new ratings and reviews will not be shown publicly until your email is ver…" at bounding box center [601, 323] width 1203 height 647
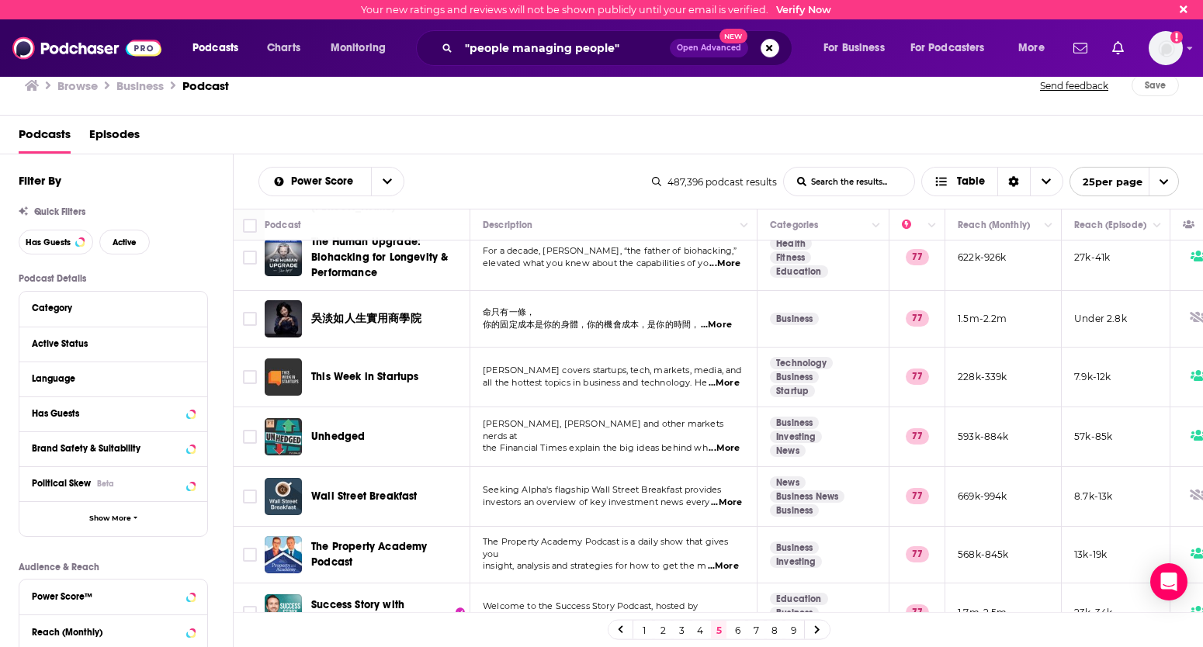
click at [889, 498] on div "1 2 3 4 5 6 7 8 9" at bounding box center [719, 629] width 970 height 35
click at [757, 498] on link "7" at bounding box center [756, 630] width 16 height 19
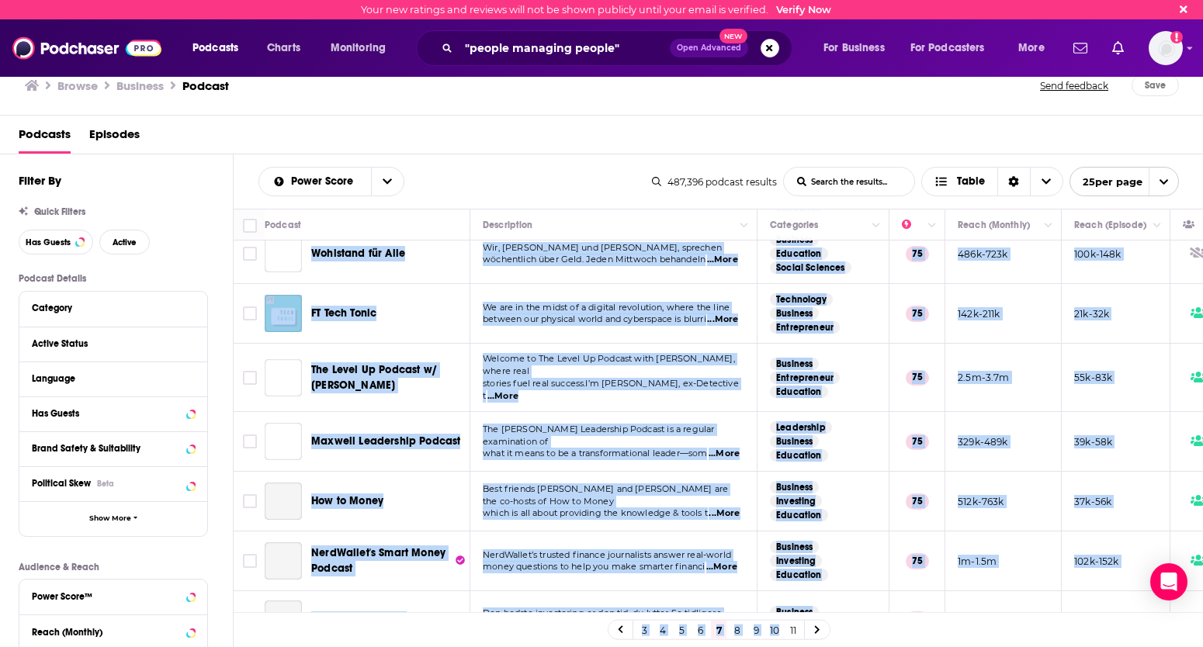
scroll to position [1100, 0]
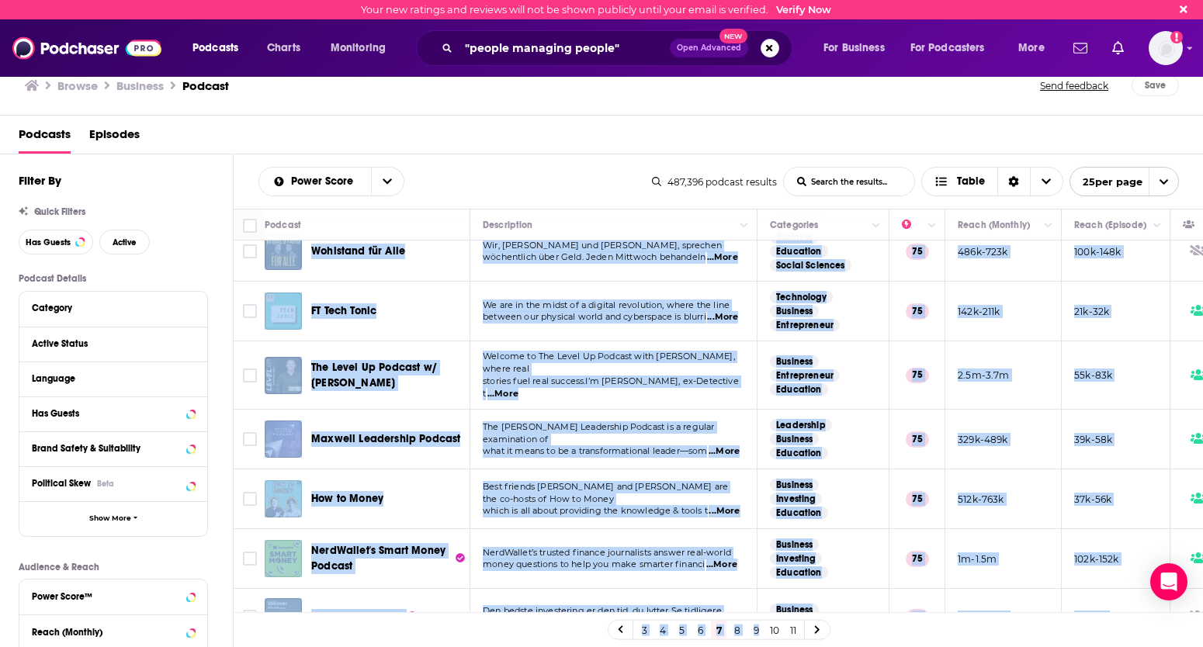
drag, startPoint x: 869, startPoint y: 542, endPoint x: 764, endPoint y: 764, distance: 245.4
click at [764, 498] on html "Your new ratings and reviews will not be shown publicly until your email is ver…" at bounding box center [601, 323] width 1203 height 647
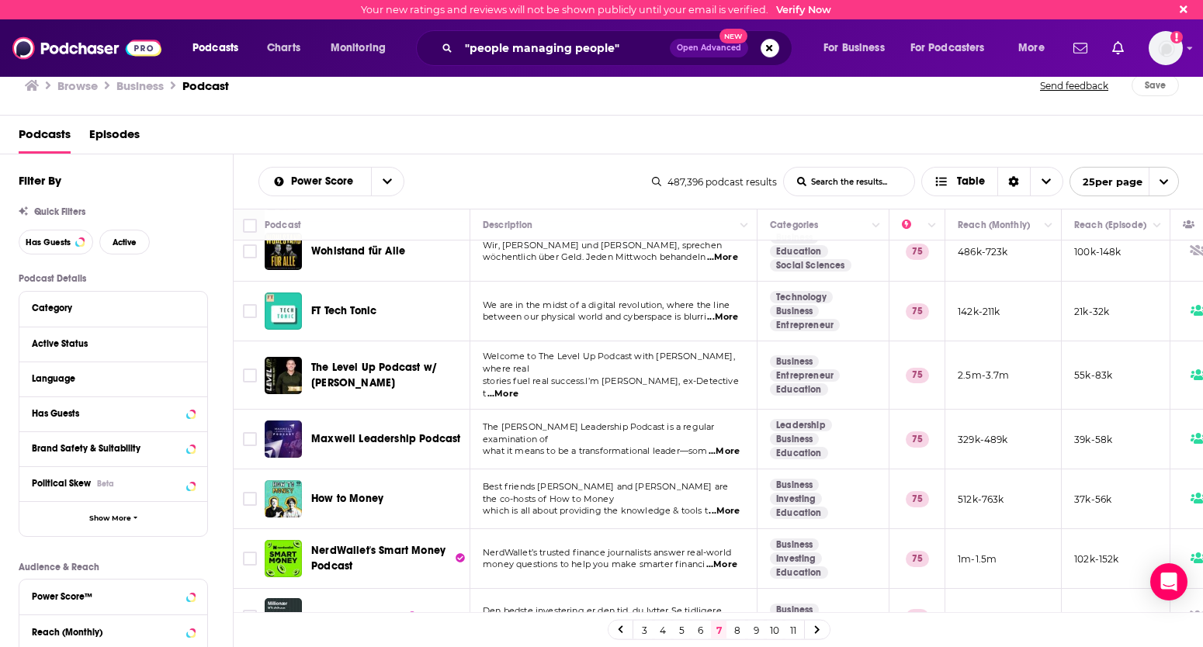
click at [867, 498] on td "Business Investing Education" at bounding box center [823, 559] width 132 height 60
click at [736, 498] on link "8" at bounding box center [738, 630] width 16 height 19
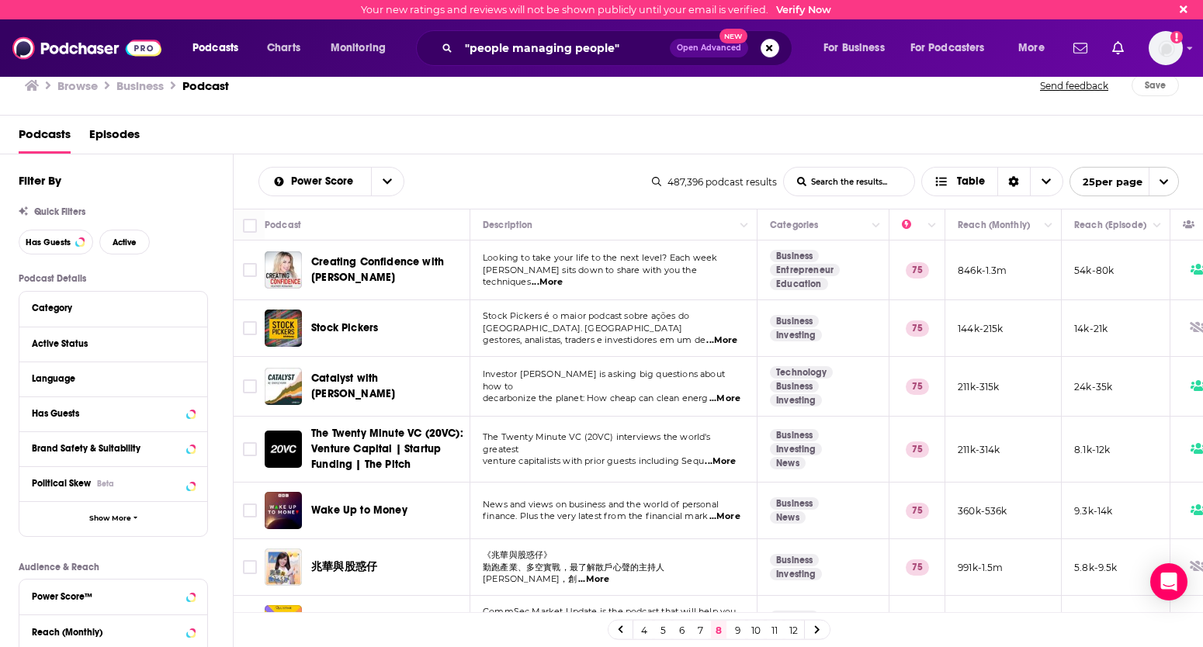
click at [759, 498] on link "10" at bounding box center [756, 630] width 16 height 19
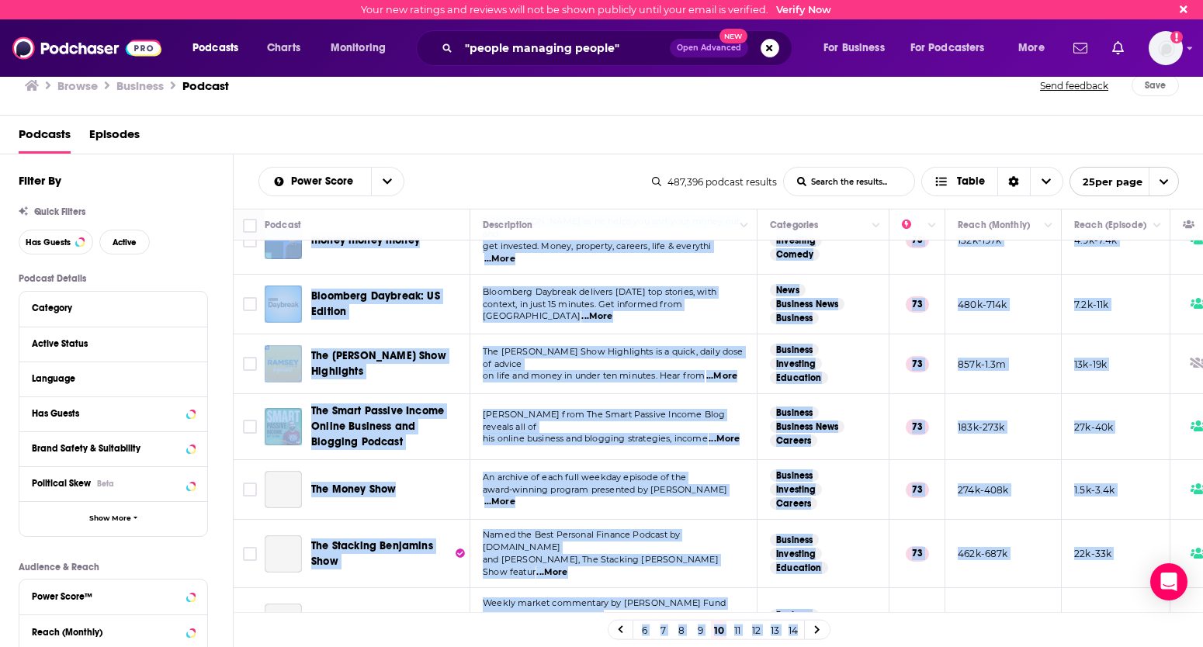
scroll to position [1134, 0]
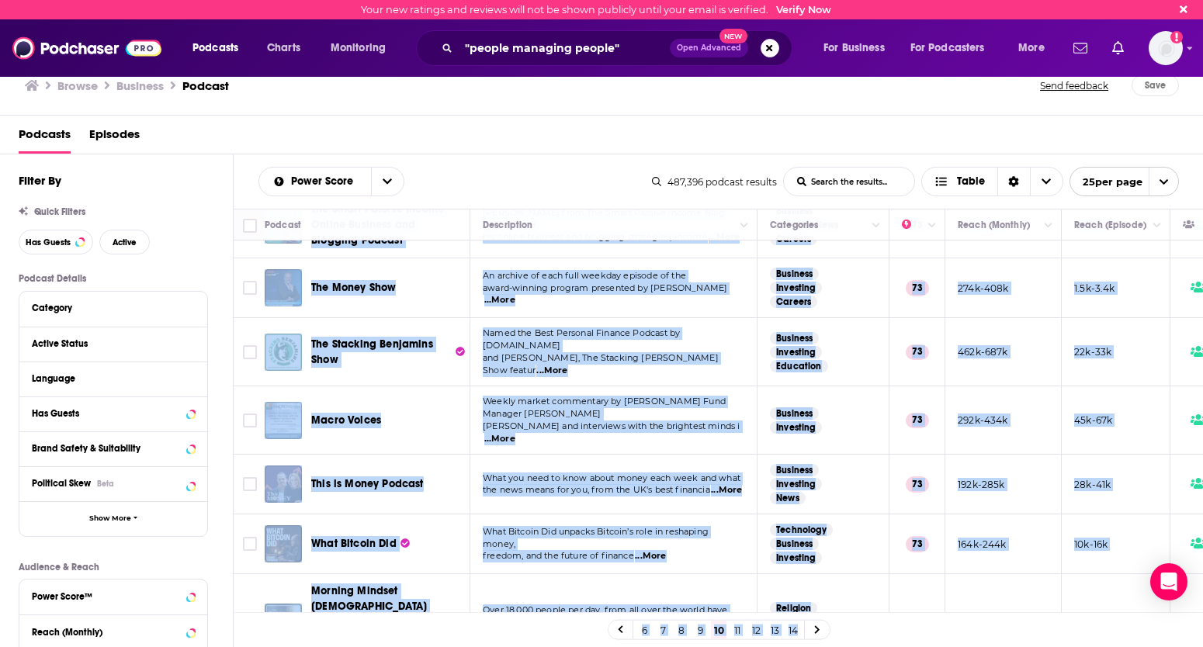
drag, startPoint x: 859, startPoint y: 575, endPoint x: 785, endPoint y: 730, distance: 171.5
click at [785, 498] on html "Your new ratings and reviews will not be shown publicly until your email is ver…" at bounding box center [601, 323] width 1203 height 647
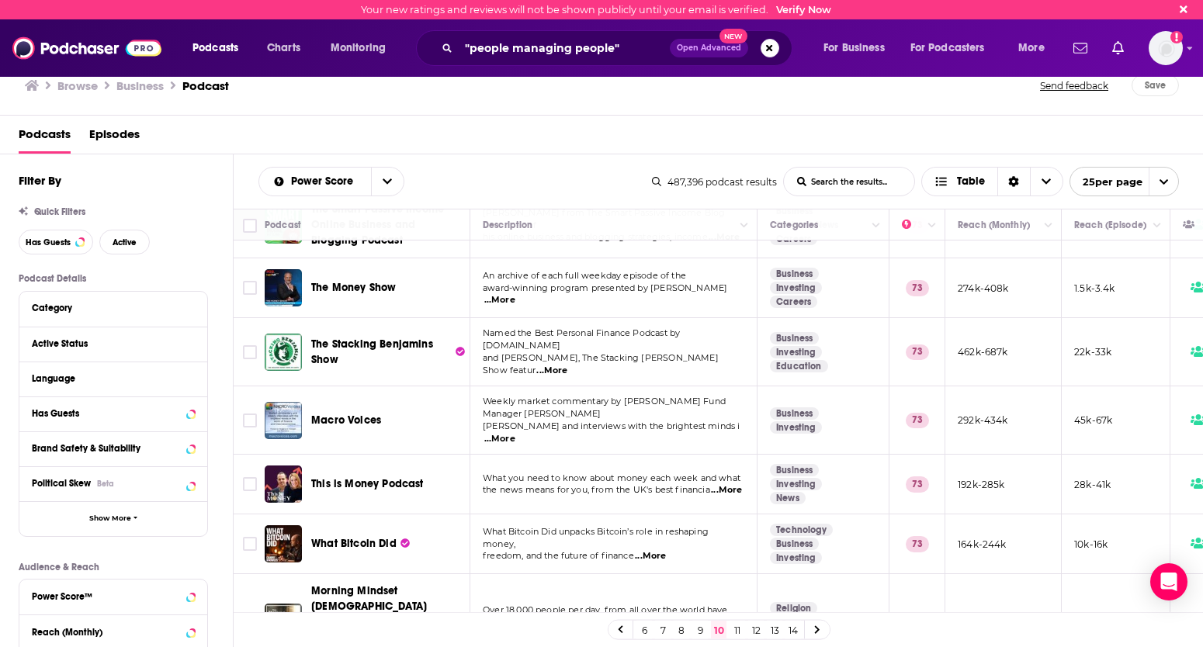
click at [864, 498] on div "6 7 8 9 10 11 12 13 14" at bounding box center [719, 629] width 970 height 35
click at [777, 498] on link "13" at bounding box center [775, 630] width 16 height 19
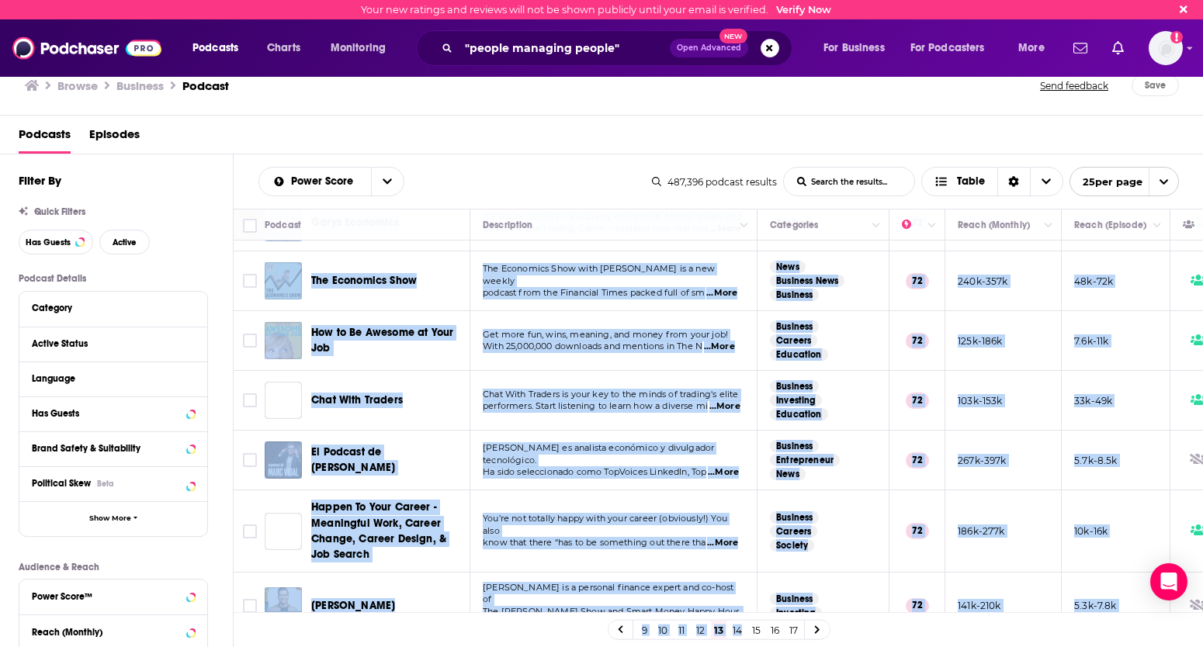
scroll to position [1125, 0]
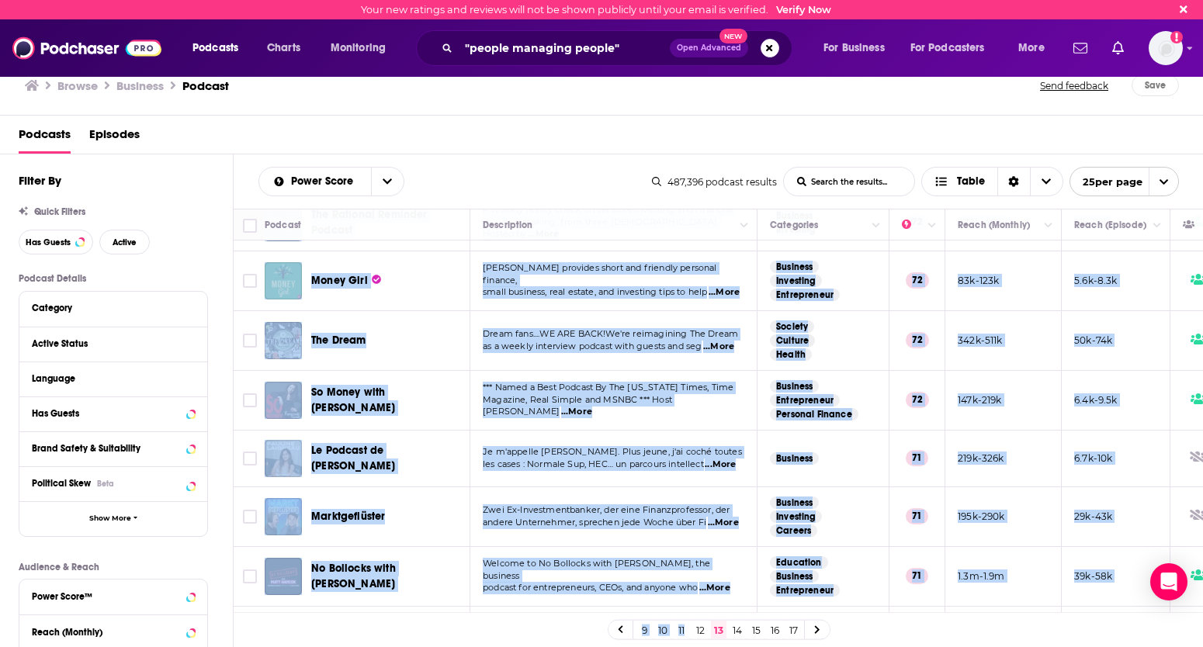
drag, startPoint x: 875, startPoint y: 523, endPoint x: 681, endPoint y: 769, distance: 312.8
click at [681, 498] on html "Your new ratings and reviews will not be shown publicly until your email is ver…" at bounding box center [601, 323] width 1203 height 647
click at [792, 498] on link "17" at bounding box center [793, 630] width 16 height 19
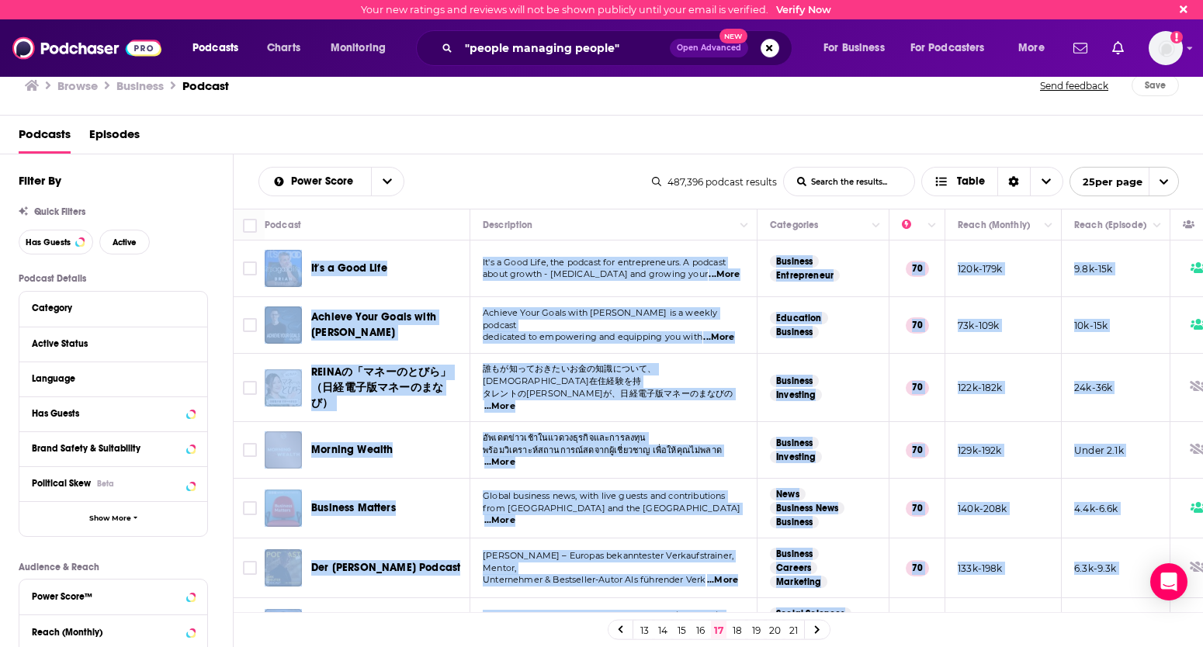
click at [816, 498] on icon at bounding box center [817, 630] width 5 height 8
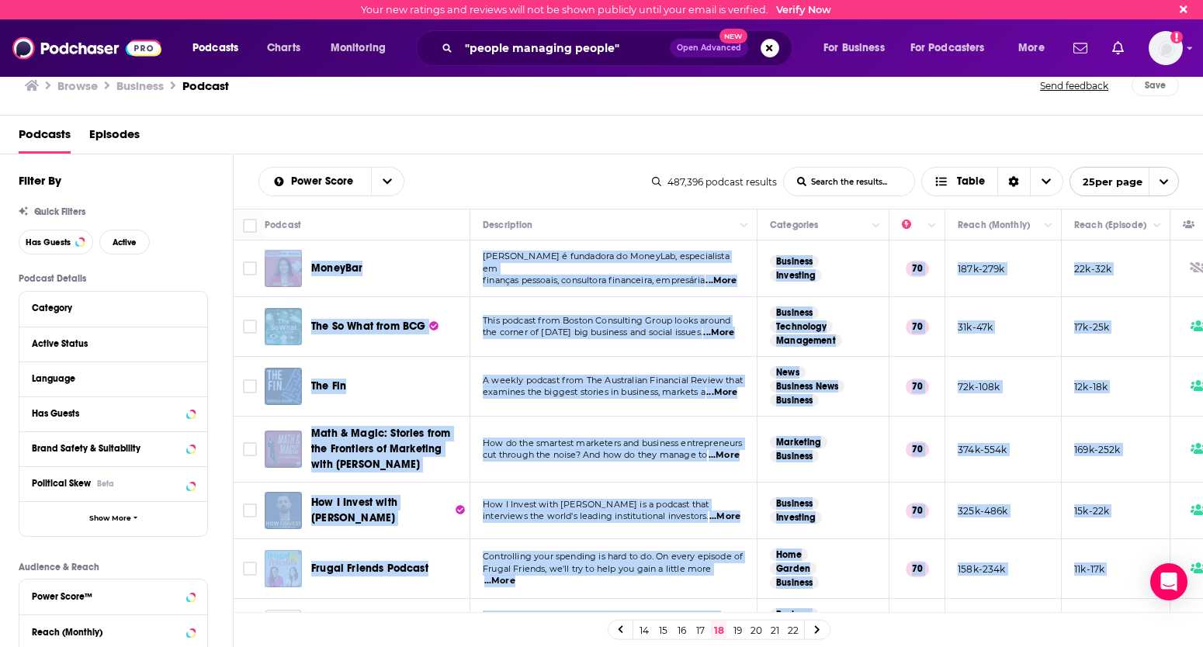
click at [813, 498] on link at bounding box center [817, 630] width 25 height 18
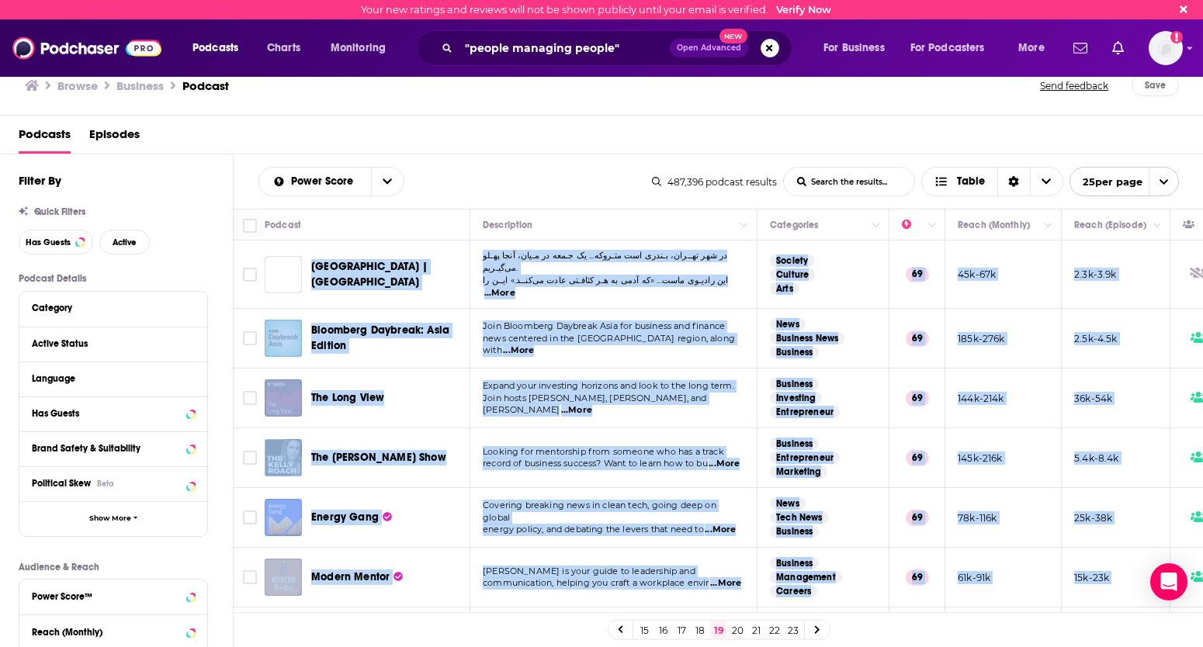
click at [816, 498] on icon at bounding box center [817, 630] width 6 height 9
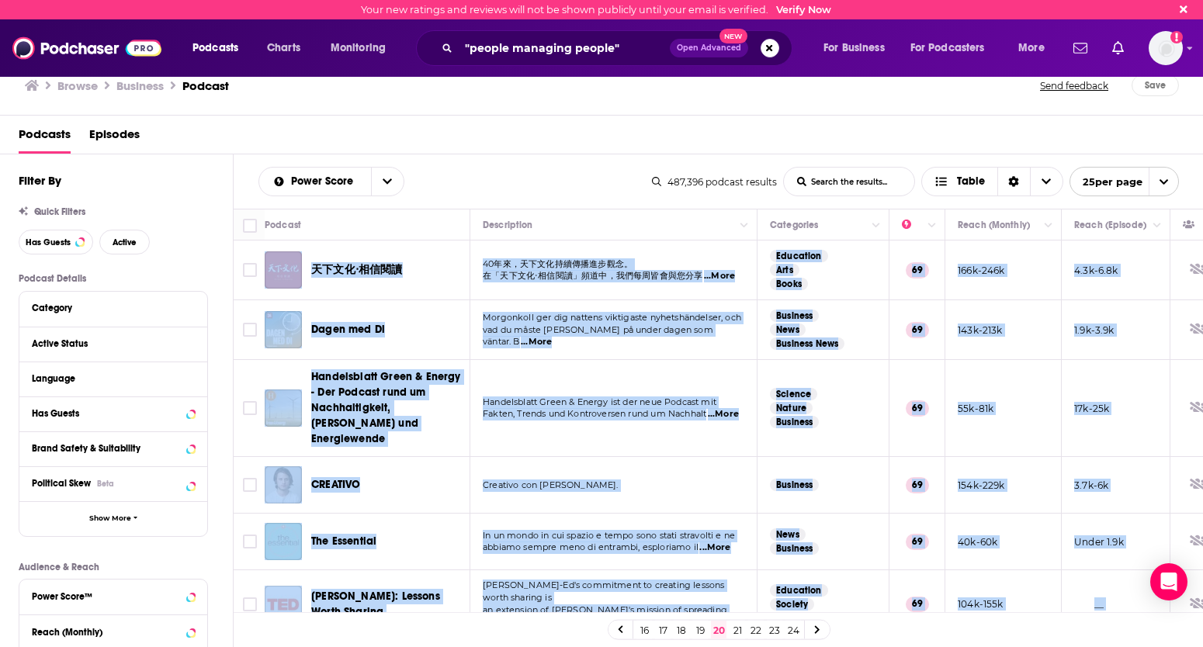
click at [813, 498] on link at bounding box center [817, 630] width 25 height 18
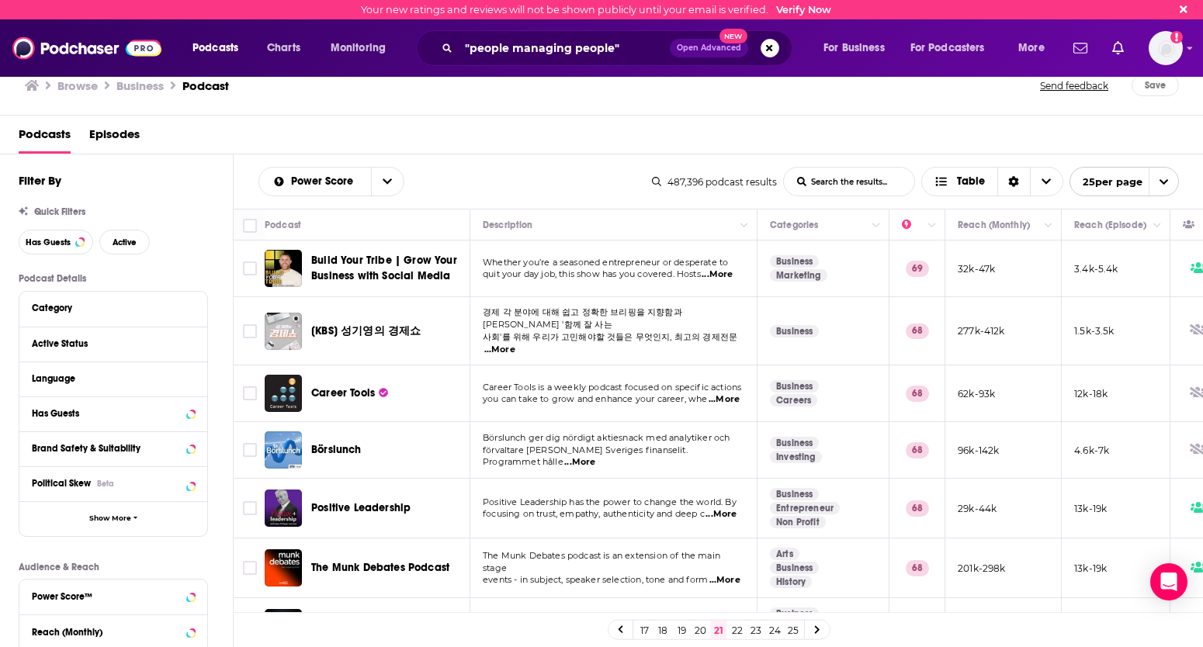
click at [905, 498] on td "68" at bounding box center [917, 509] width 56 height 60
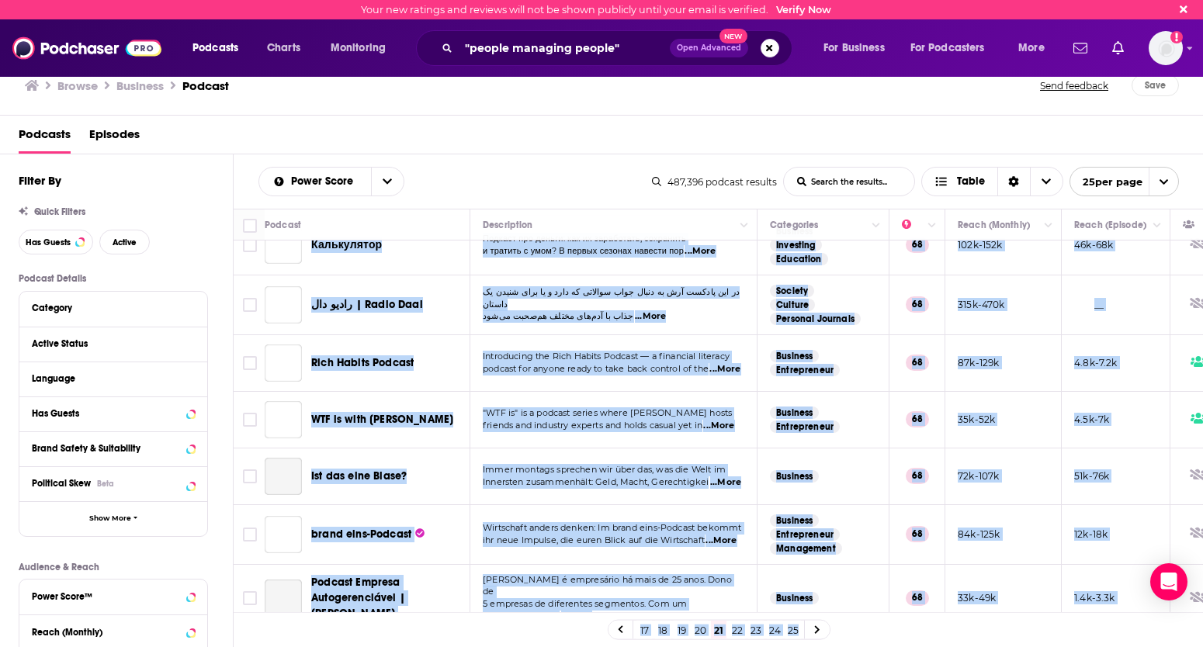
scroll to position [1149, 0]
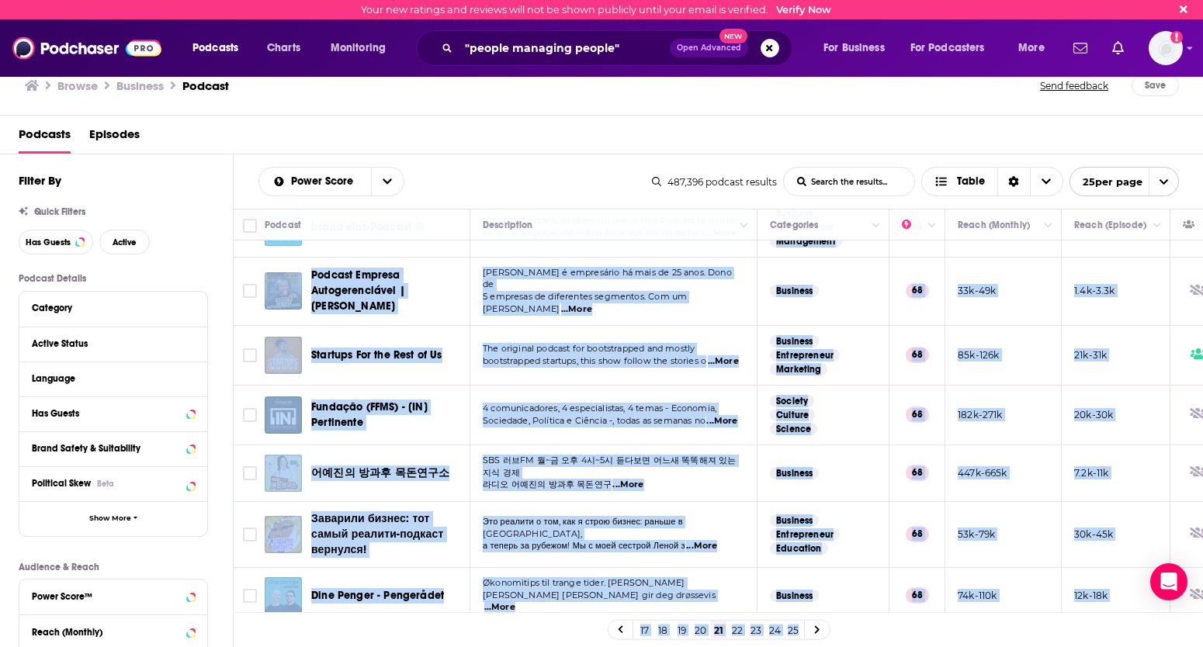
drag, startPoint x: 905, startPoint y: 502, endPoint x: 794, endPoint y: 765, distance: 285.5
click at [794, 498] on html "Your new ratings and reviews will not be shown publicly until your email is ver…" at bounding box center [601, 323] width 1203 height 647
click at [792, 498] on link "25" at bounding box center [793, 630] width 16 height 19
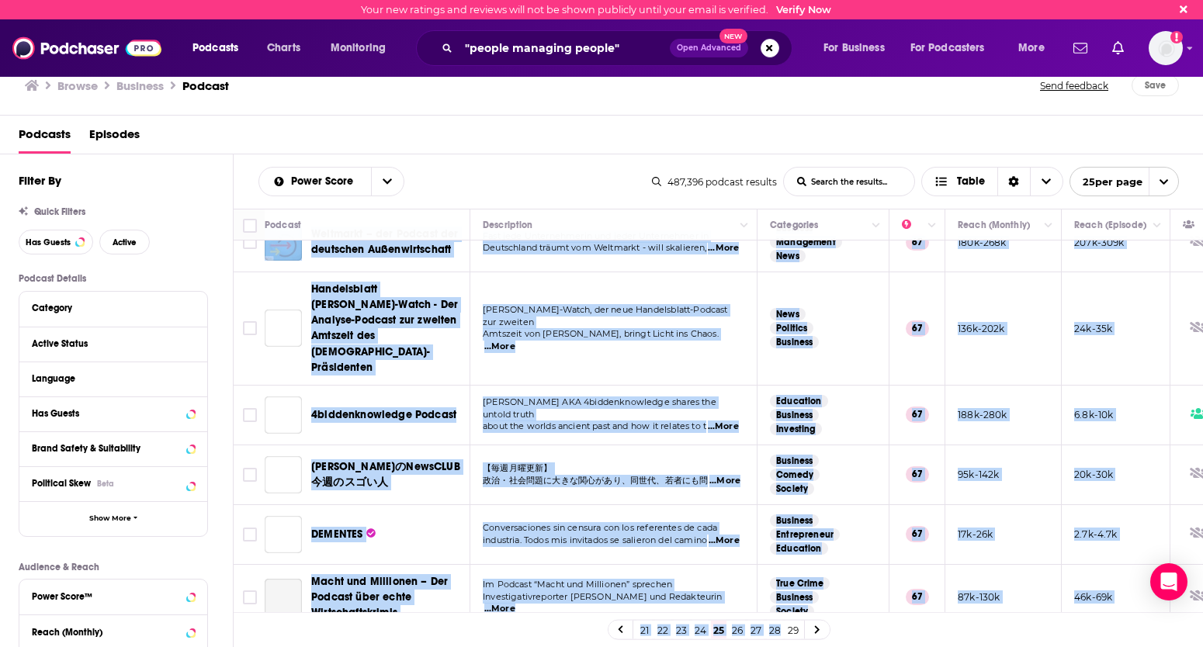
scroll to position [1140, 0]
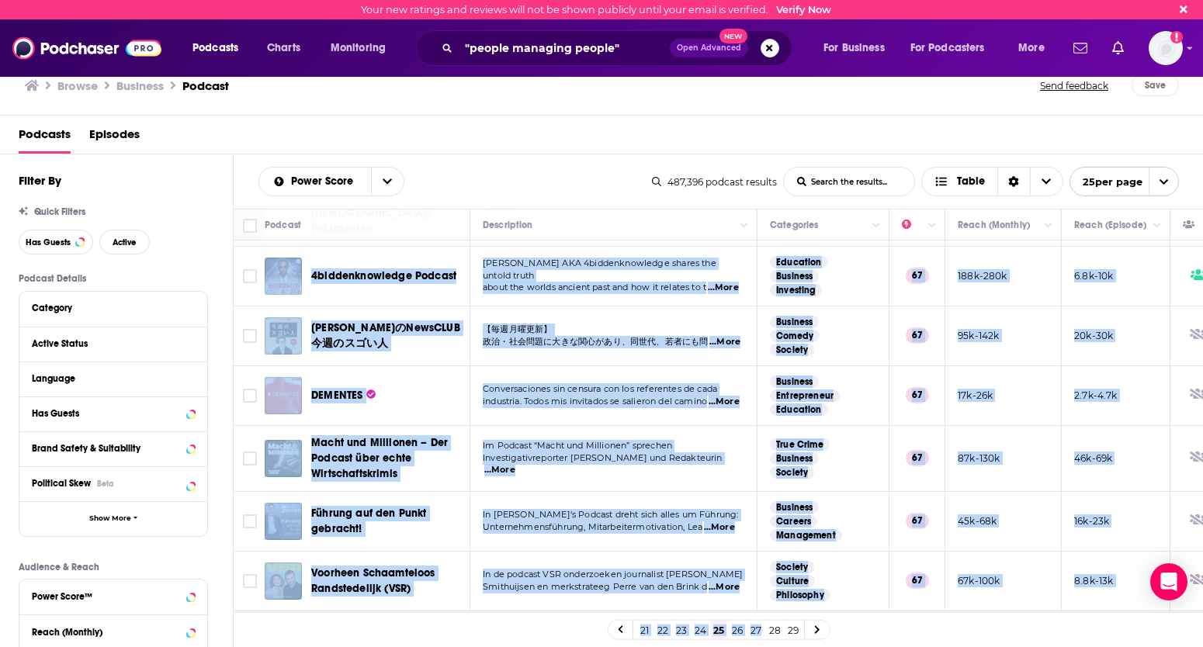
drag, startPoint x: 857, startPoint y: 512, endPoint x: 756, endPoint y: 709, distance: 220.8
click at [756, 498] on html "Your new ratings and reviews will not be shown publicly until your email is ver…" at bounding box center [601, 323] width 1203 height 647
click at [795, 498] on link "29" at bounding box center [793, 630] width 16 height 19
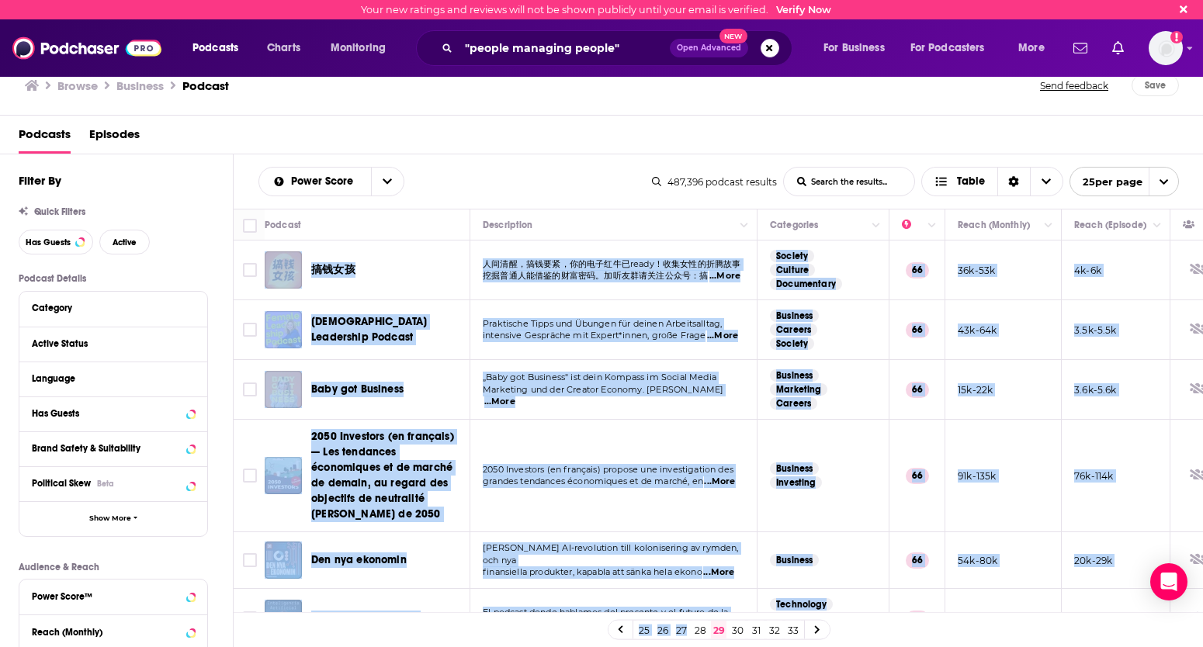
click at [886, 498] on td "Business" at bounding box center [823, 560] width 132 height 57
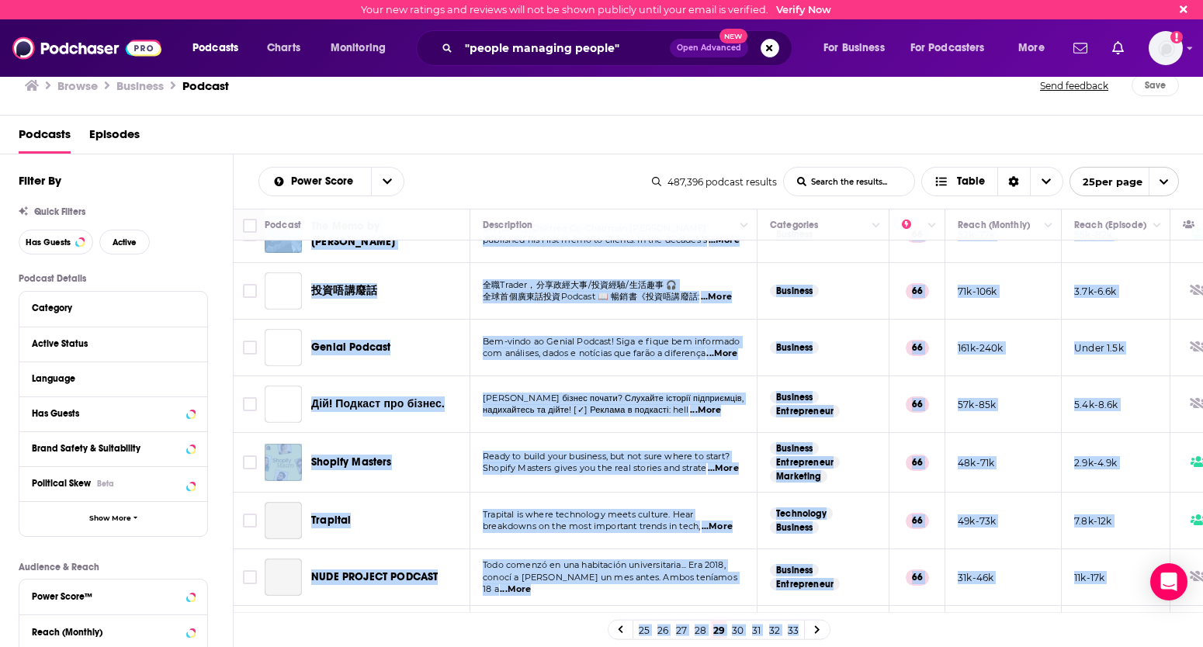
scroll to position [1134, 0]
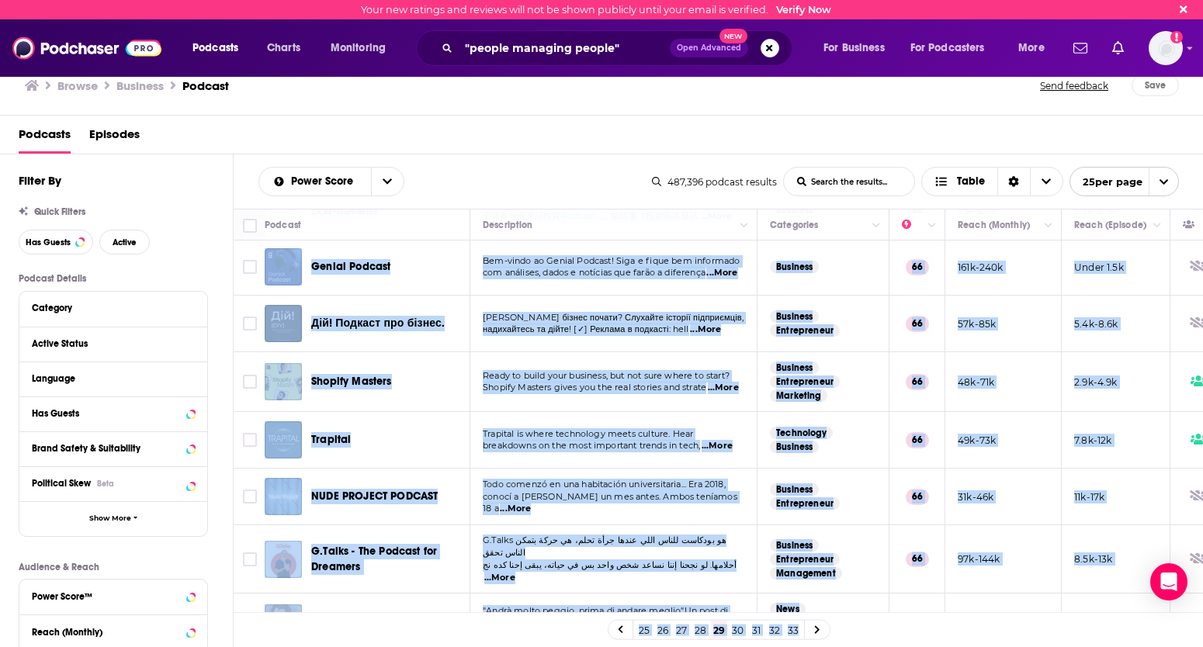
drag, startPoint x: 886, startPoint y: 579, endPoint x: 799, endPoint y: 768, distance: 208.4
click at [799, 498] on html "Your new ratings and reviews will not be shown publicly until your email is ver…" at bounding box center [601, 323] width 1203 height 647
click at [813, 498] on link at bounding box center [817, 630] width 25 height 18
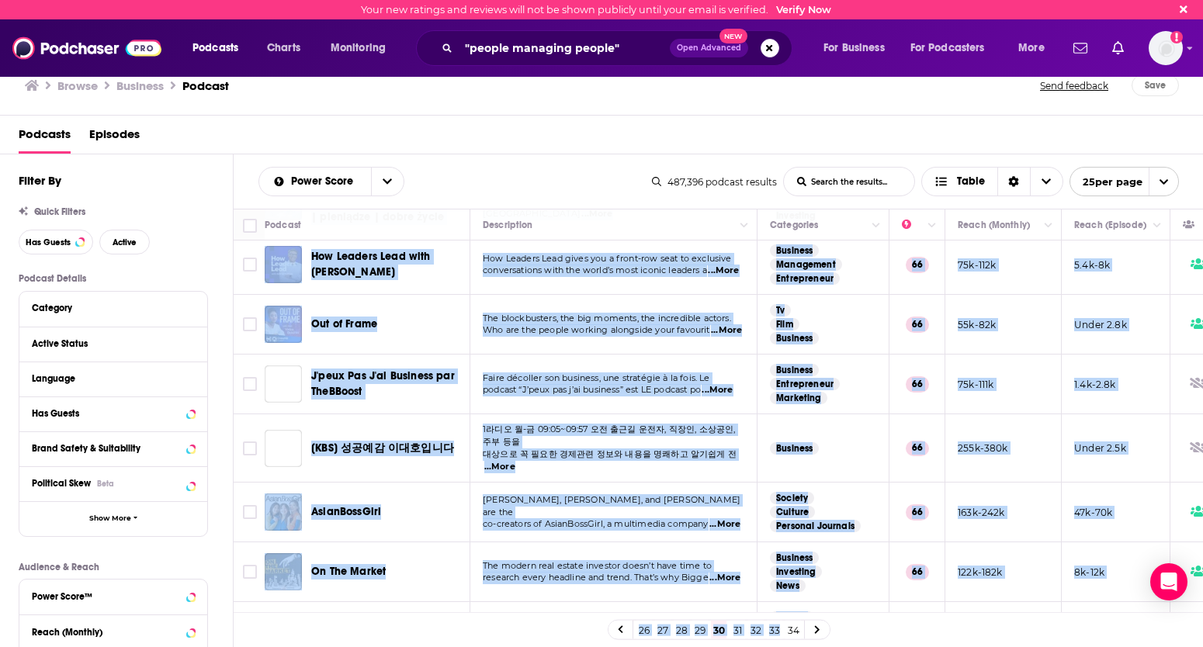
scroll to position [1131, 0]
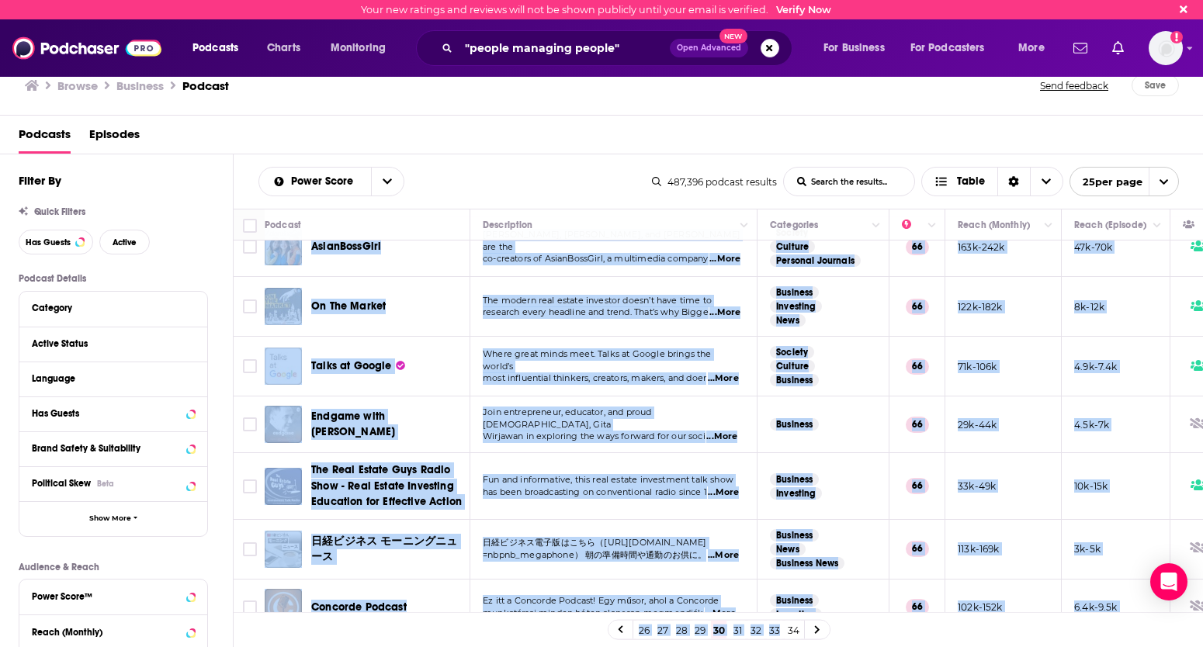
drag, startPoint x: 882, startPoint y: 483, endPoint x: 768, endPoint y: 760, distance: 299.6
click at [768, 498] on html "Your new ratings and reviews will not be shown publicly until your email is ver…" at bounding box center [601, 323] width 1203 height 647
click at [790, 498] on link "34" at bounding box center [793, 630] width 16 height 19
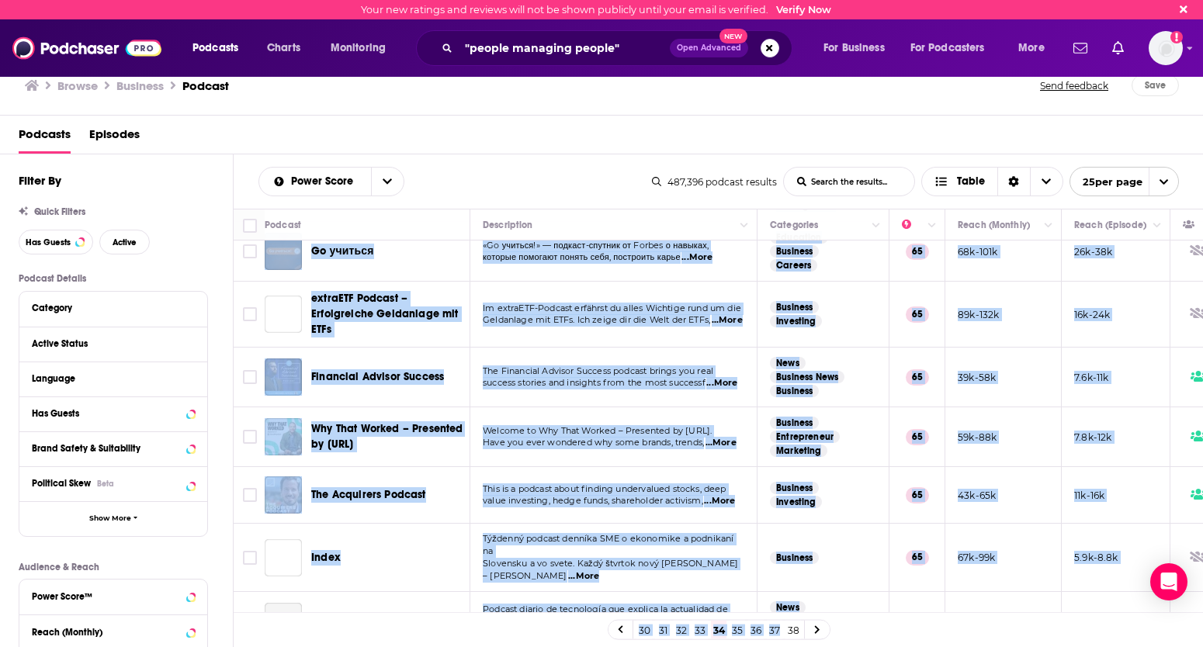
scroll to position [1134, 0]
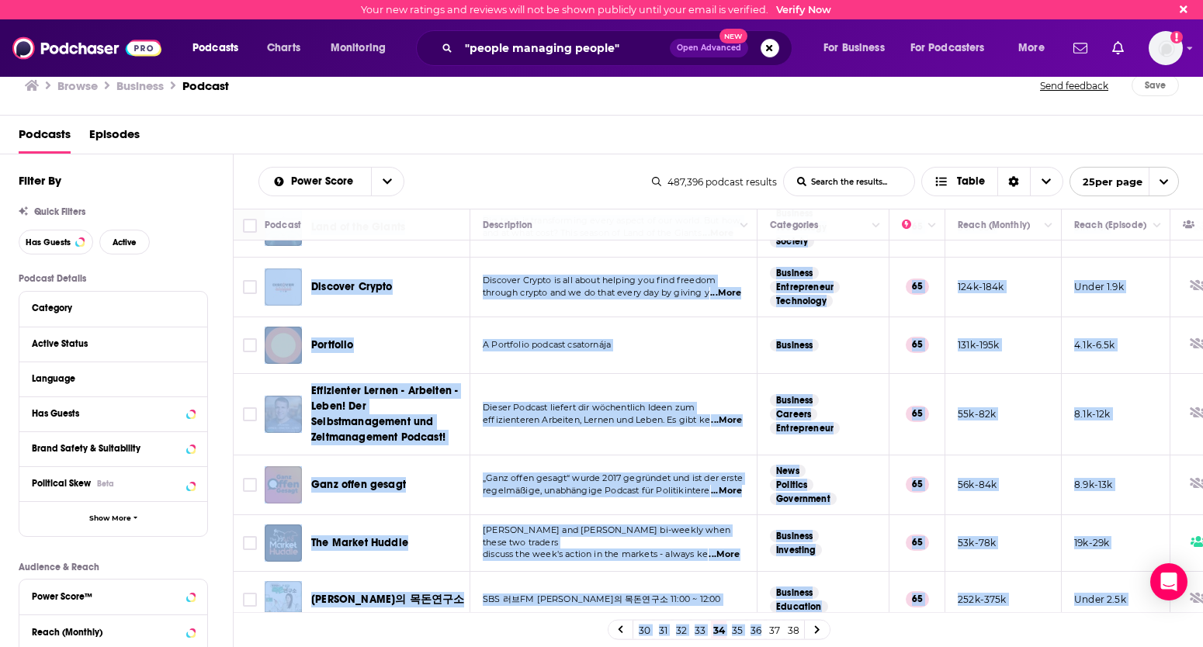
drag, startPoint x: 861, startPoint y: 564, endPoint x: 755, endPoint y: 754, distance: 217.5
click at [755, 498] on html "Your new ratings and reviews will not be shown publicly until your email is ver…" at bounding box center [601, 323] width 1203 height 647
click at [798, 498] on link "38" at bounding box center [793, 630] width 16 height 19
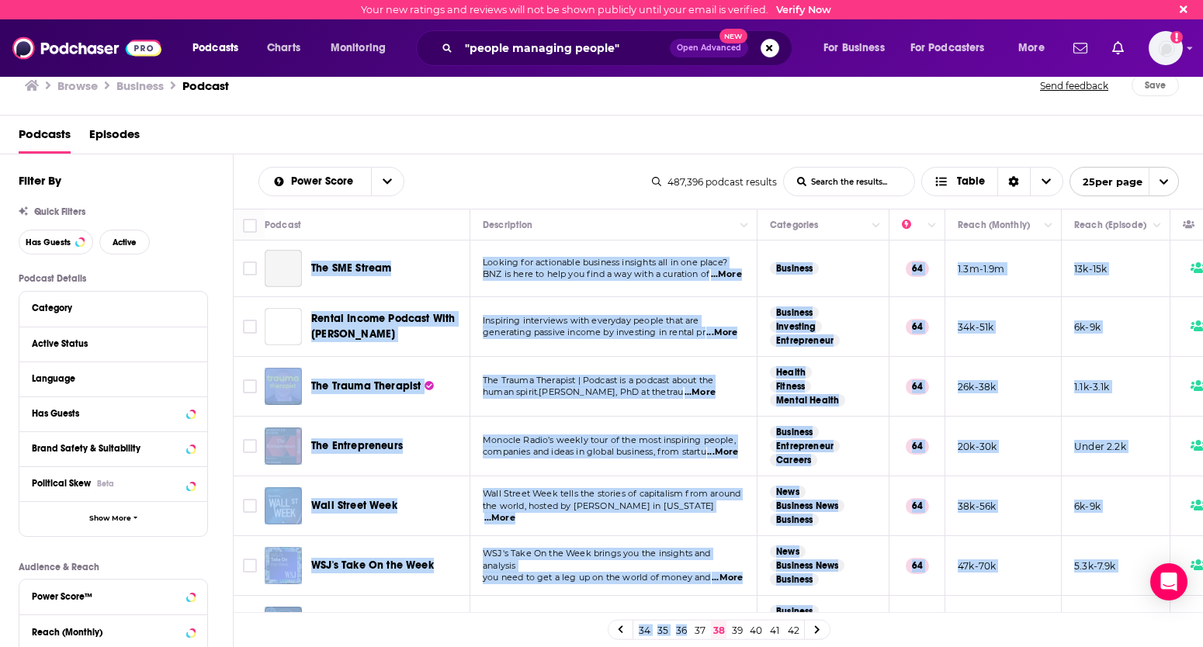
click at [794, 498] on link "42" at bounding box center [793, 630] width 16 height 19
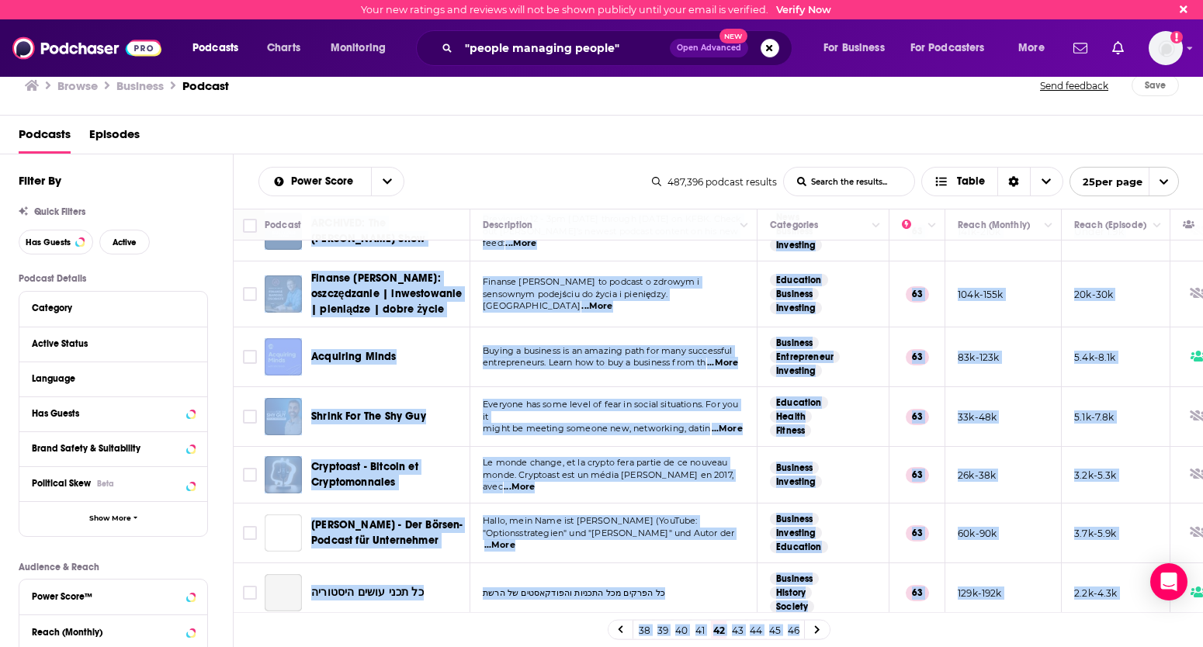
drag, startPoint x: 875, startPoint y: 532, endPoint x: 837, endPoint y: 644, distance: 117.8
click at [837, 498] on div "Podcast Description Categories Reach (Monthly) Reach (Episode) Top Country "Eco…" at bounding box center [719, 428] width 970 height 439
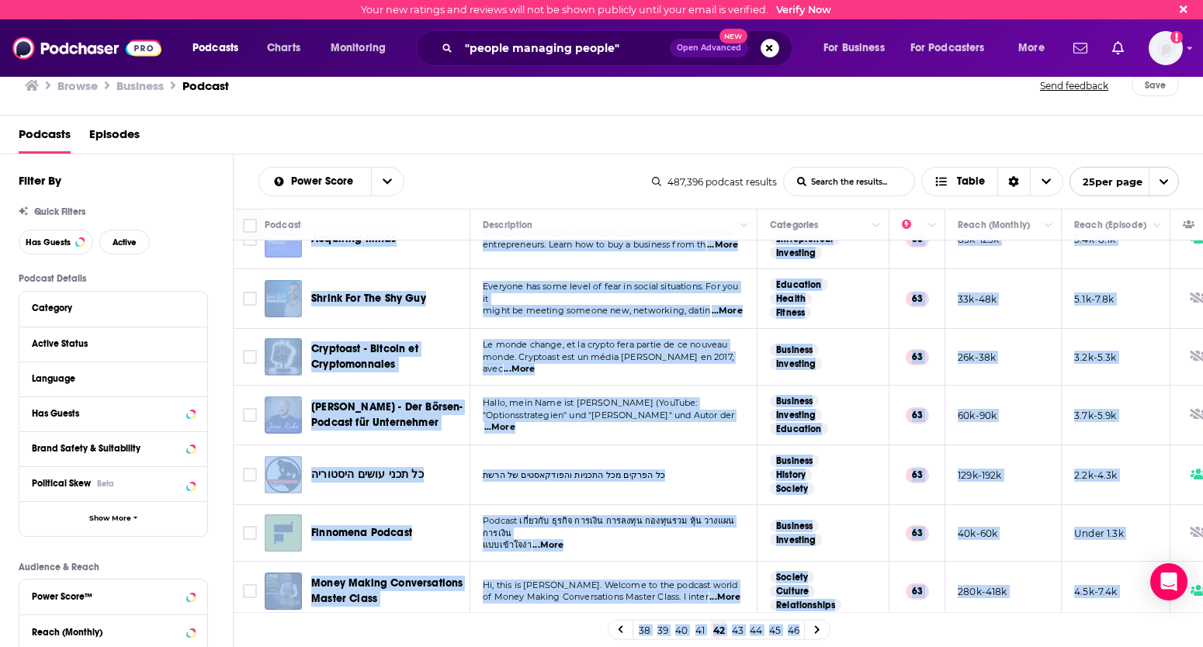
click at [1152, 473] on td "2.2k-4.3k" at bounding box center [1116, 475] width 109 height 60
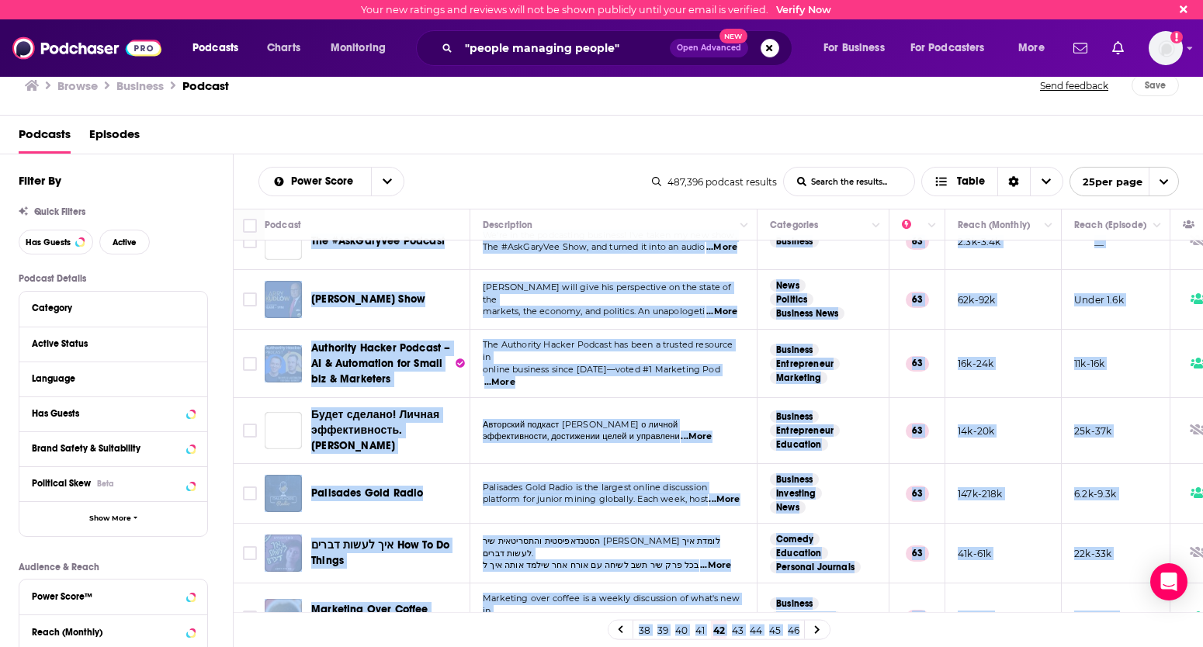
scroll to position [1121, 0]
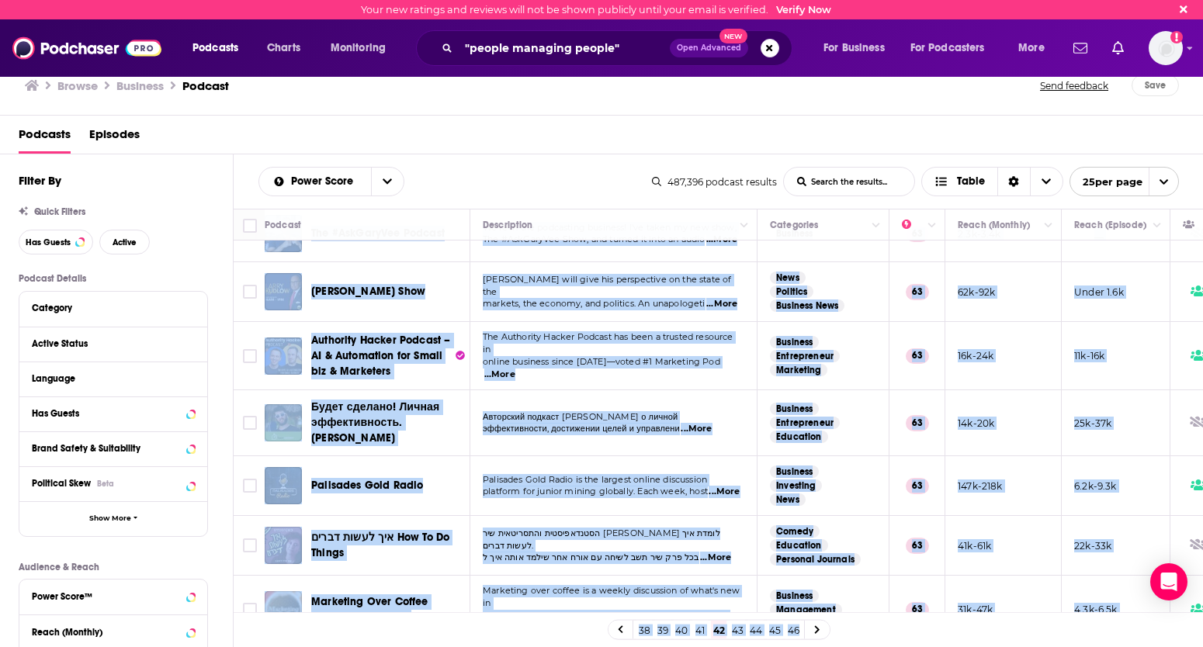
drag, startPoint x: 1152, startPoint y: 473, endPoint x: 1000, endPoint y: 740, distance: 307.6
click at [1000, 498] on html "Your new ratings and reviews will not be shown publicly until your email is ver…" at bounding box center [601, 323] width 1203 height 647
click at [757, 498] on link "44" at bounding box center [756, 630] width 16 height 19
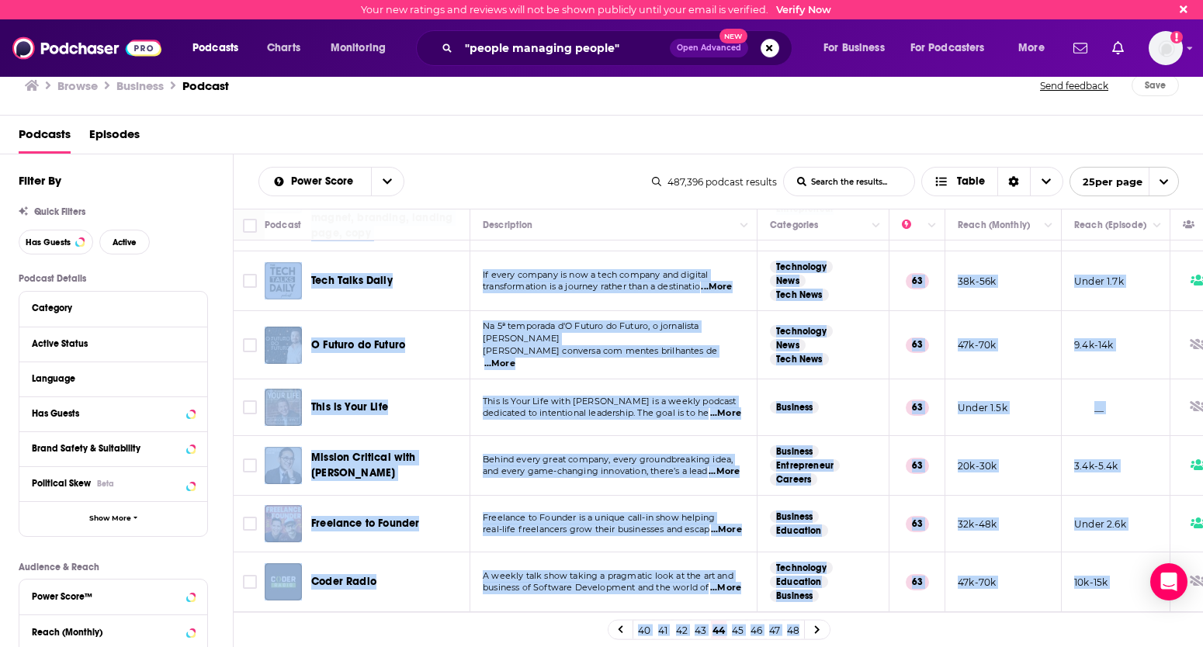
scroll to position [99, 0]
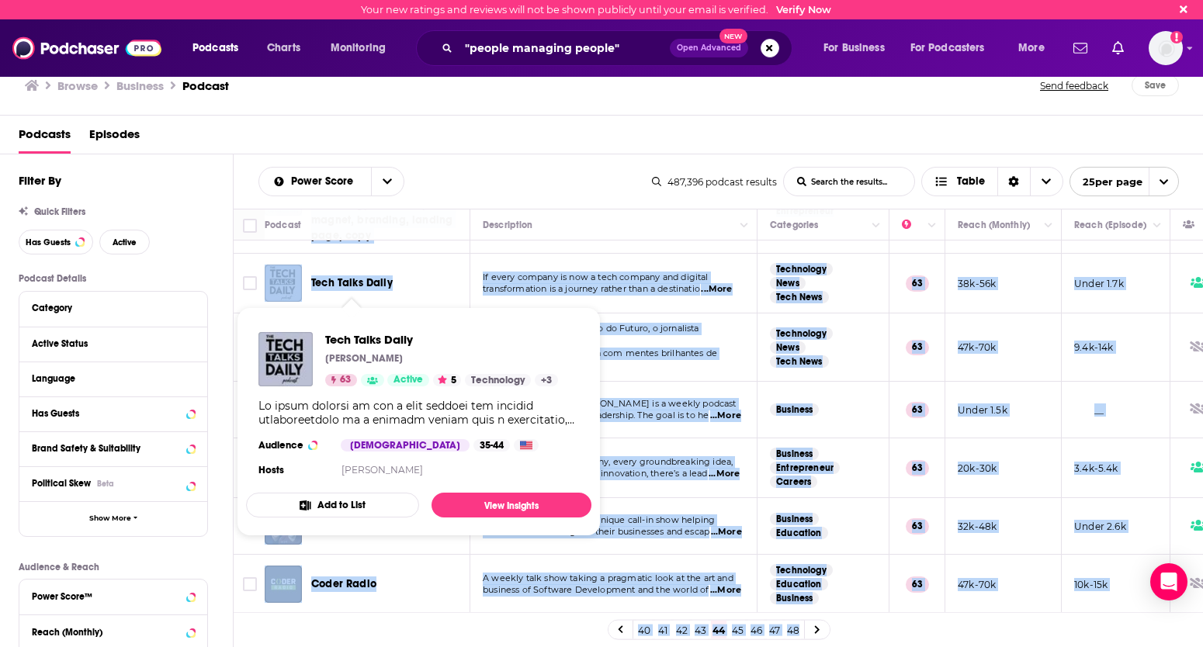
click at [349, 282] on span "Tech Talks Daily" at bounding box center [351, 282] width 81 height 13
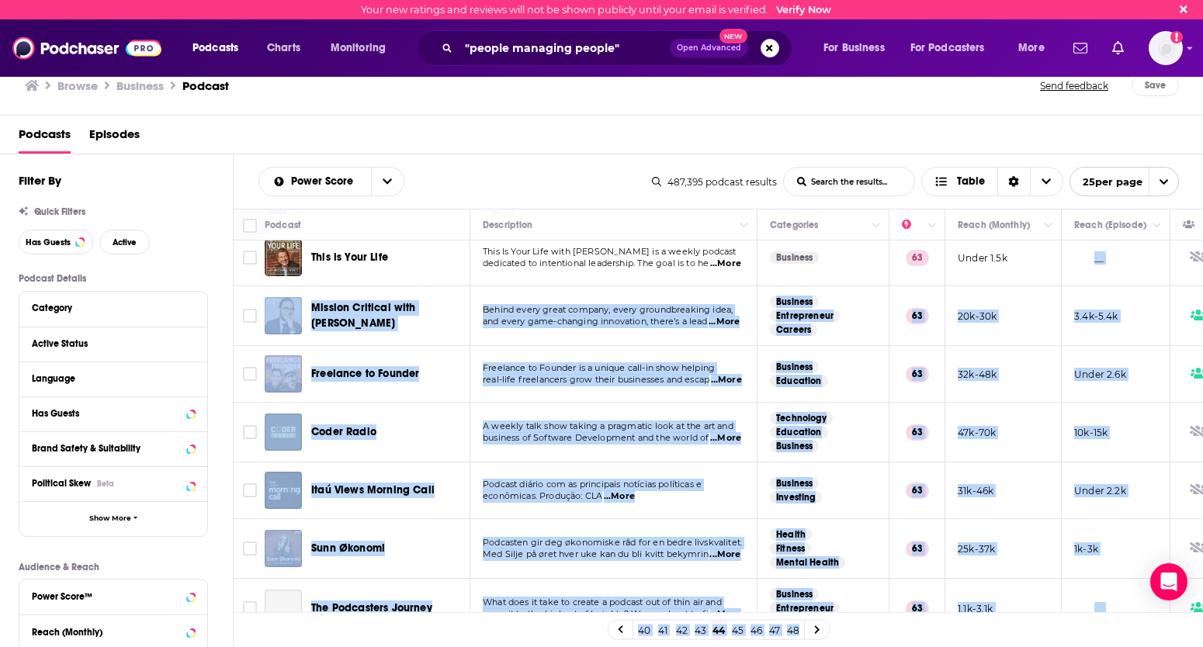
drag, startPoint x: 1023, startPoint y: 523, endPoint x: 962, endPoint y: 660, distance: 150.1
click at [962, 498] on html "Your new ratings and reviews will not be shown publicly until your email is ver…" at bounding box center [601, 323] width 1203 height 647
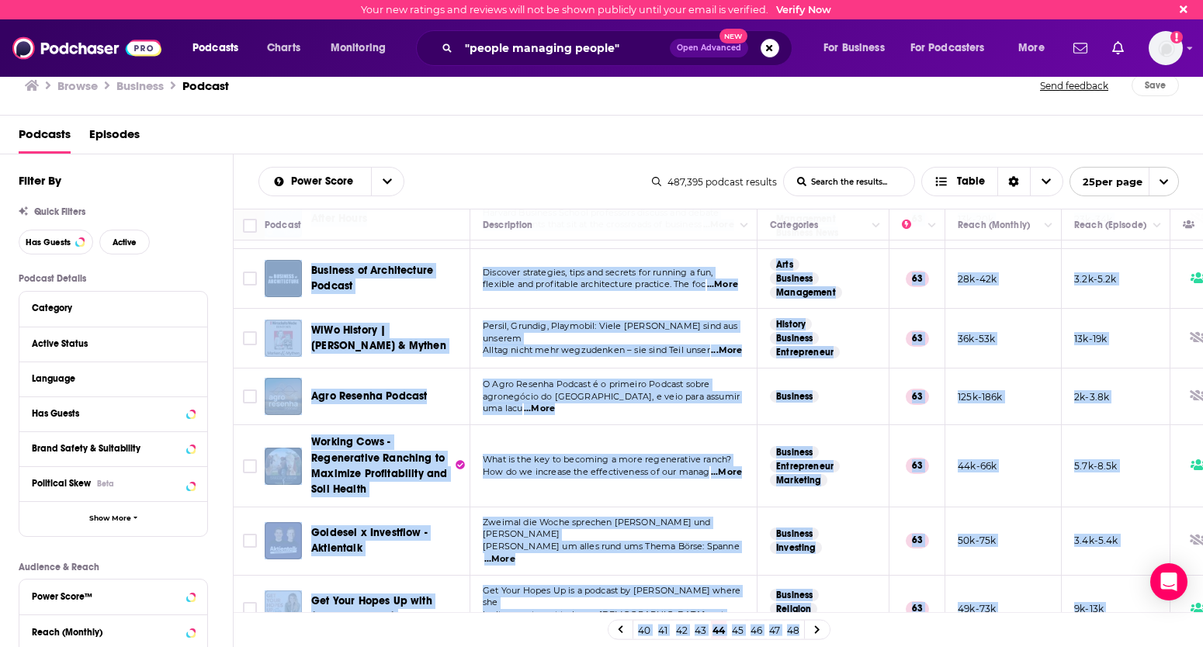
scroll to position [1150, 0]
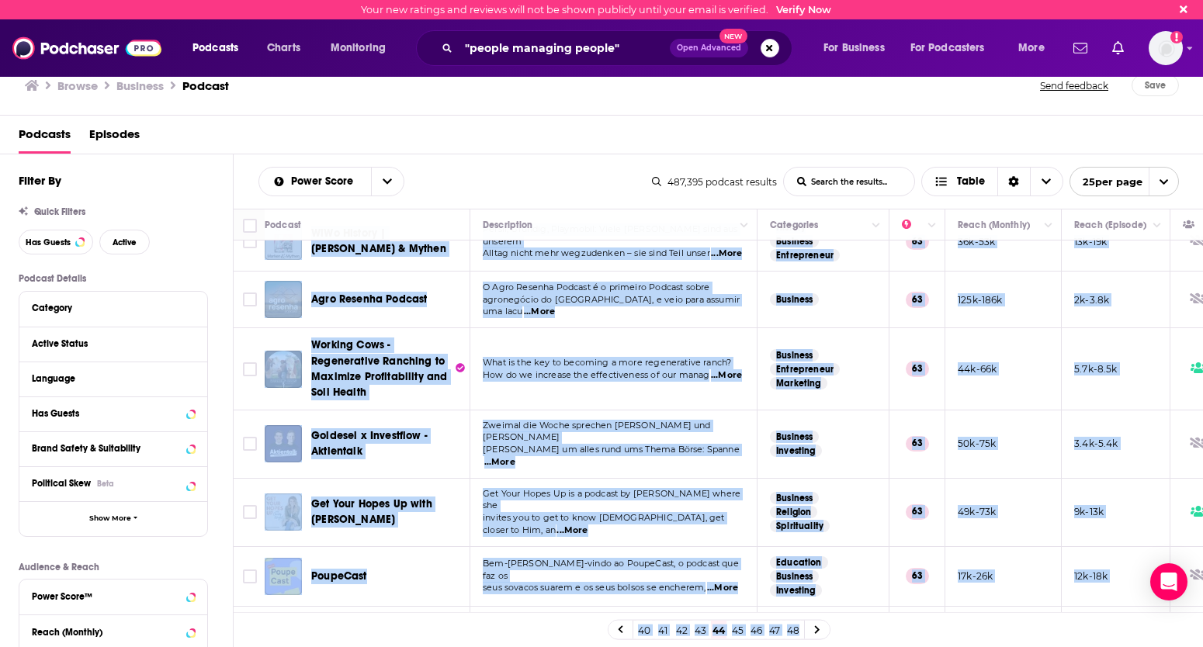
click at [756, 498] on link "46" at bounding box center [756, 630] width 16 height 19
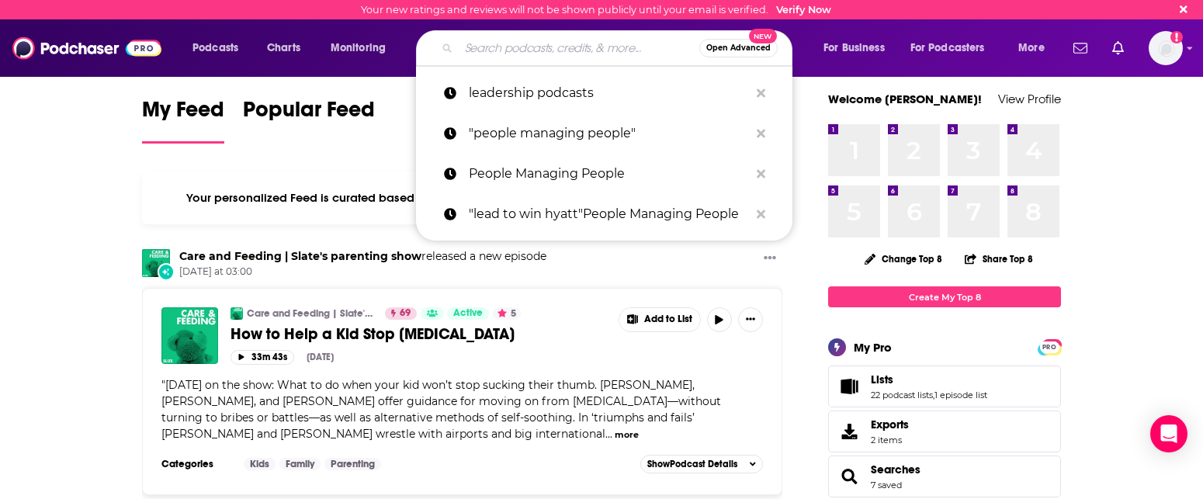
click at [490, 51] on input "Search podcasts, credits, & more..." at bounding box center [579, 48] width 241 height 25
paste input "The Coaching for Leaders Podcast"
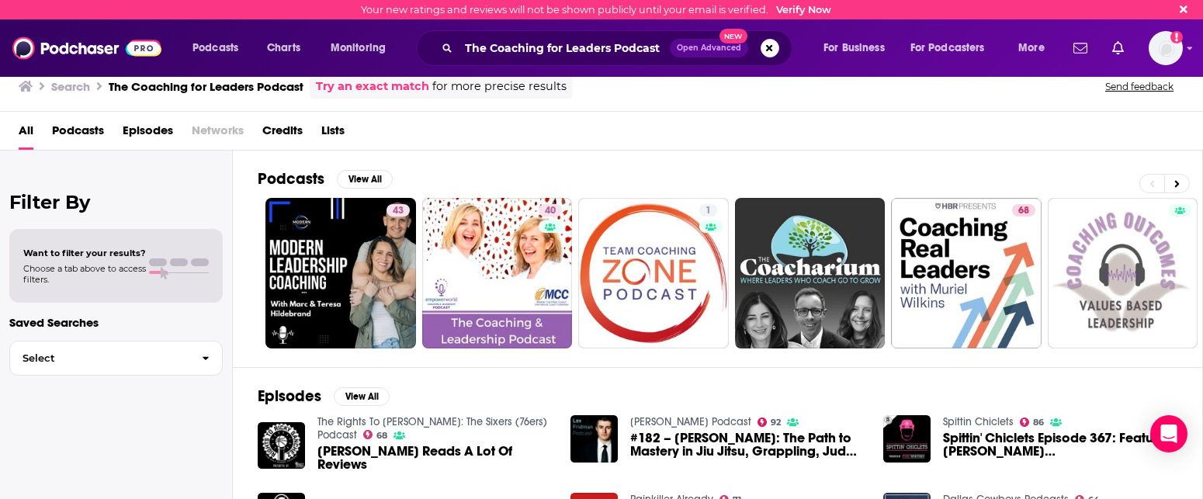
click at [386, 89] on link "Try an exact match" at bounding box center [372, 87] width 113 height 18
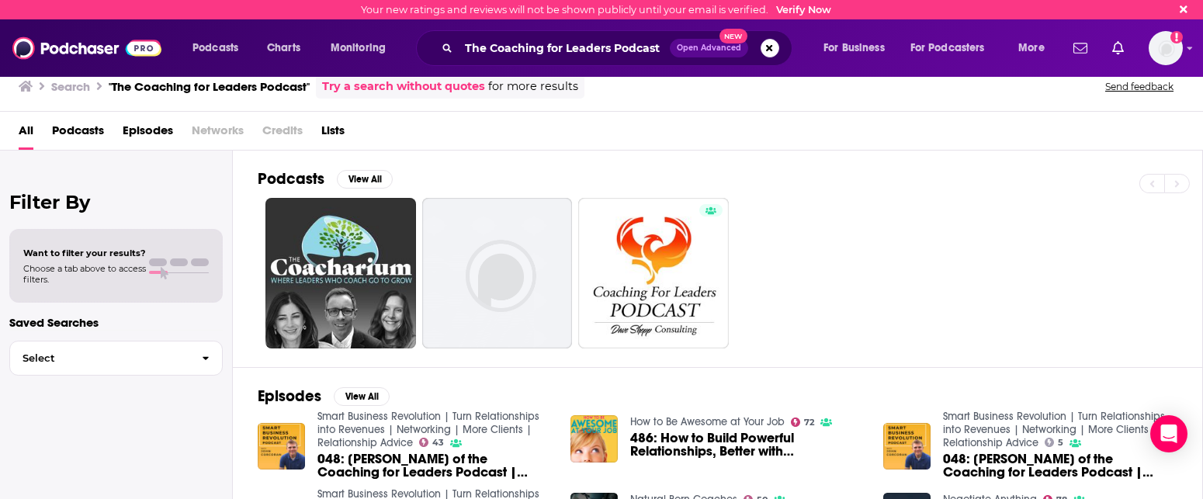
click at [75, 47] on img at bounding box center [86, 47] width 149 height 29
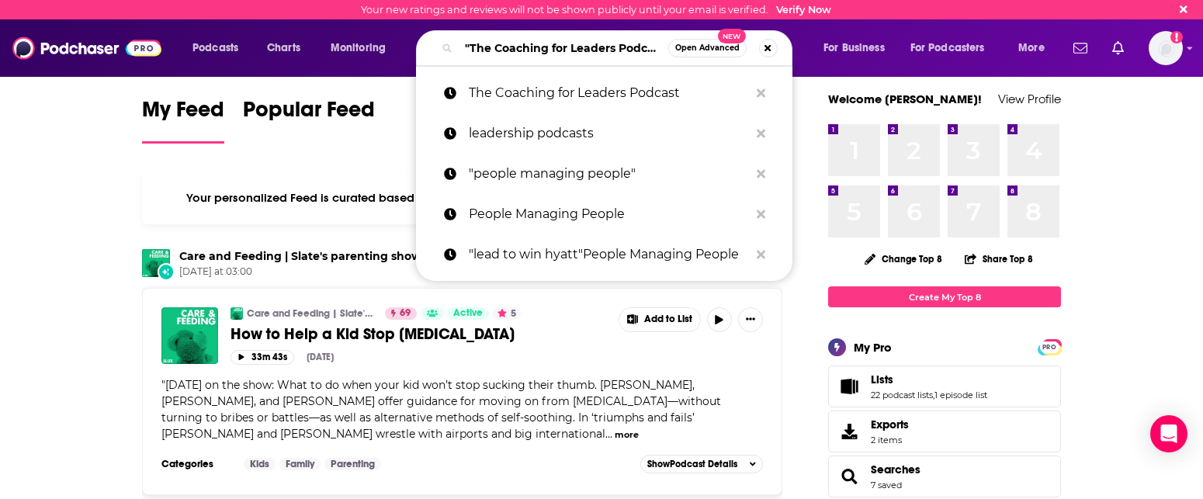
click at [591, 49] on input ""The Coaching for Leaders Podcast"" at bounding box center [564, 48] width 210 height 25
drag, startPoint x: 665, startPoint y: 44, endPoint x: 455, endPoint y: 50, distance: 210.4
click at [455, 50] on div ""The Coaching for Leaders Podcast" Open Advanced New" at bounding box center [604, 48] width 376 height 36
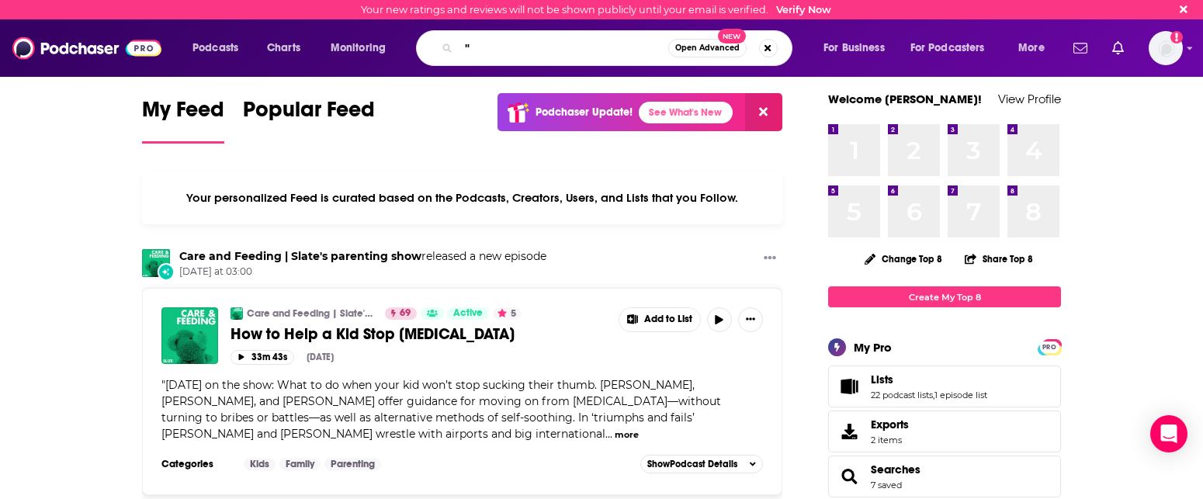
drag, startPoint x: 489, startPoint y: 49, endPoint x: 460, endPoint y: 49, distance: 28.7
click at [460, 49] on input """ at bounding box center [564, 48] width 210 height 25
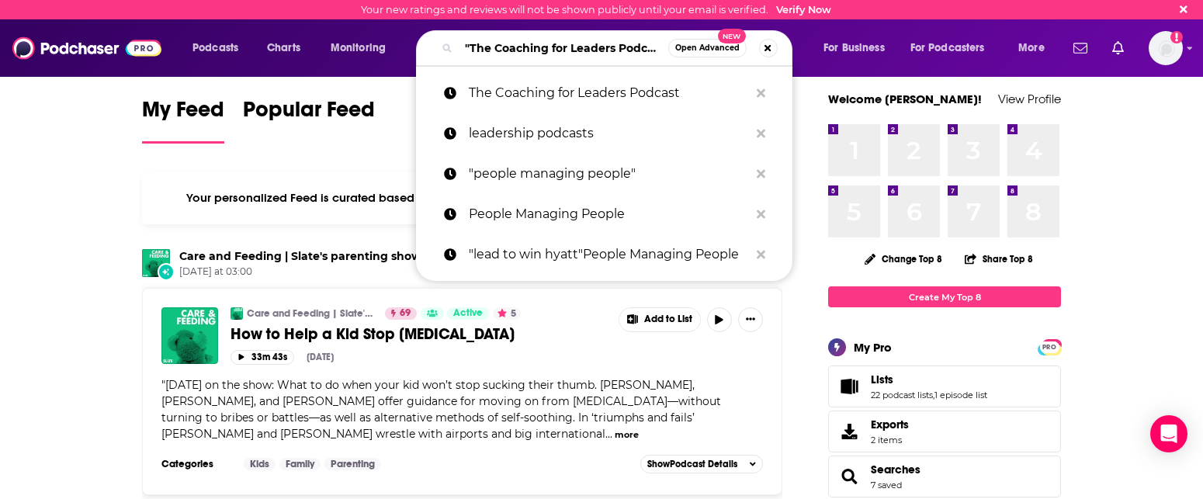
paste input "The Leadership Antidote"
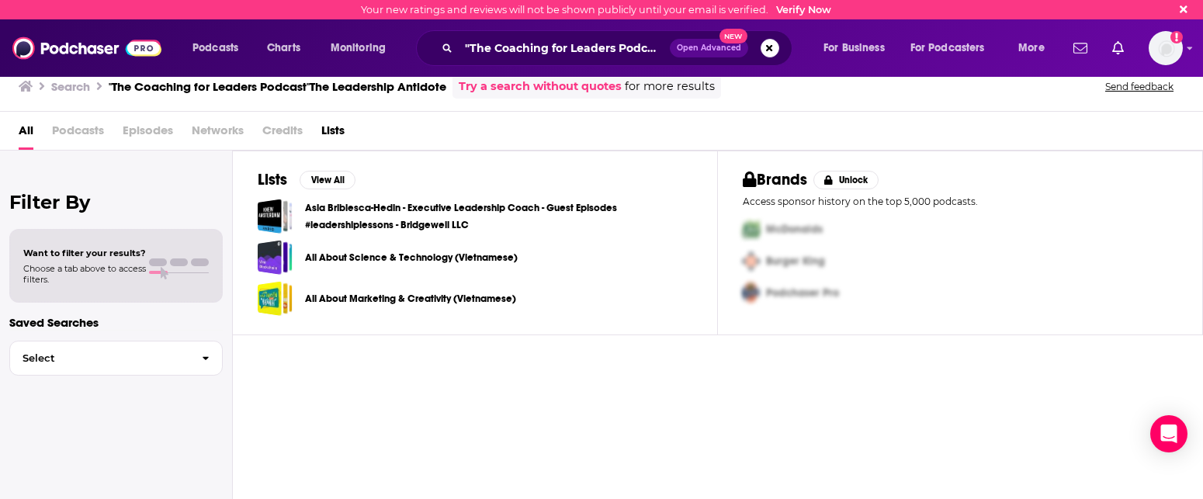
click at [553, 85] on link "Try a search without quotes" at bounding box center [540, 87] width 163 height 18
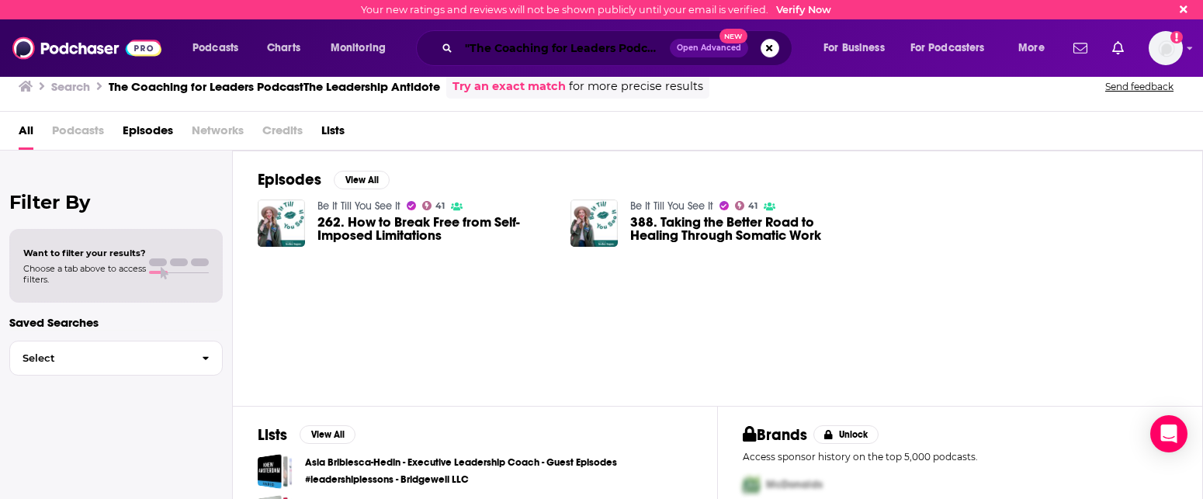
click at [584, 48] on input ""The Coaching for Leaders Podcast"The Leadership Antidote" at bounding box center [564, 48] width 211 height 25
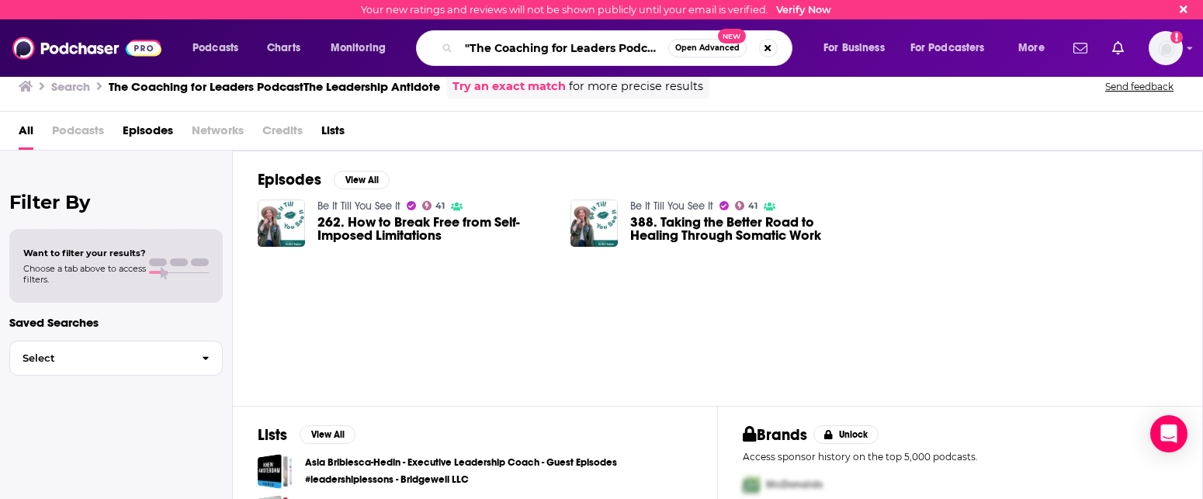
click at [465, 47] on input ""The Coaching for Leaders Podcast"The Leadership Antidote" at bounding box center [564, 48] width 210 height 25
drag, startPoint x: 465, startPoint y: 47, endPoint x: 514, endPoint y: 51, distance: 49.1
click at [514, 51] on input ""The Coaching for Leaders Podcast"The Leadership Antidote" at bounding box center [564, 48] width 210 height 25
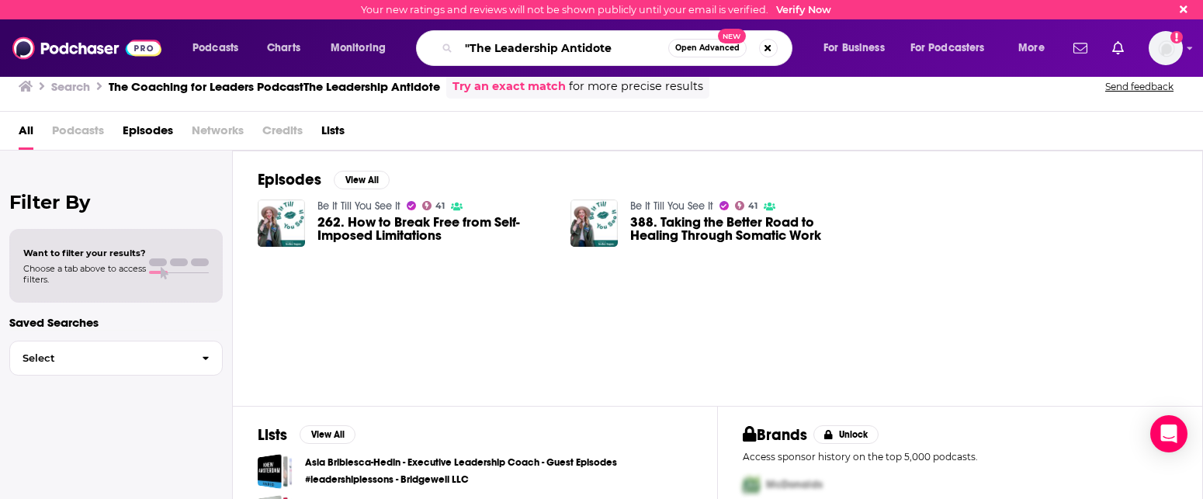
type input ""The Leadership Antidote"
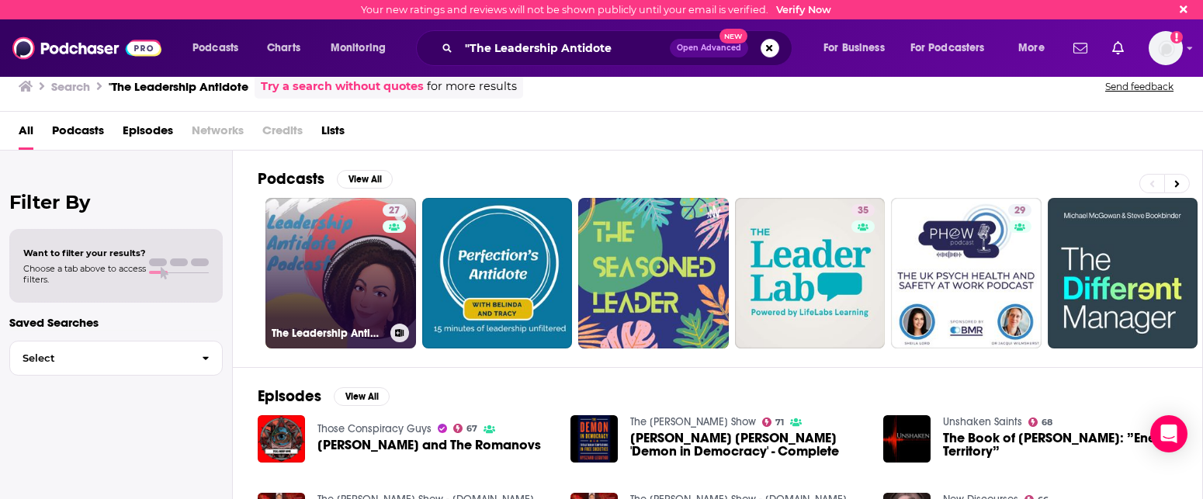
click at [383, 242] on div "27" at bounding box center [396, 264] width 27 height 120
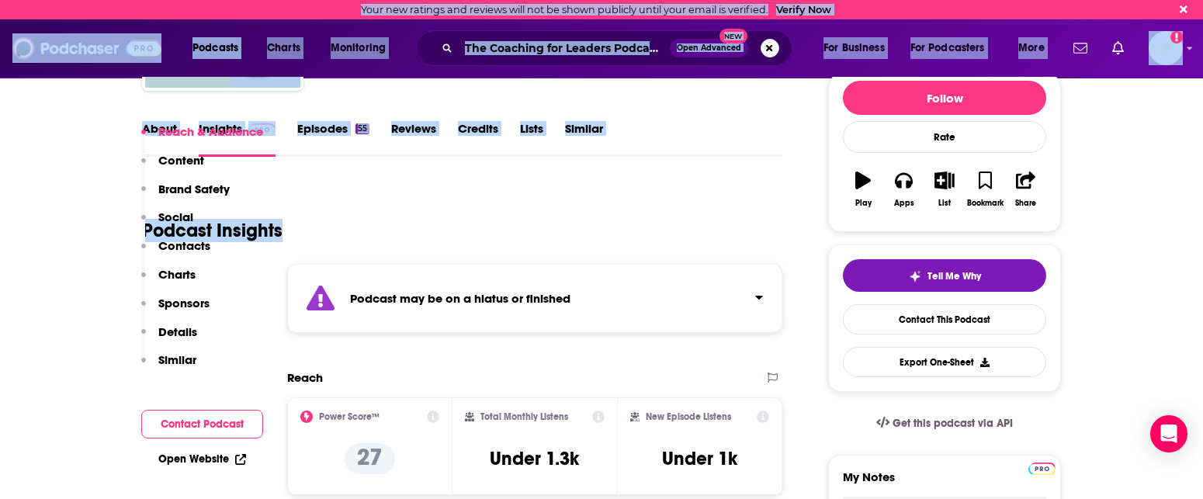
scroll to position [348, 0]
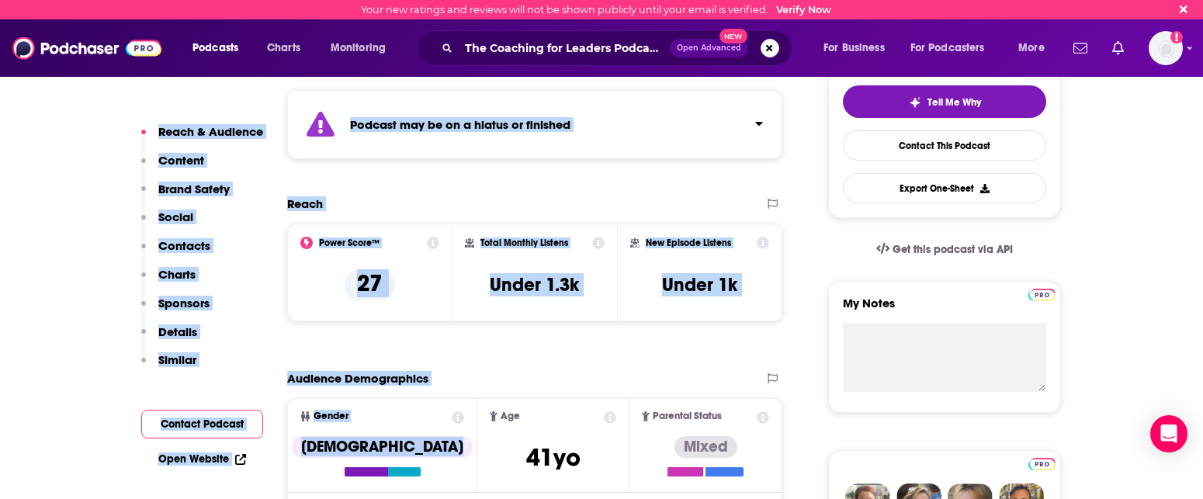
drag, startPoint x: 493, startPoint y: 400, endPoint x: 438, endPoint y: 470, distance: 88.4
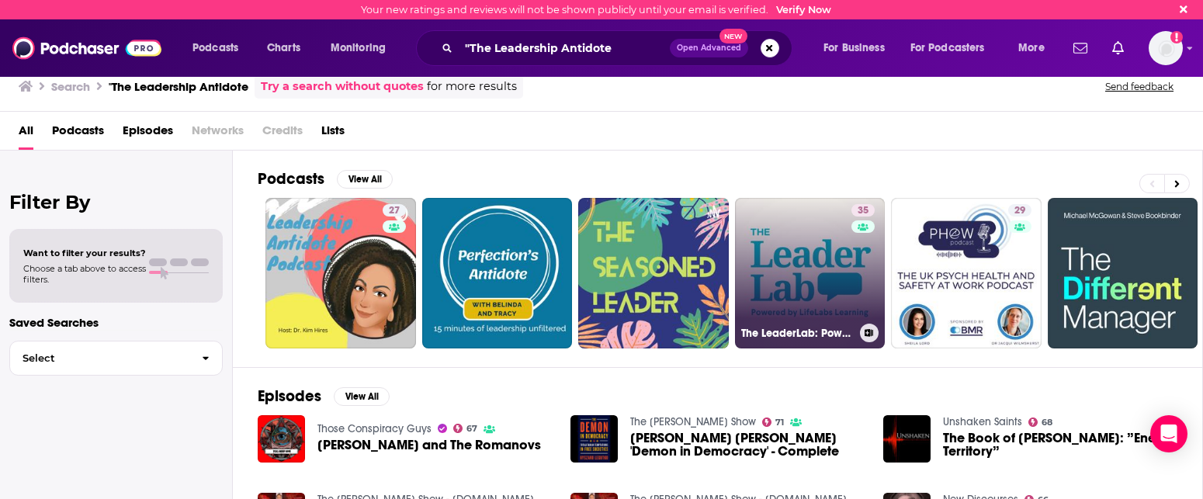
click at [778, 278] on link "35 The LeaderLab: Powered by LifeLabs Learning" at bounding box center [810, 273] width 151 height 151
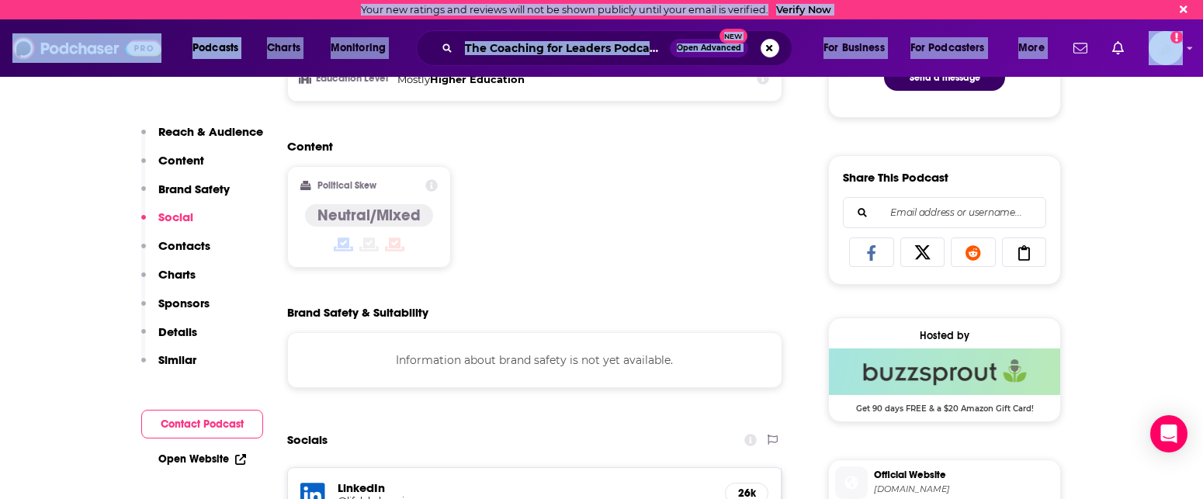
scroll to position [1114, 0]
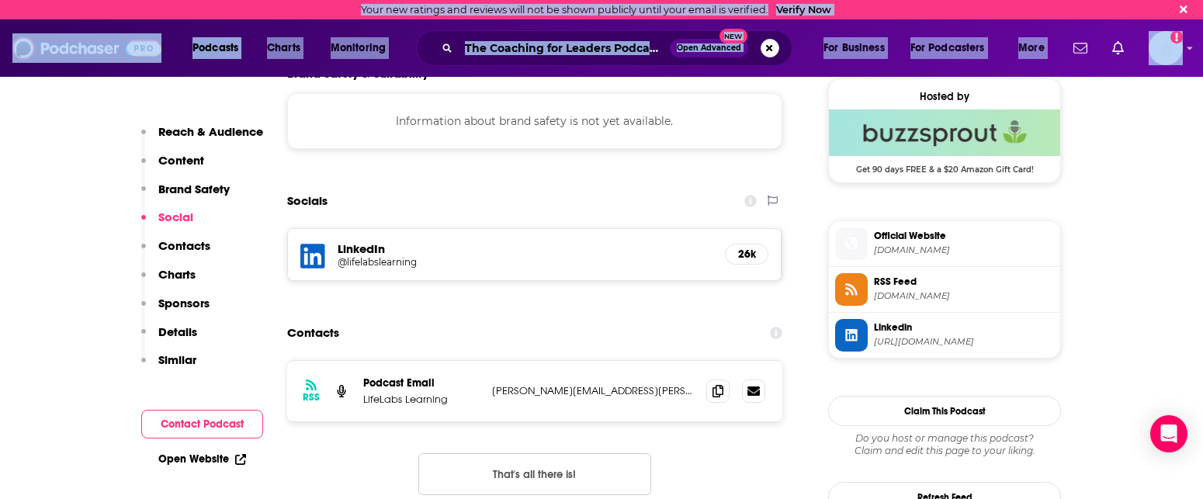
drag, startPoint x: 664, startPoint y: 435, endPoint x: 612, endPoint y: 515, distance: 96.4
